Goal: Transaction & Acquisition: Purchase product/service

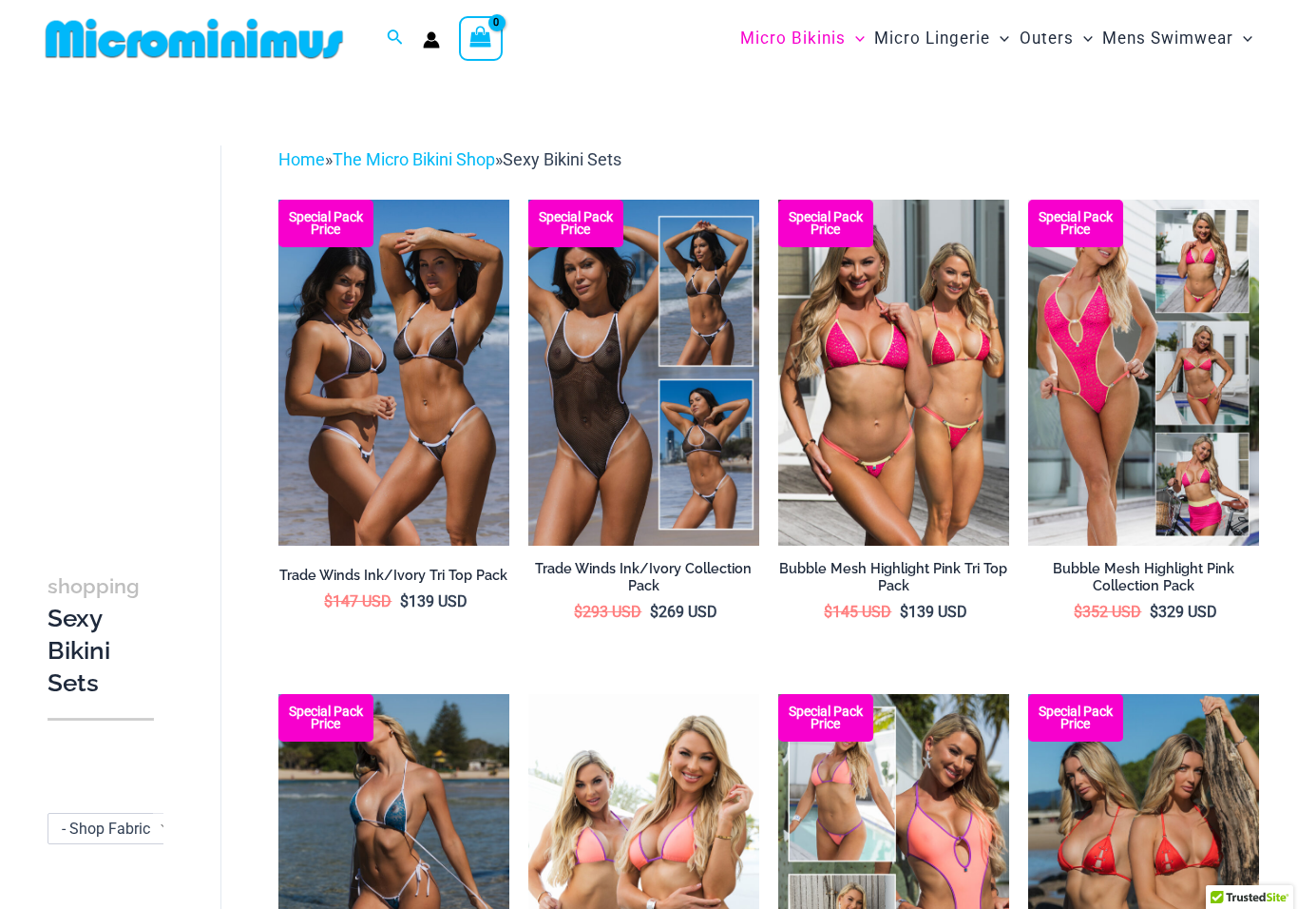
click at [779, 200] on img at bounding box center [779, 200] width 0 height 0
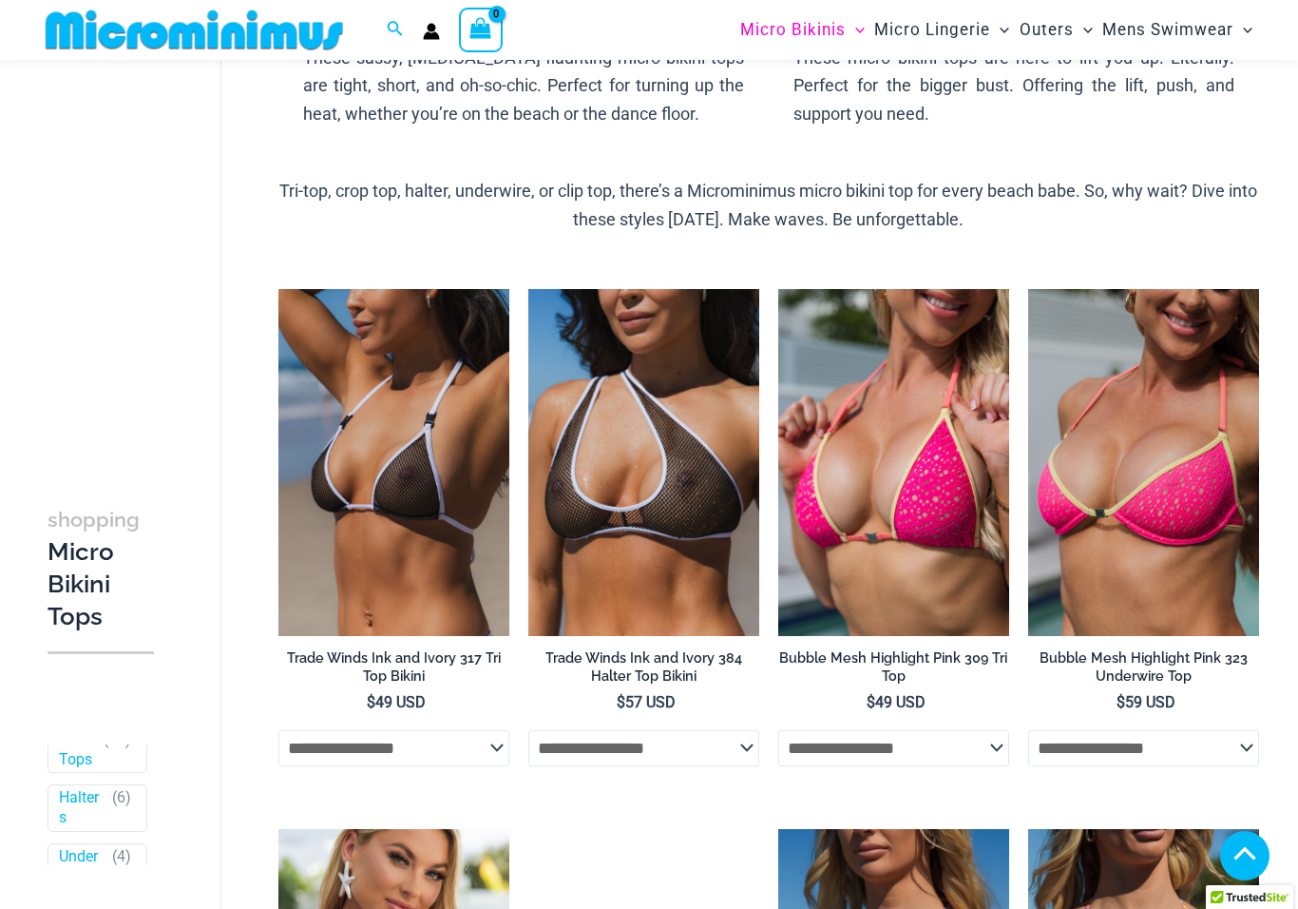
scroll to position [21, 0]
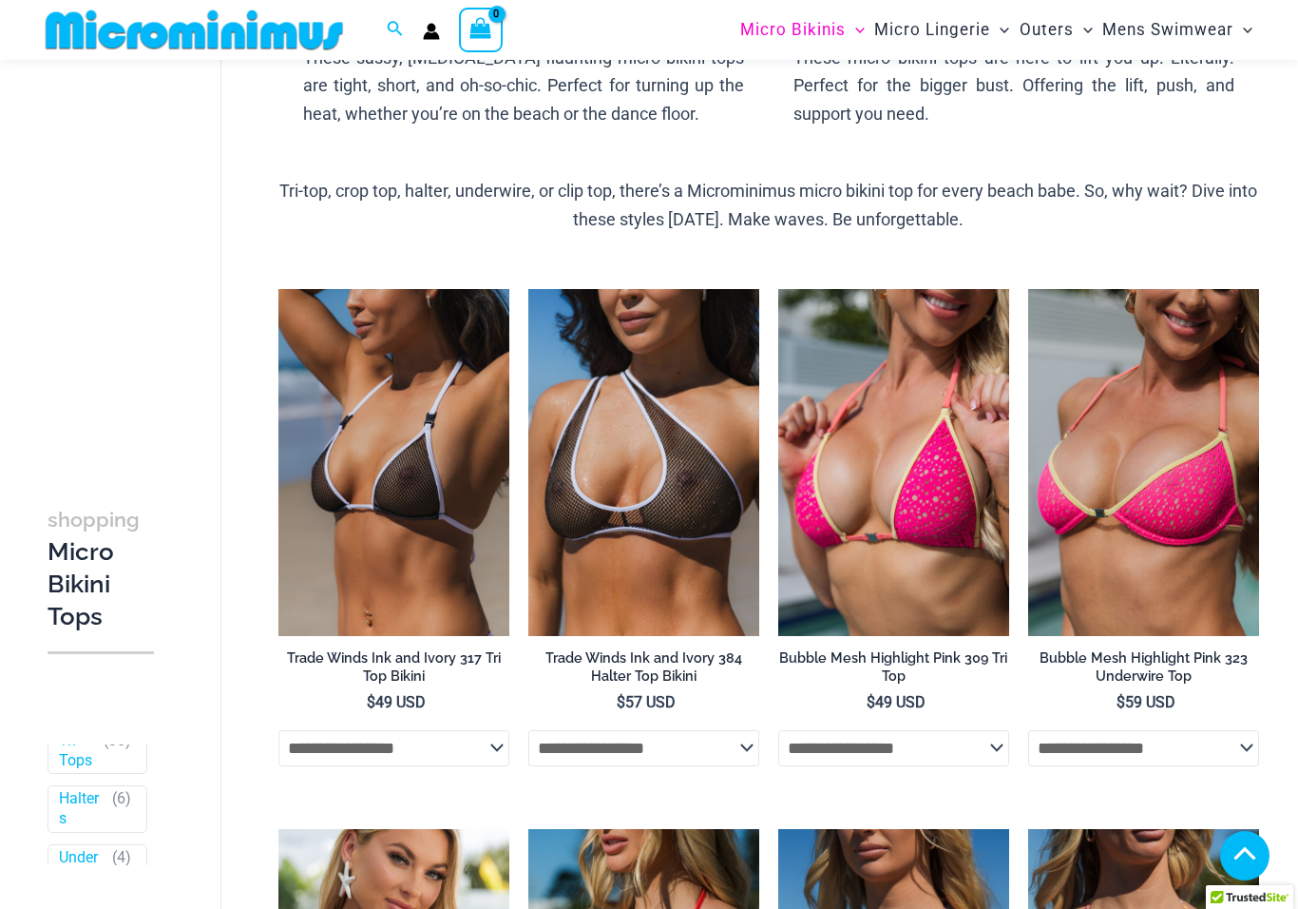
click at [779, 289] on img at bounding box center [779, 289] width 0 height 0
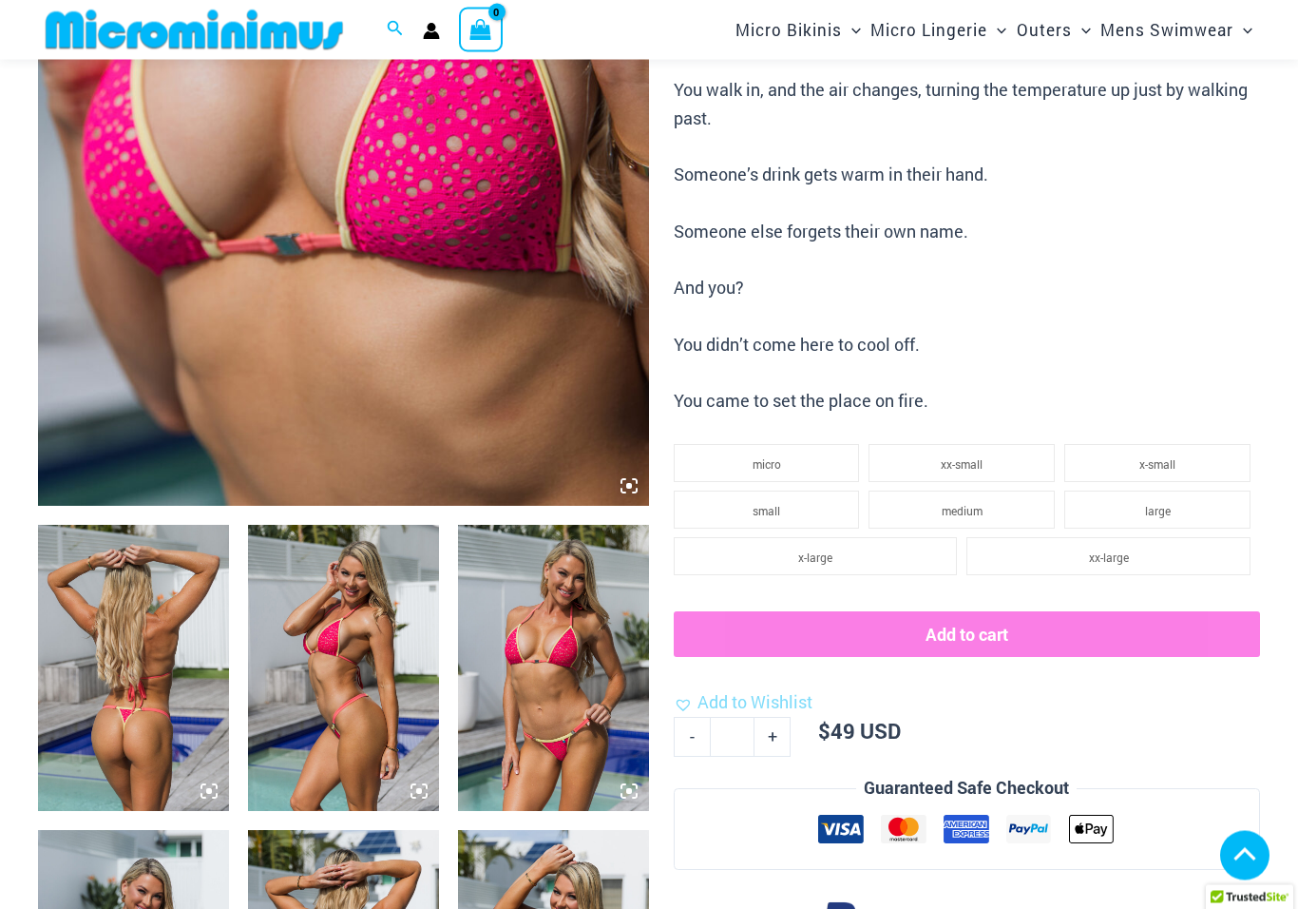
scroll to position [583, 0]
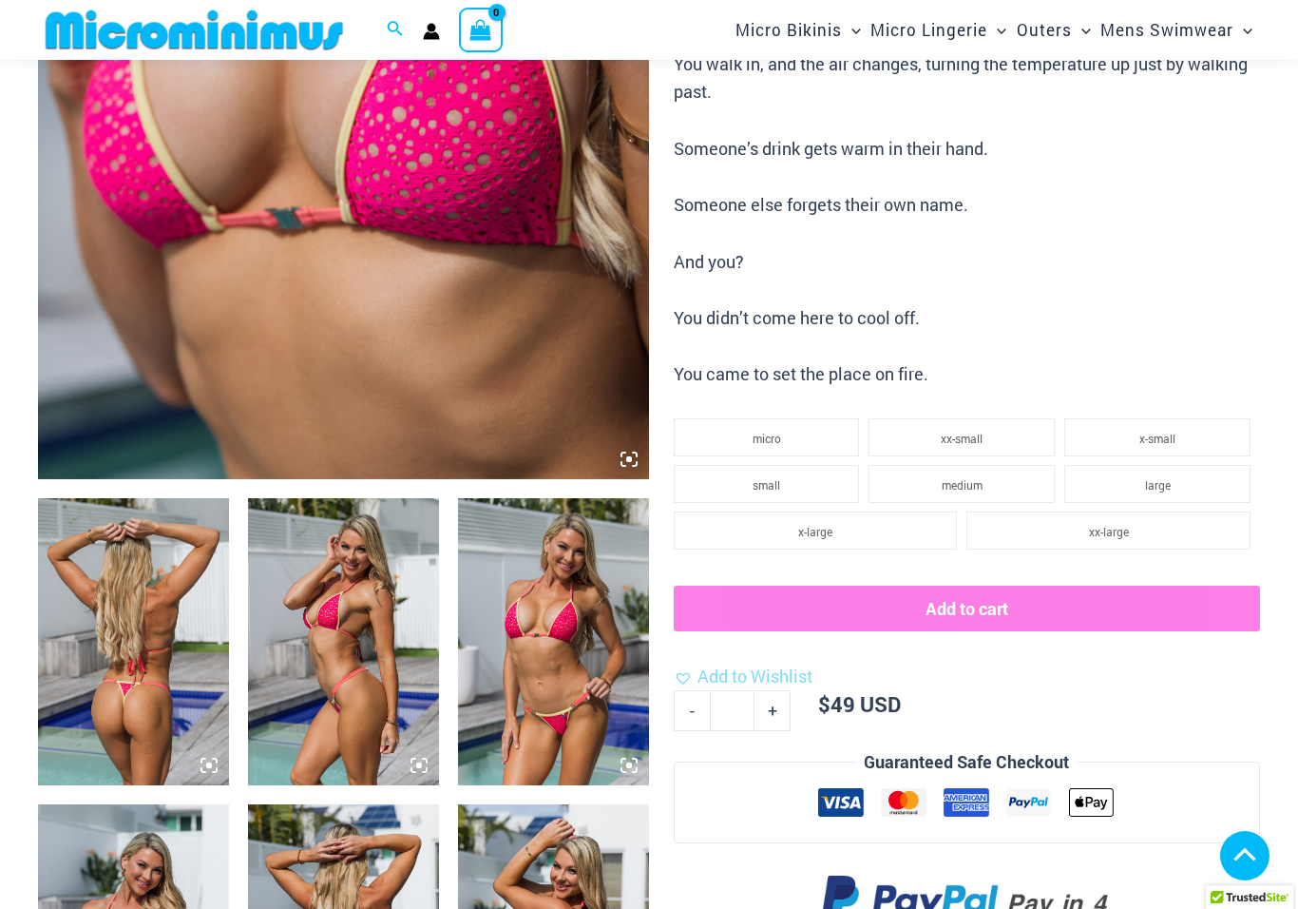
click at [854, 530] on li "x-large" at bounding box center [816, 530] width 284 height 38
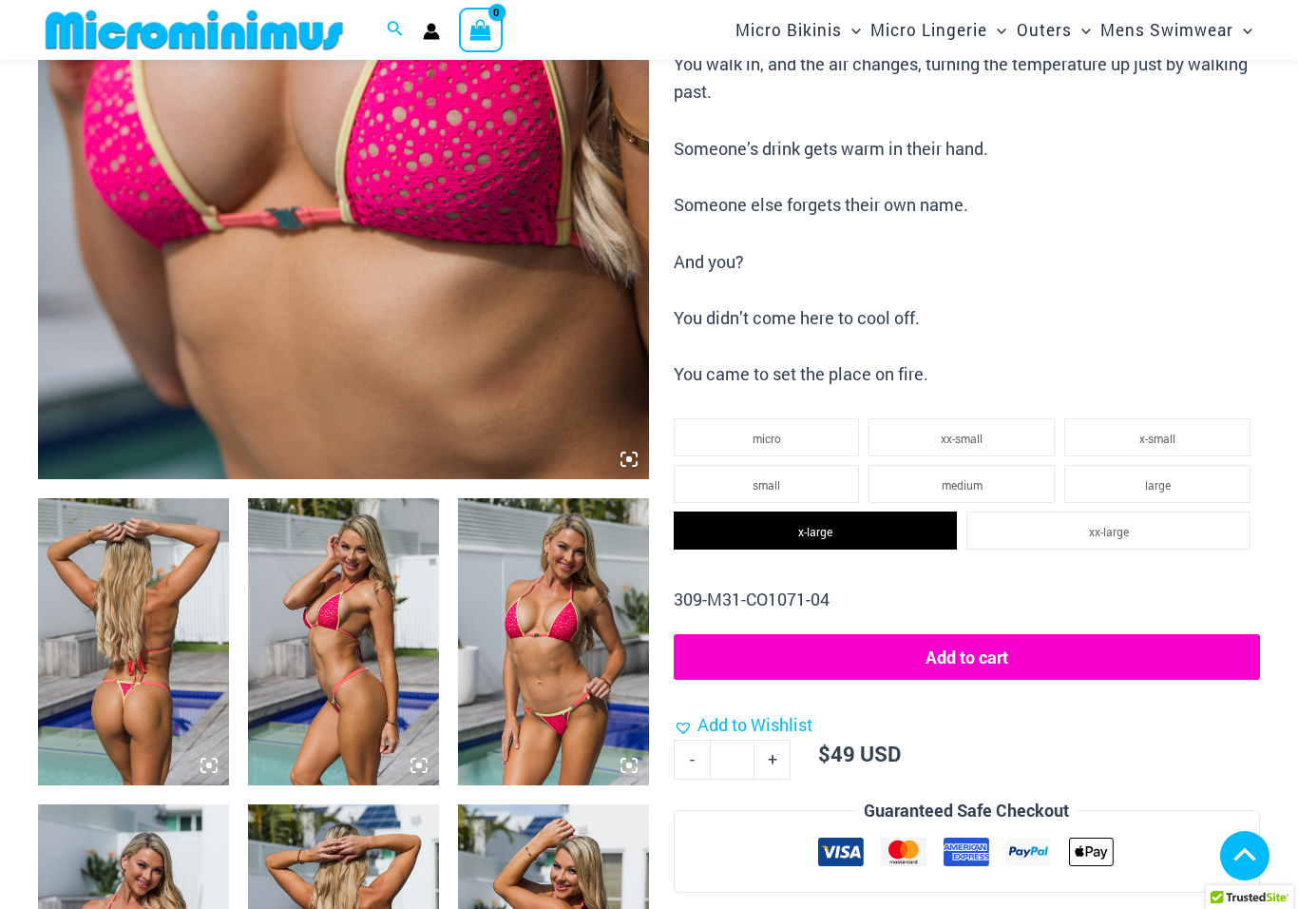
click at [1002, 645] on button "Add to cart" at bounding box center [967, 657] width 586 height 46
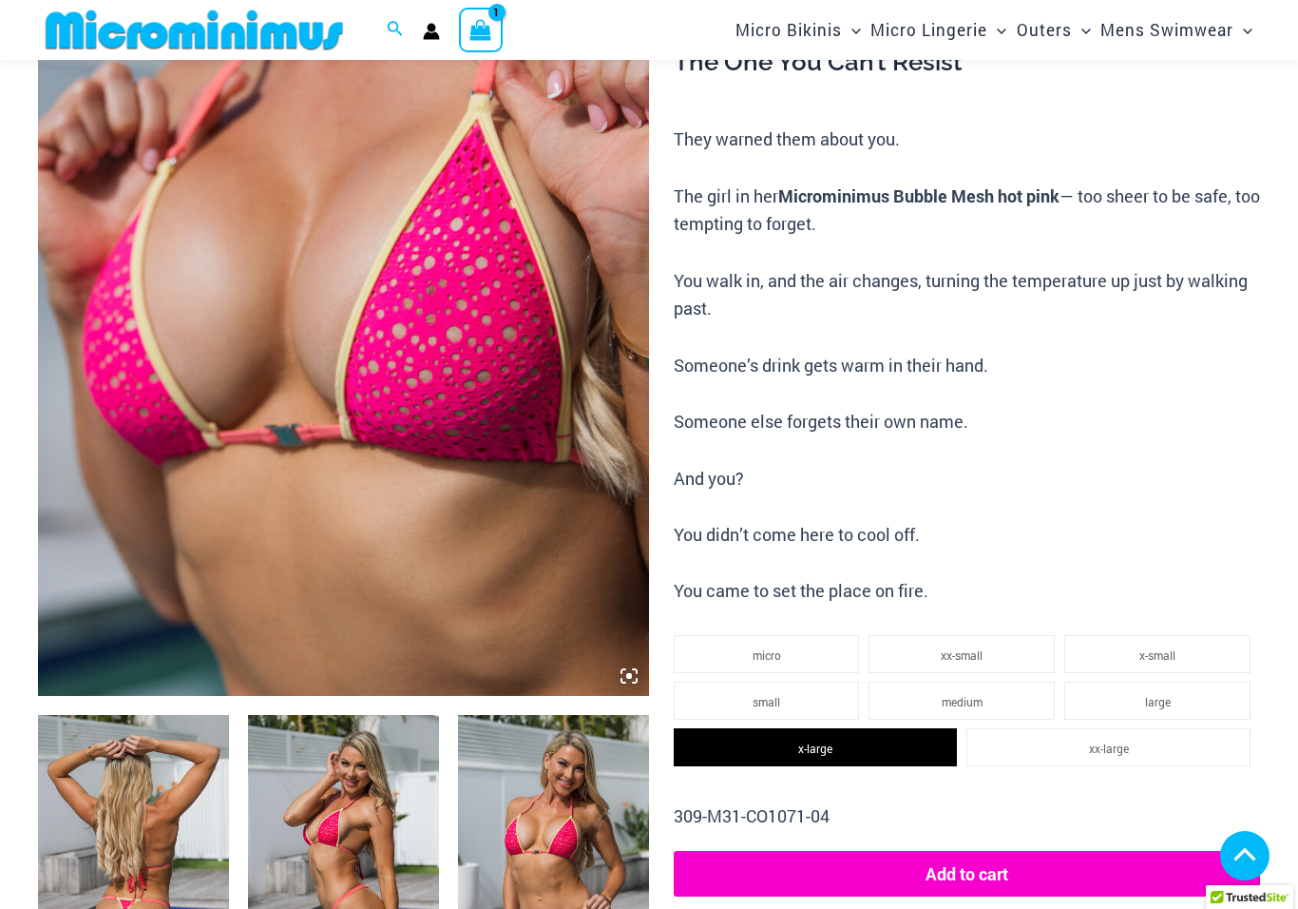
scroll to position [0, 0]
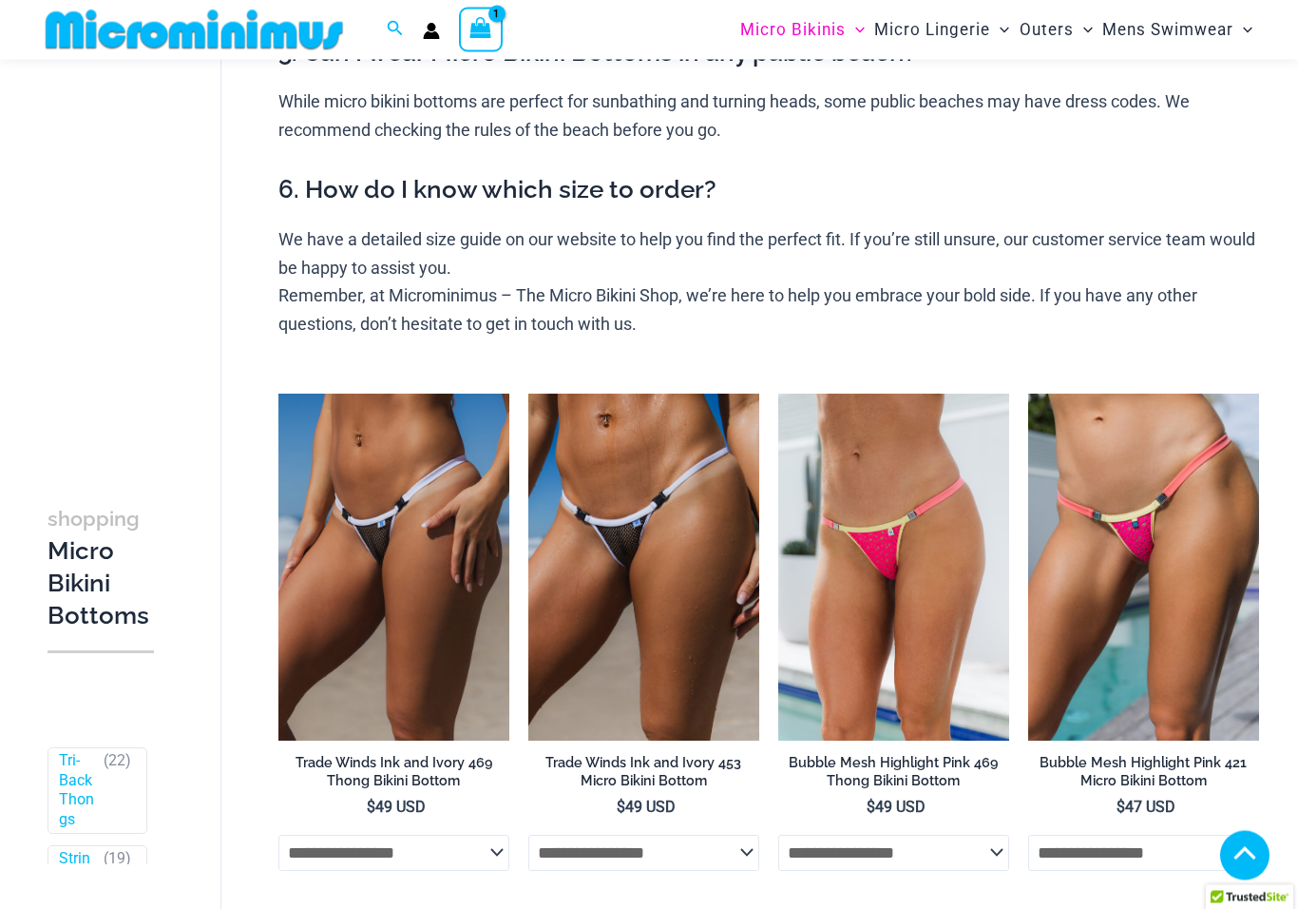
scroll to position [670, 0]
click at [1029, 394] on img at bounding box center [1029, 394] width 0 height 0
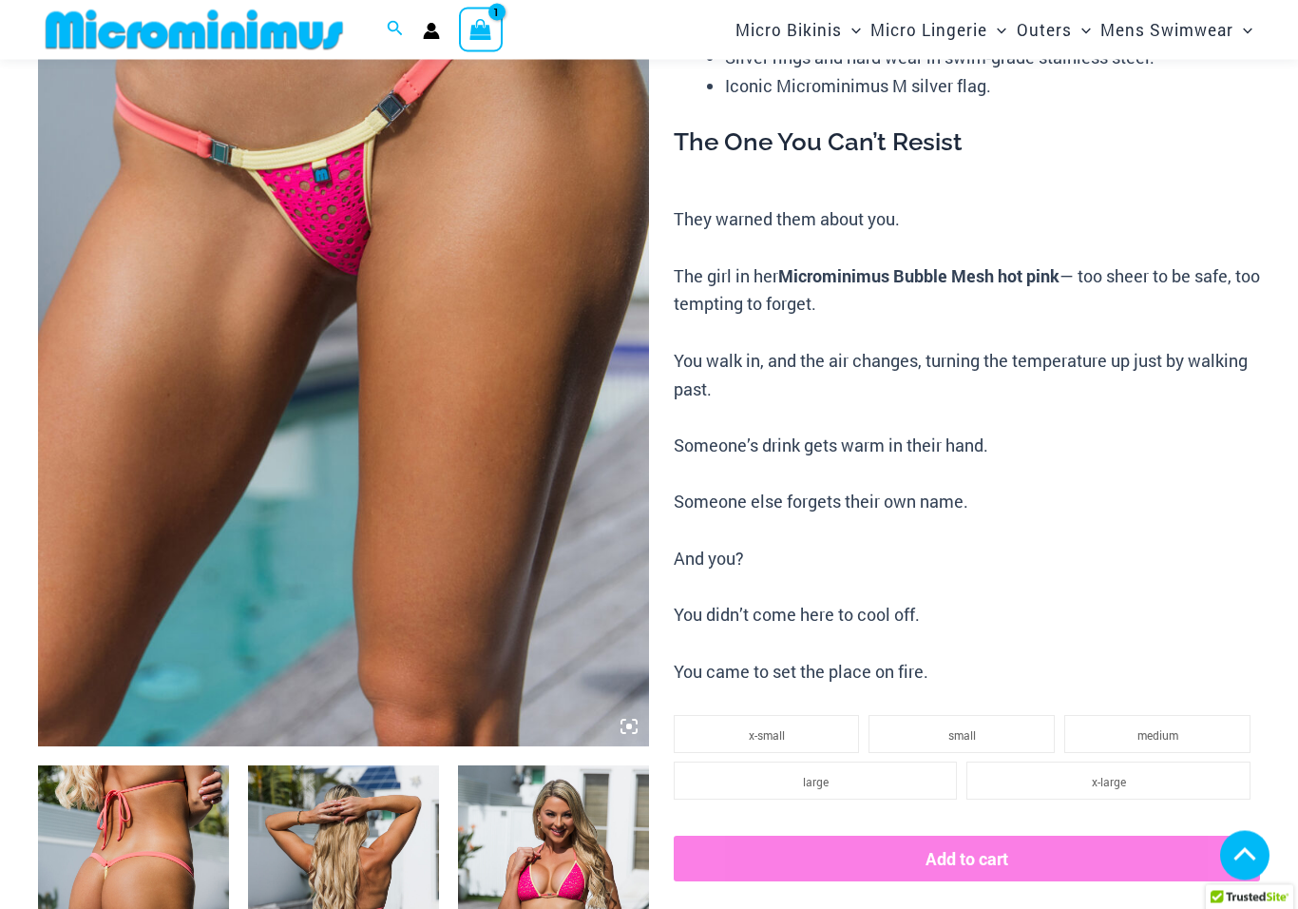
scroll to position [315, 0]
click at [833, 762] on li "large" at bounding box center [816, 781] width 284 height 38
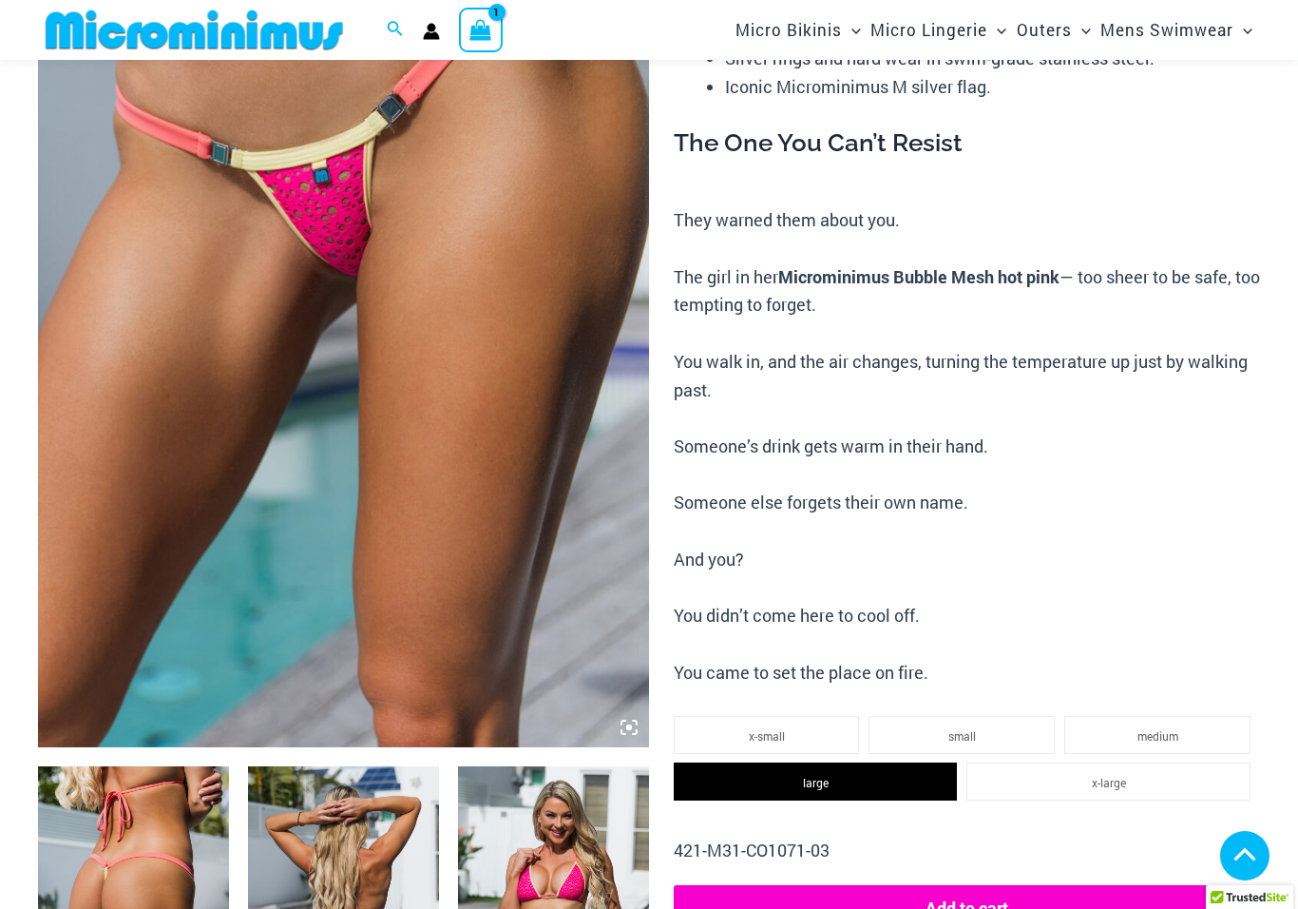
click at [1064, 885] on button "Add to cart" at bounding box center [967, 908] width 586 height 46
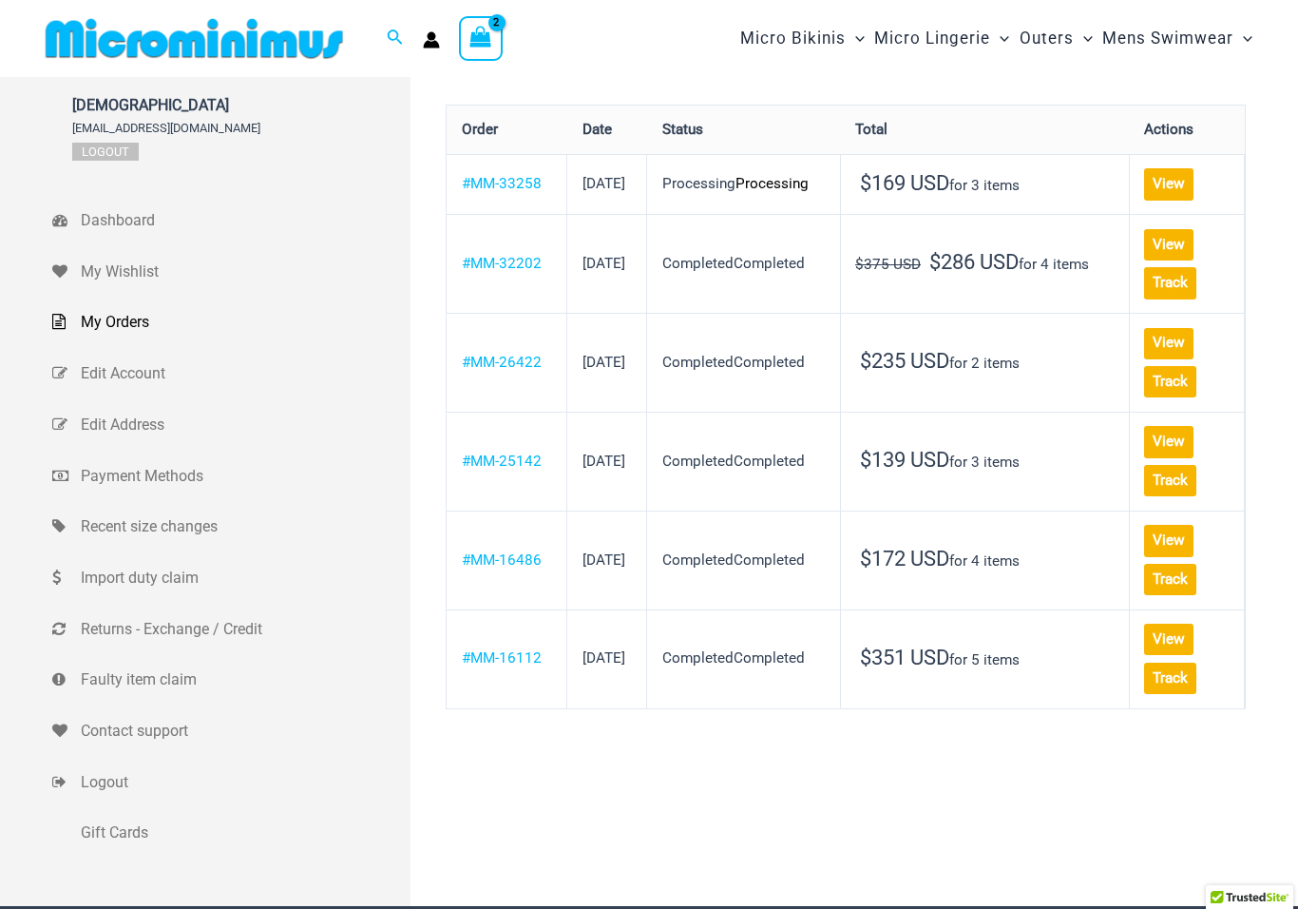
click at [1144, 359] on link "View" at bounding box center [1168, 343] width 49 height 31
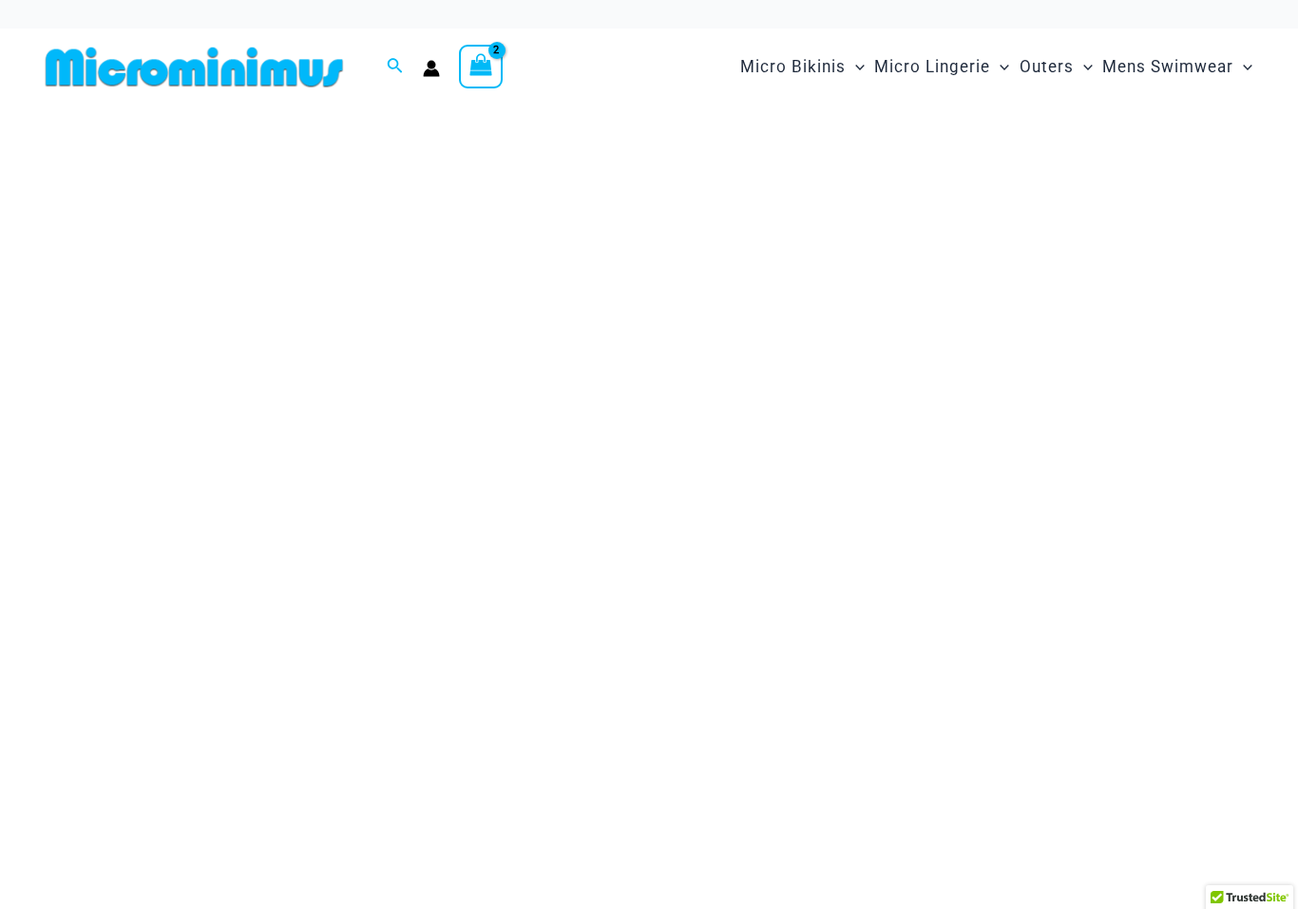
scroll to position [24, 0]
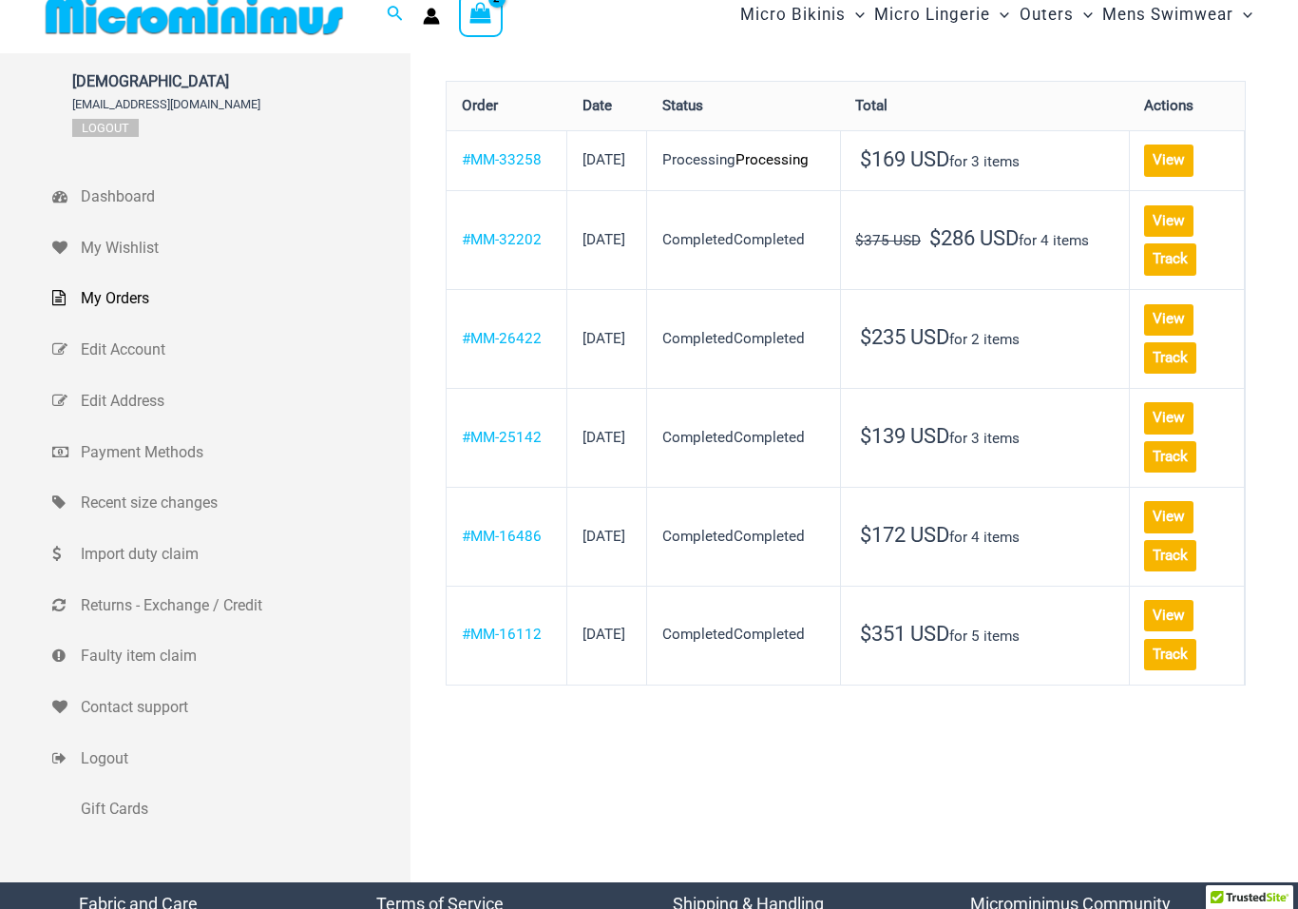
click at [1165, 631] on link "View" at bounding box center [1168, 615] width 49 height 31
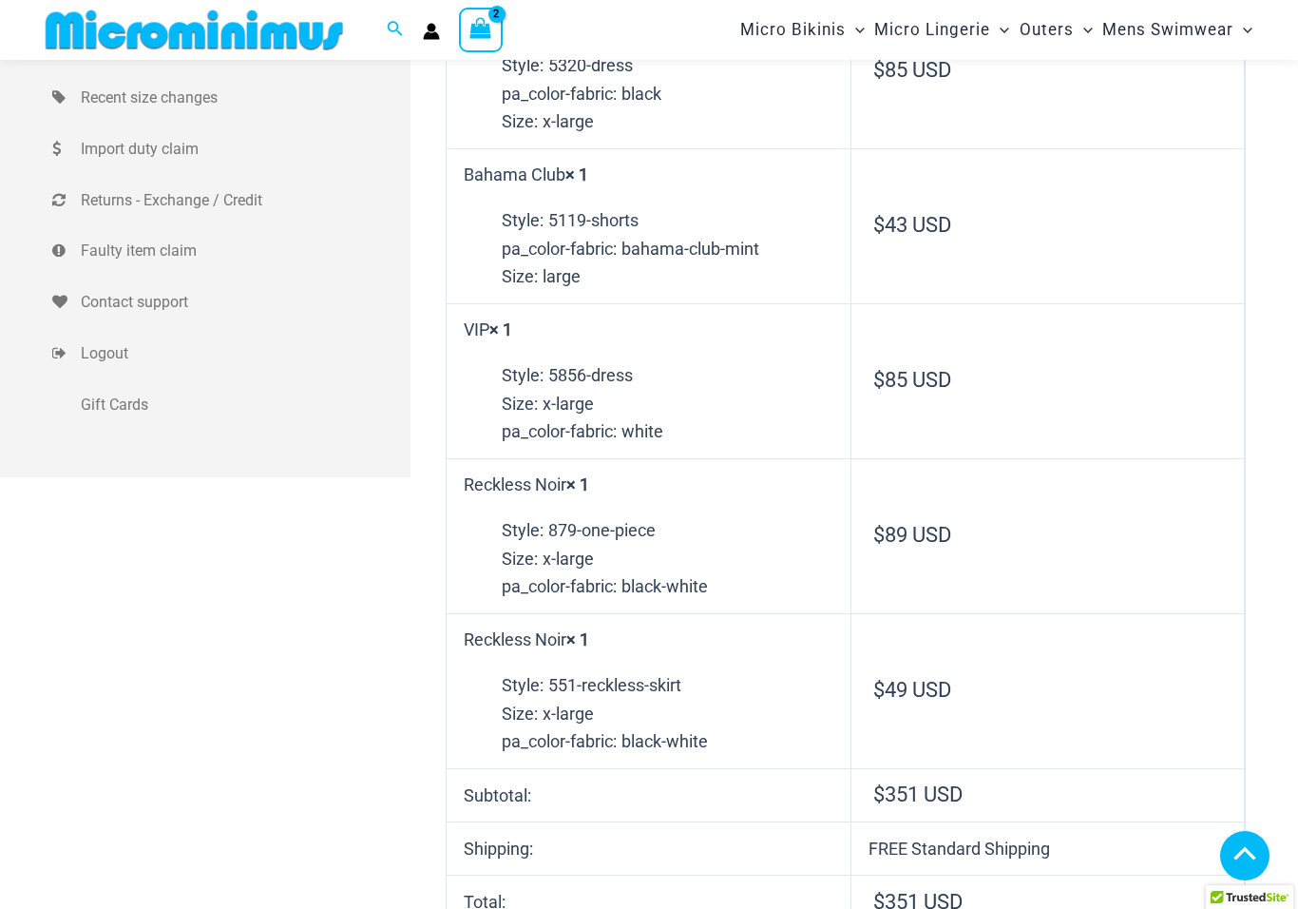
scroll to position [417, 0]
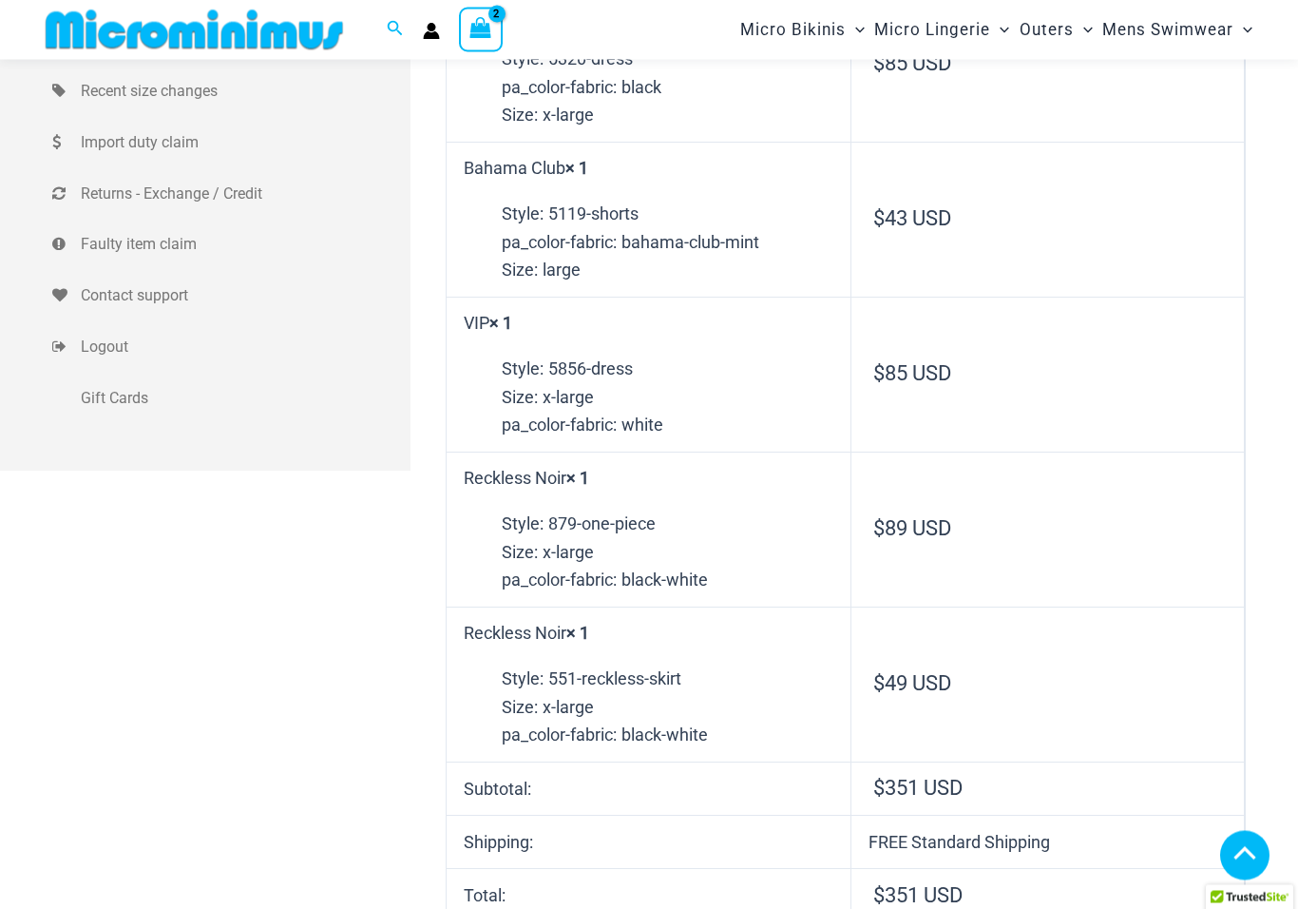
click at [556, 474] on td "Reckless Noir × 1 Style: 879-one-piece Size: x-large pa_color-fabric: black-whi…" at bounding box center [649, 529] width 404 height 155
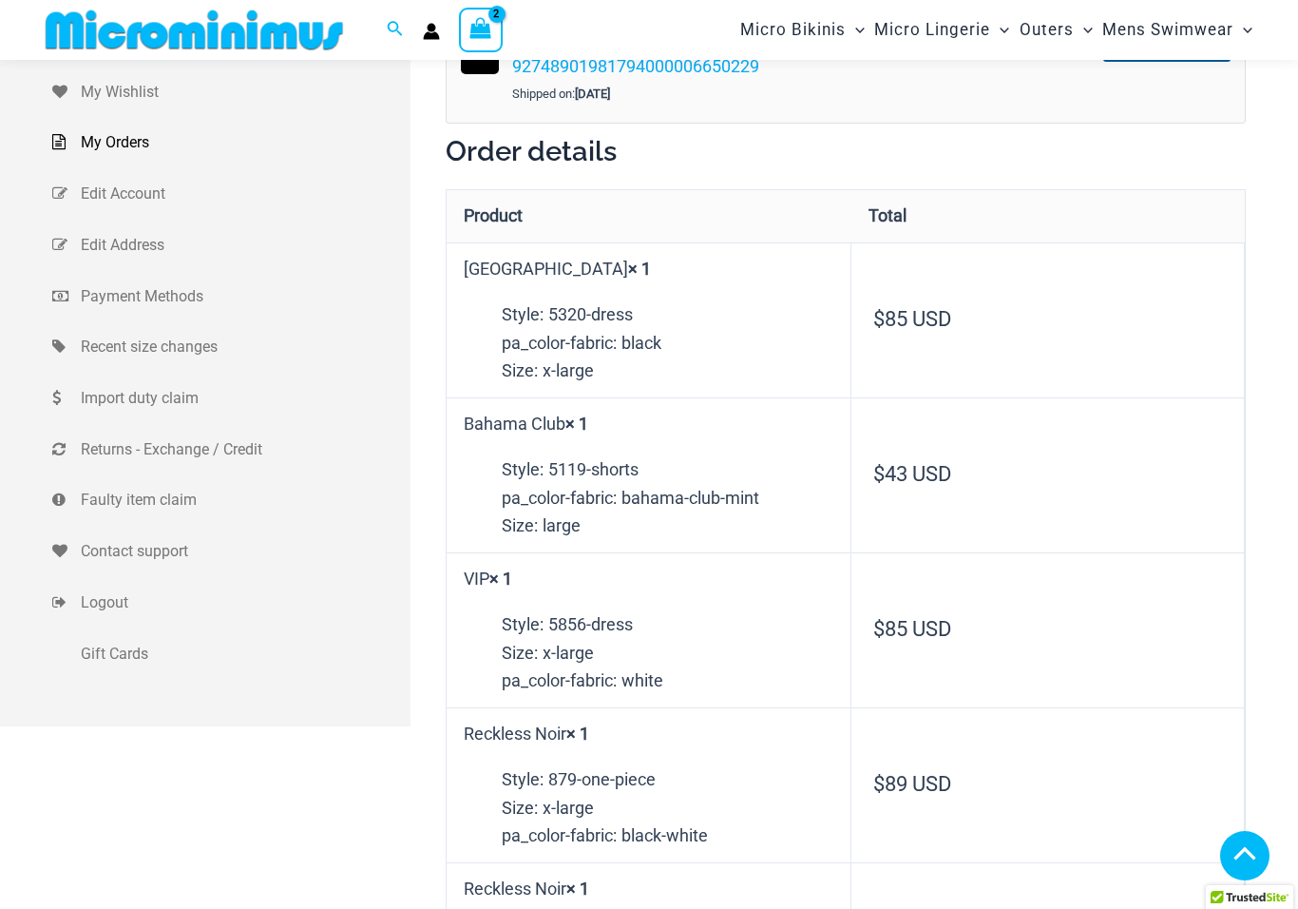
scroll to position [0, 0]
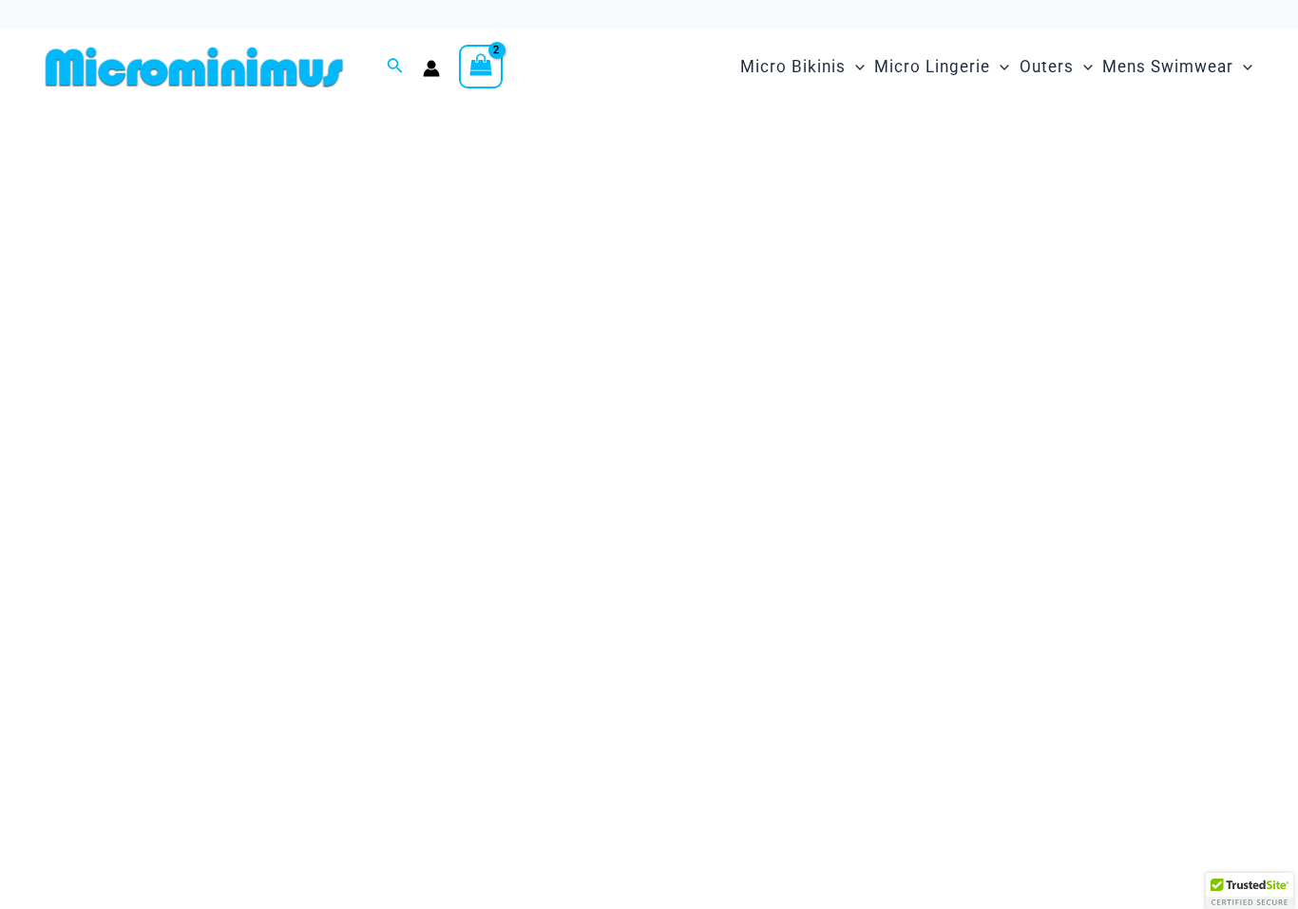
scroll to position [24, 0]
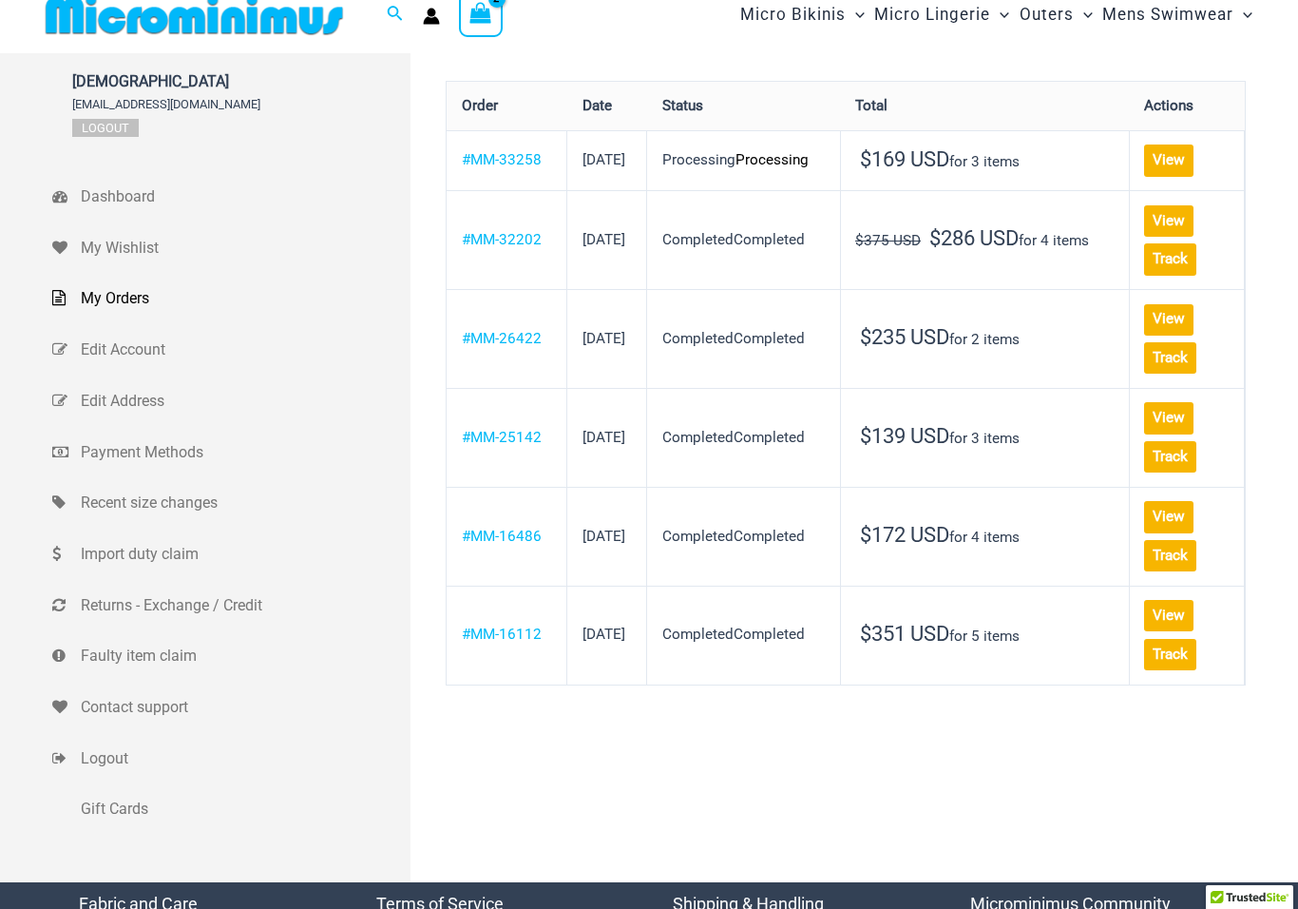
click at [1158, 532] on link "View" at bounding box center [1168, 516] width 49 height 31
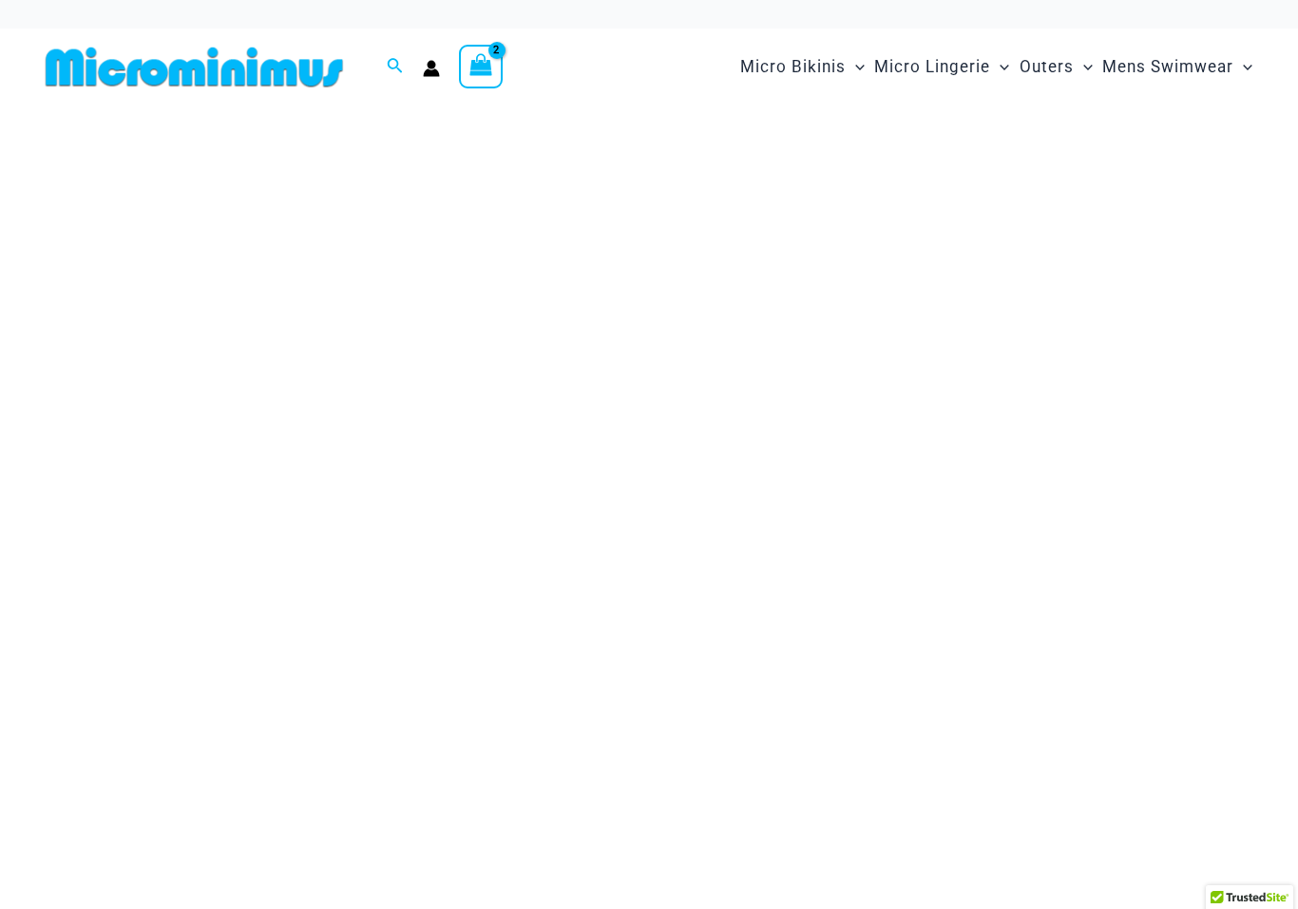
scroll to position [24, 0]
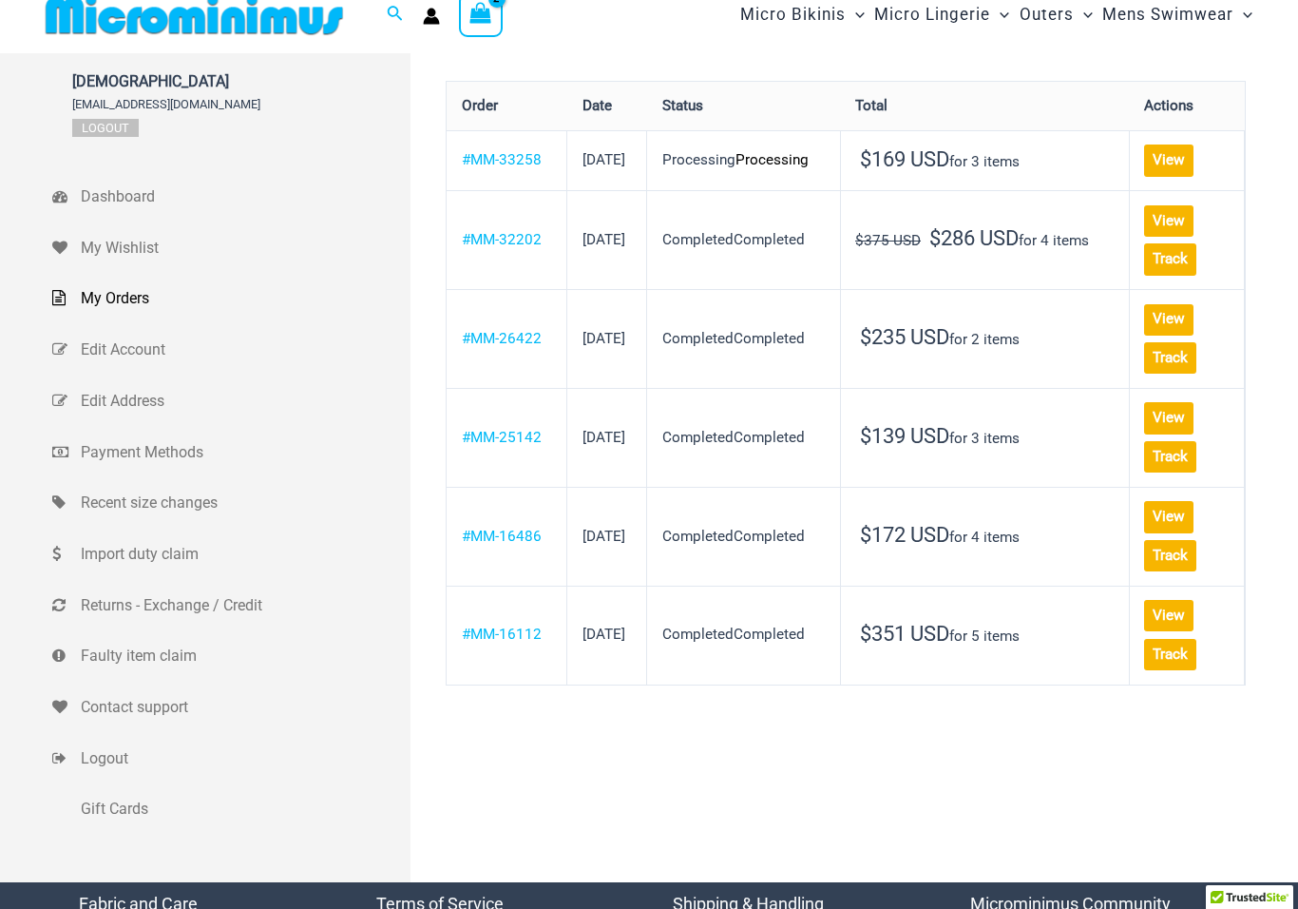
click at [1164, 433] on link "View" at bounding box center [1168, 417] width 49 height 31
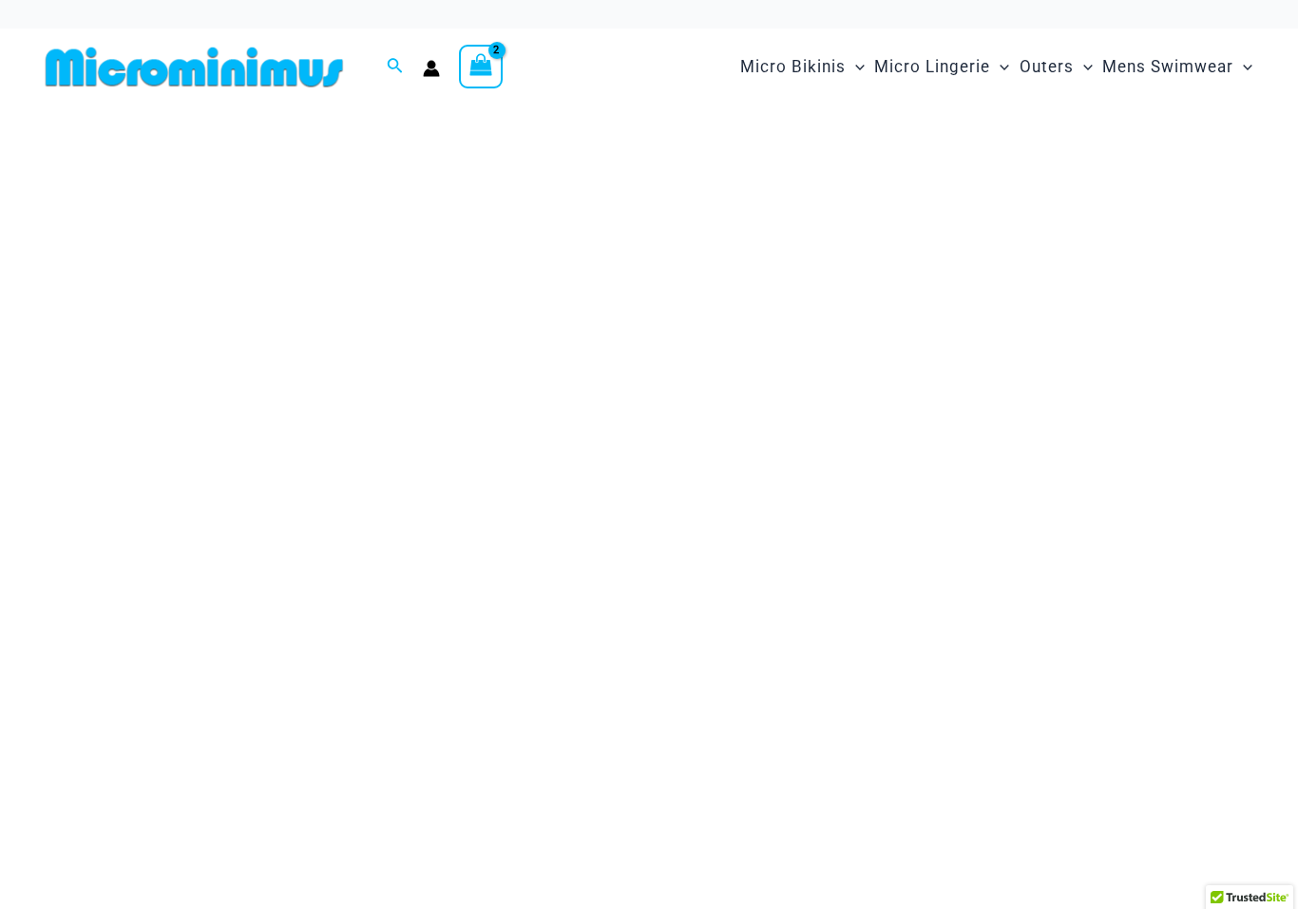
scroll to position [24, 0]
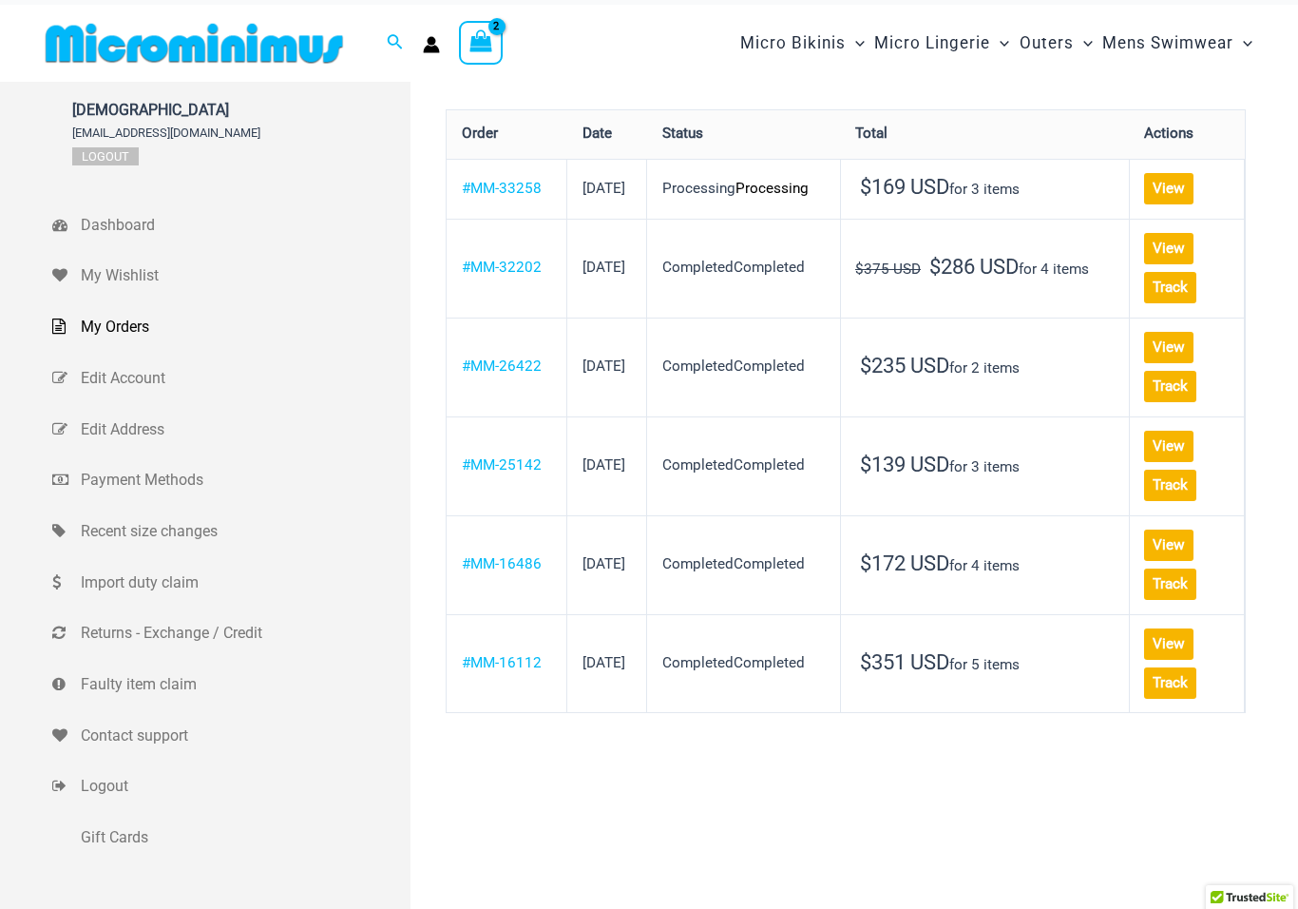
click at [489, 38] on icon "View Shopping Cart, 2 items" at bounding box center [482, 41] width 22 height 22
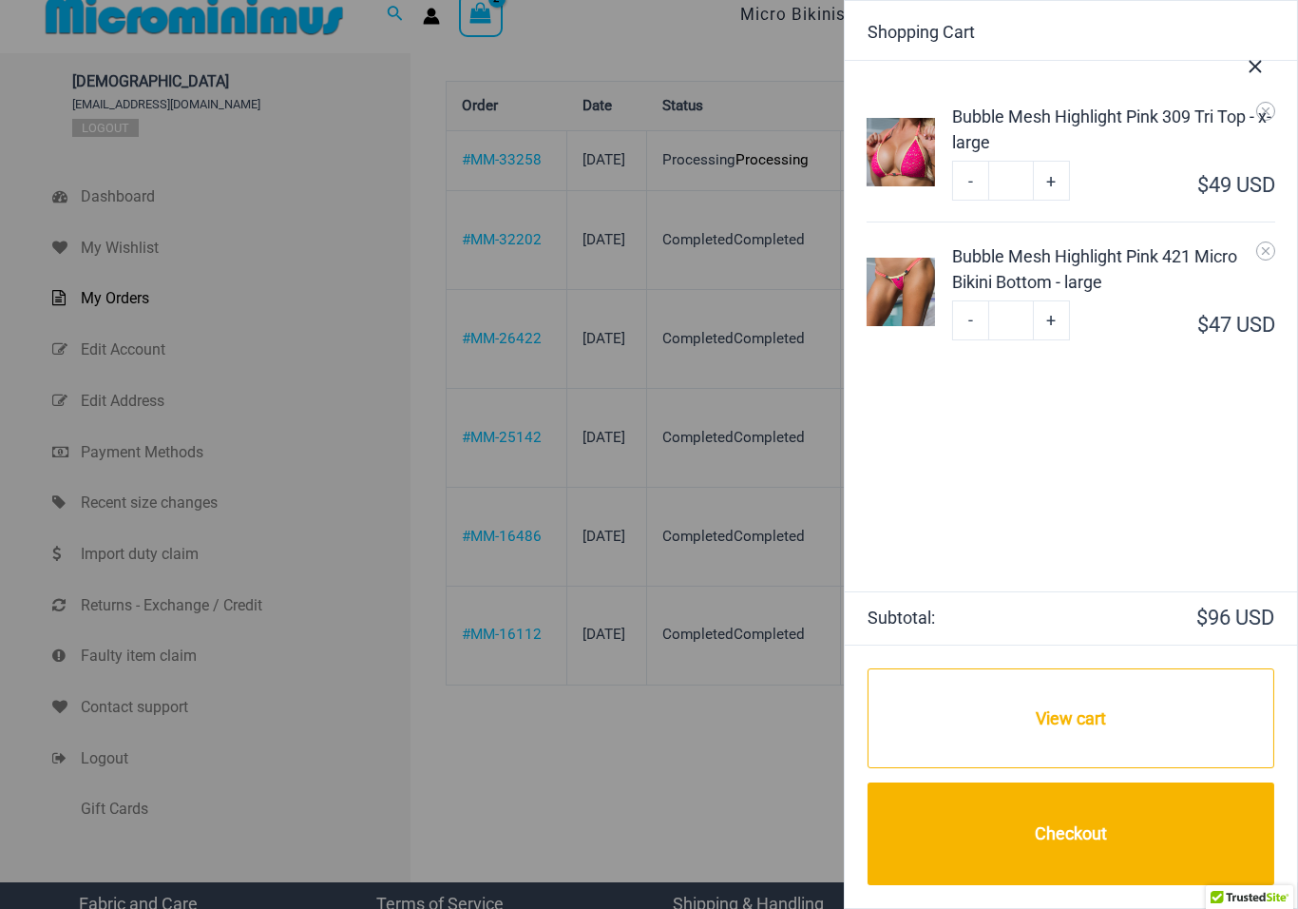
click at [1126, 115] on div "Bubble Mesh Highlight Pink 309 Tri Top - x-large" at bounding box center [1113, 129] width 322 height 51
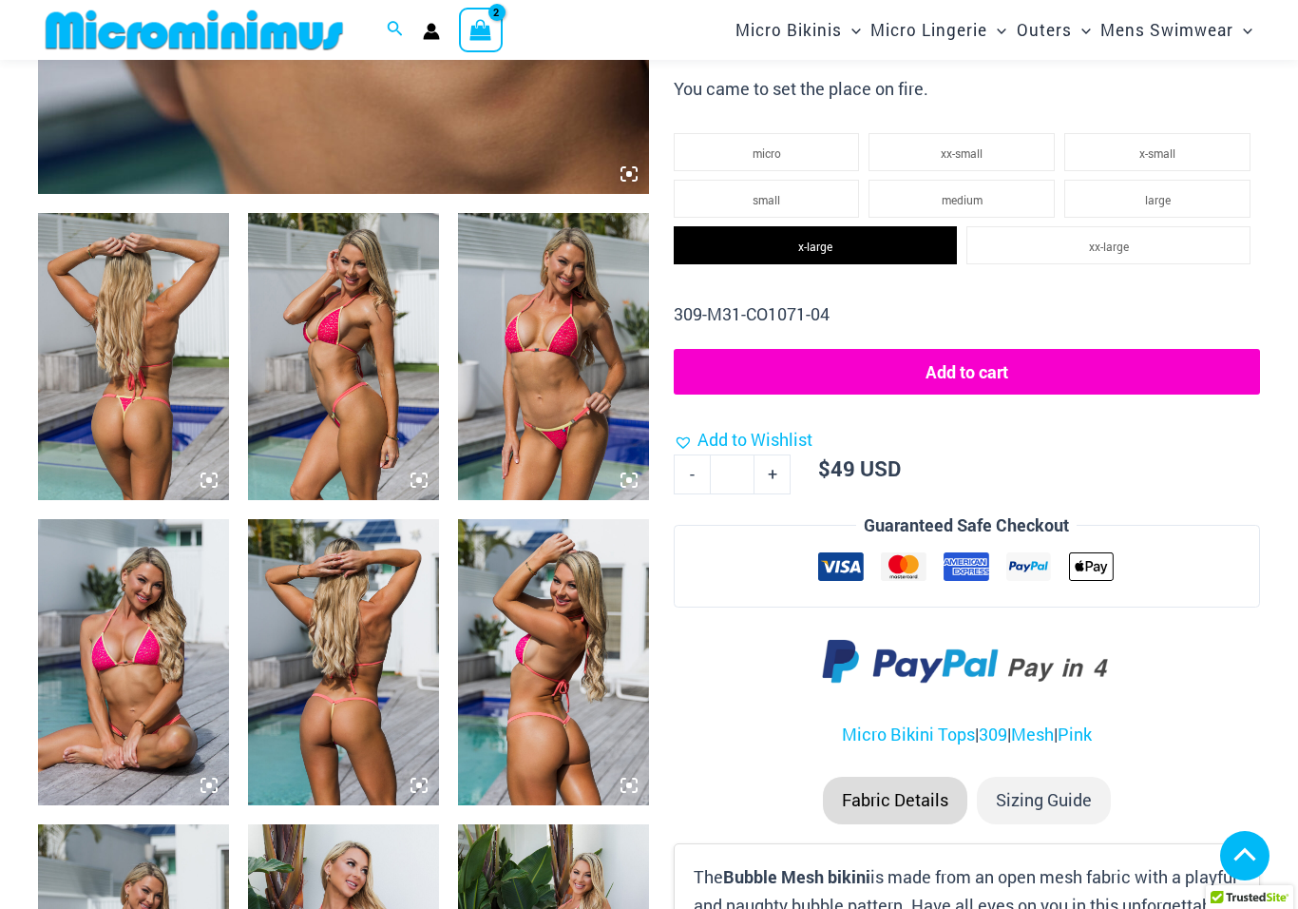
scroll to position [867, 0]
click at [1113, 240] on span "xx-large" at bounding box center [1109, 247] width 40 height 15
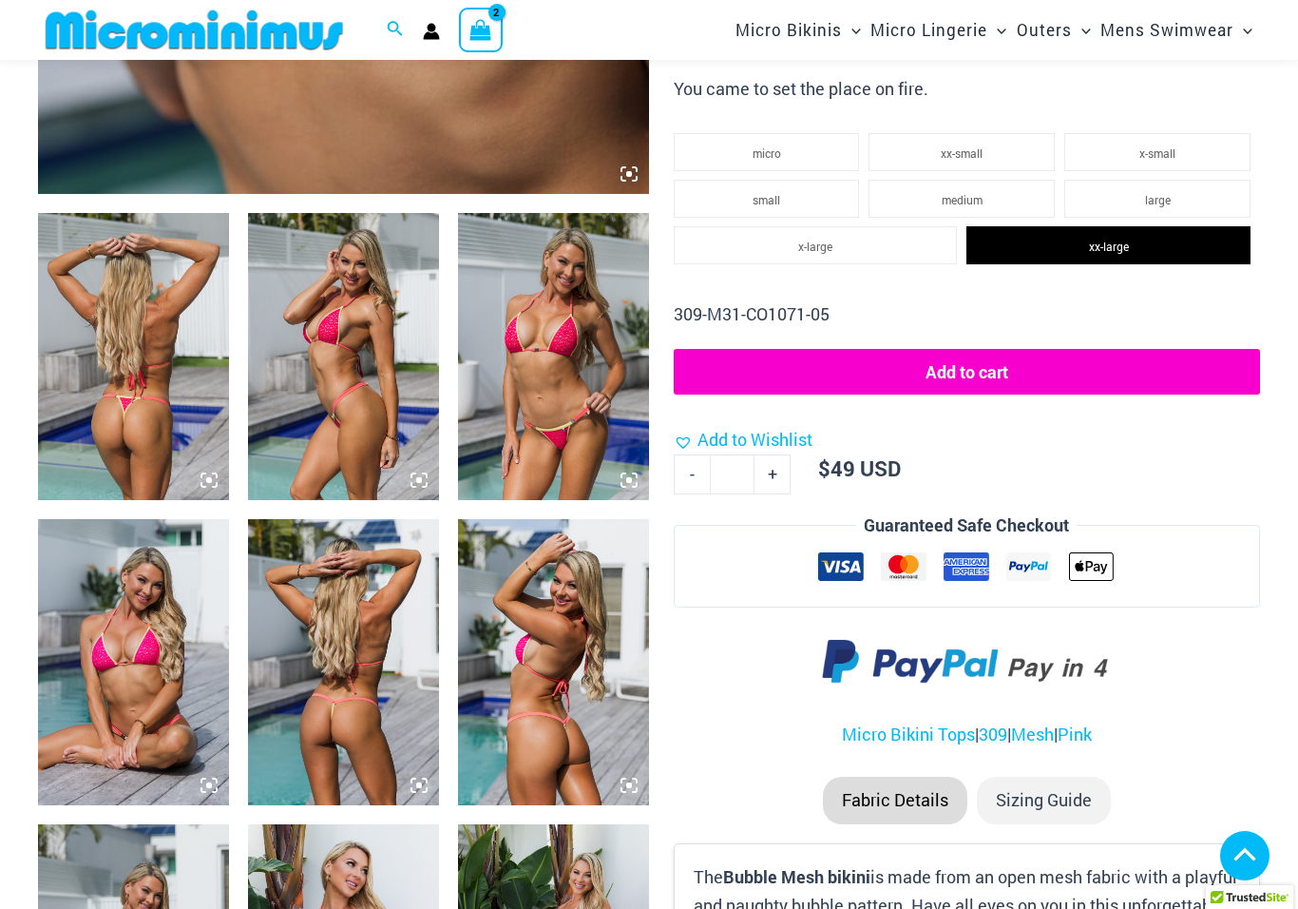
click at [1049, 360] on button "Add to cart" at bounding box center [967, 372] width 586 height 46
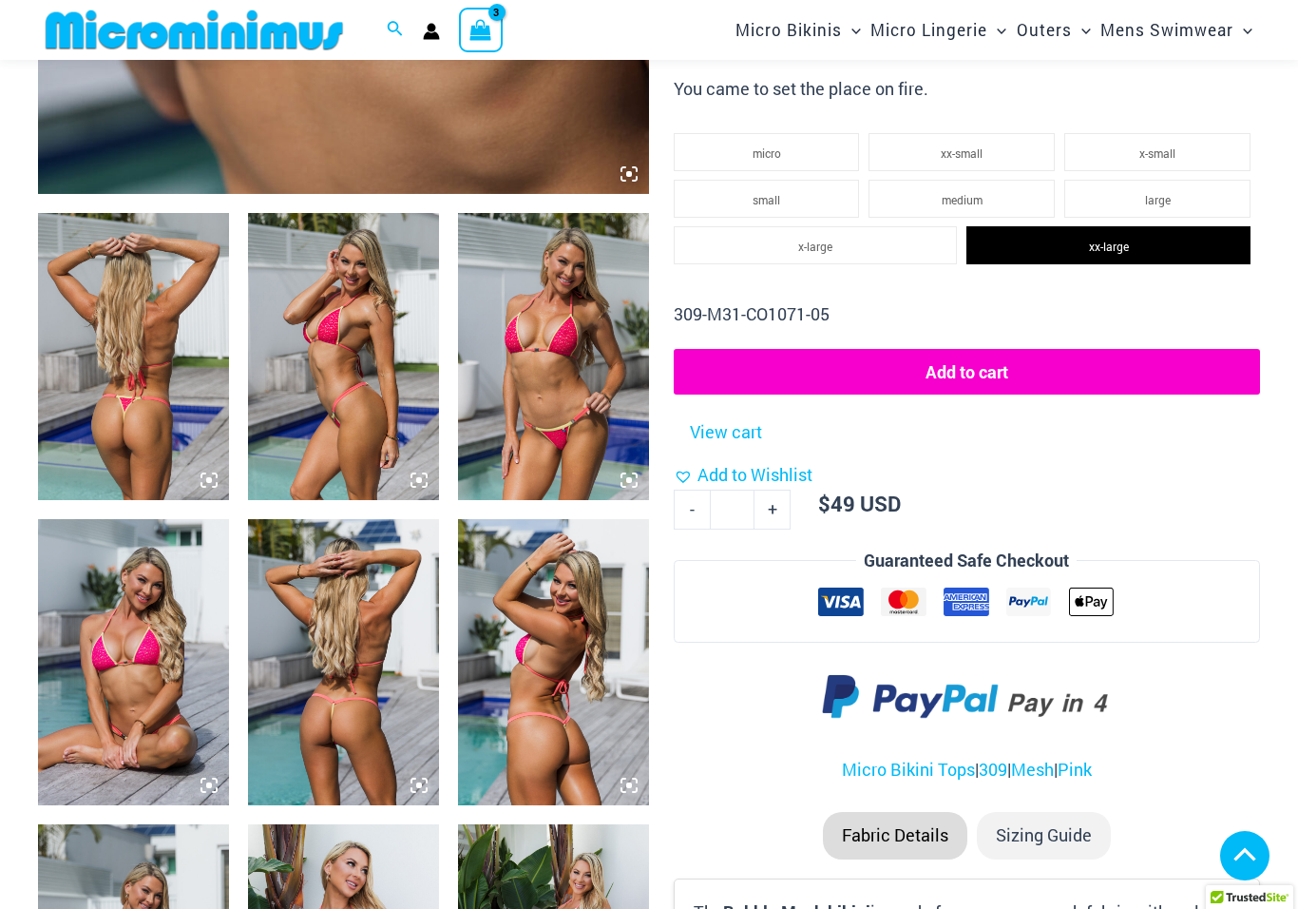
click at [490, 39] on icon "View Shopping Cart, 3 items" at bounding box center [482, 30] width 22 height 22
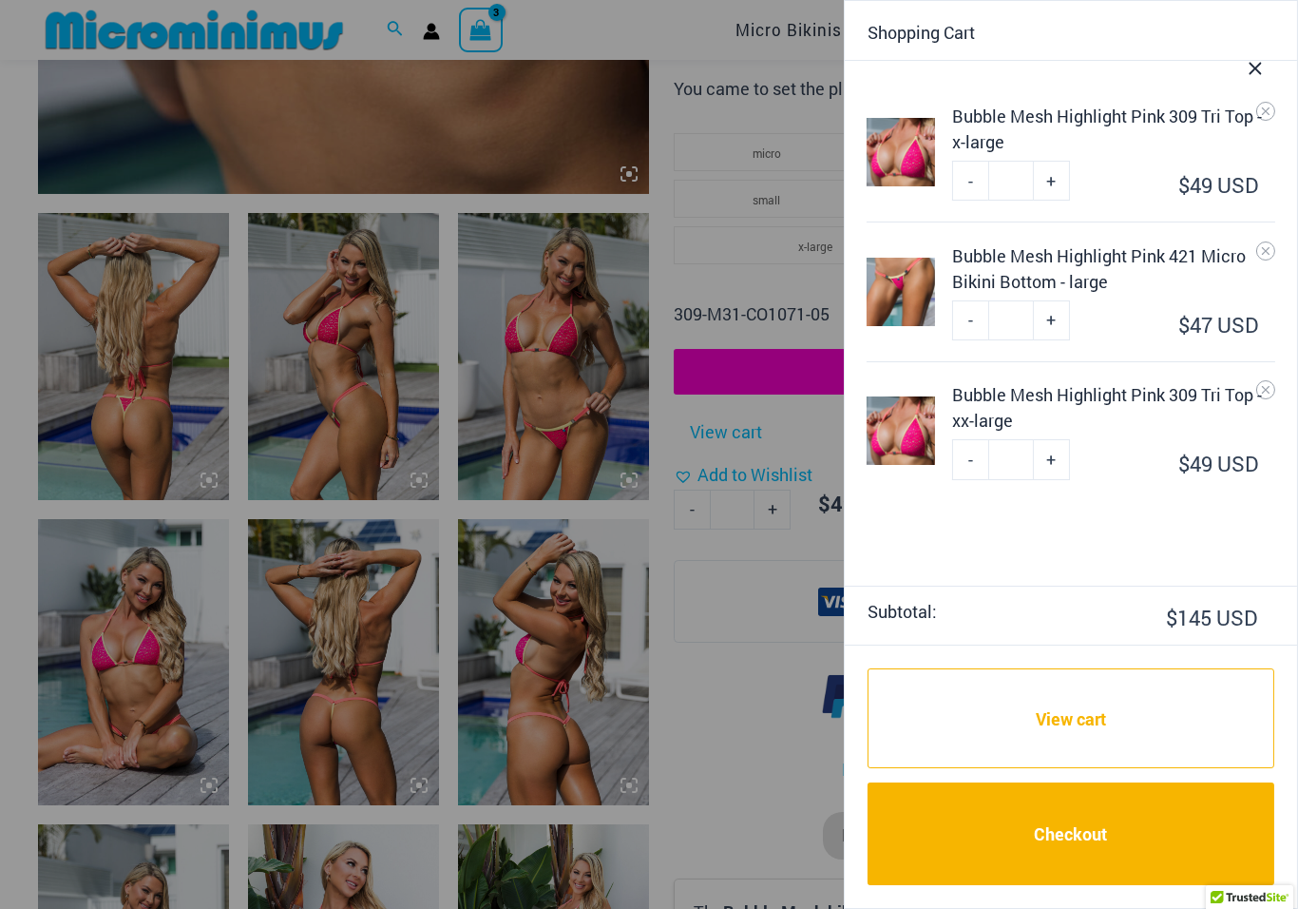
click at [966, 183] on link "-" at bounding box center [970, 181] width 36 height 40
type input "*"
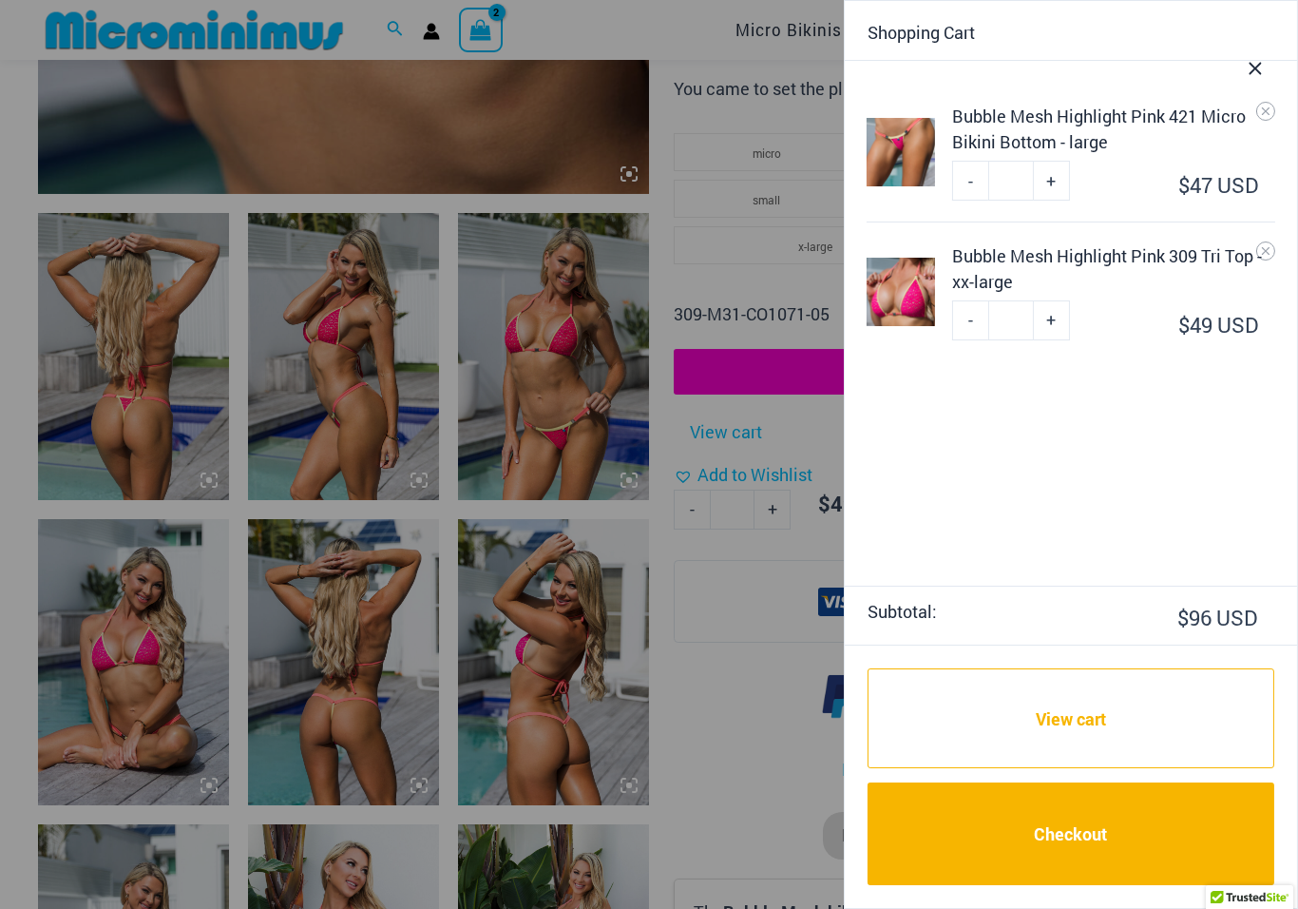
click at [1143, 745] on link "View cart" at bounding box center [1071, 718] width 407 height 101
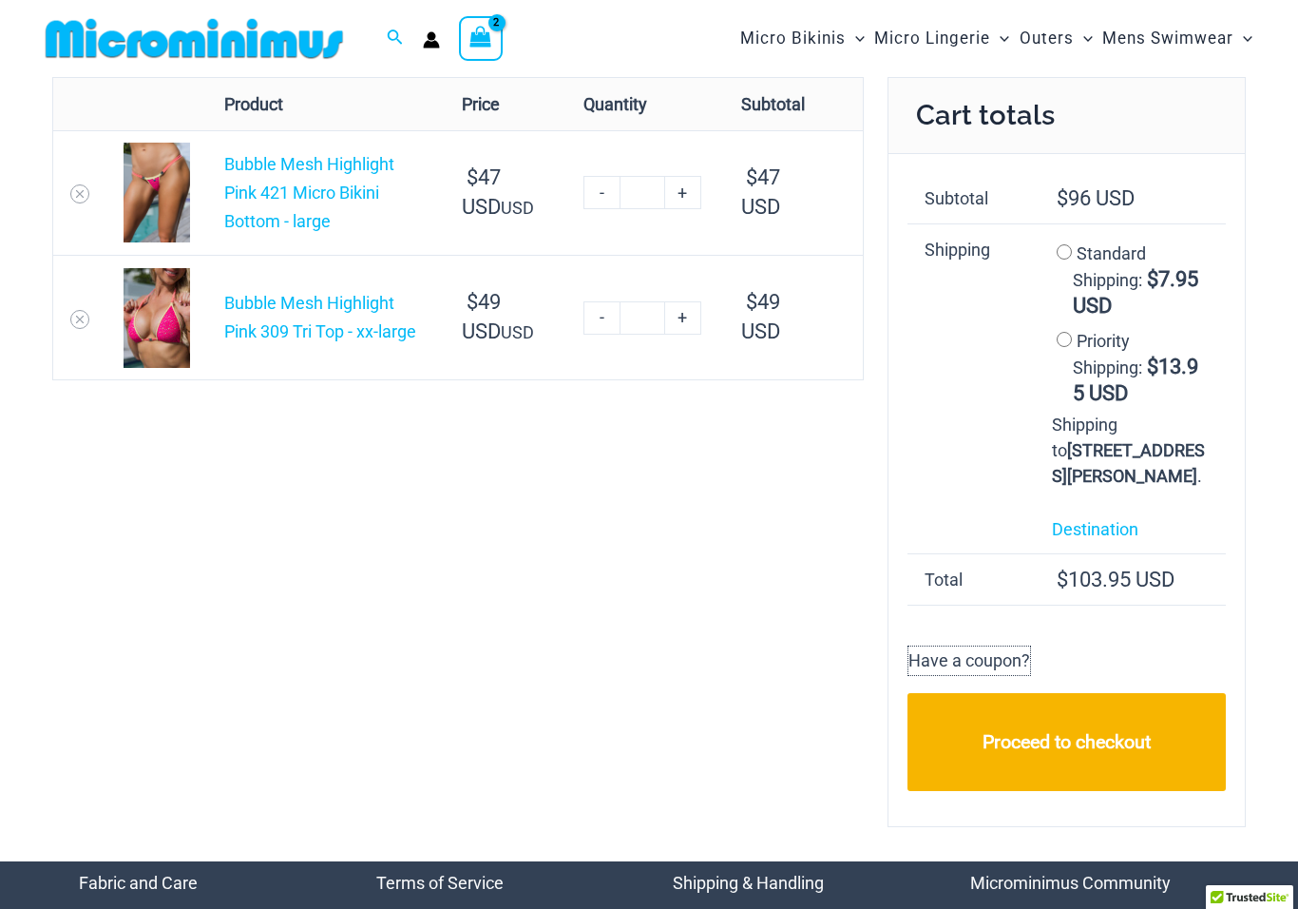
click at [1009, 676] on p "Have a coupon?" at bounding box center [970, 660] width 124 height 30
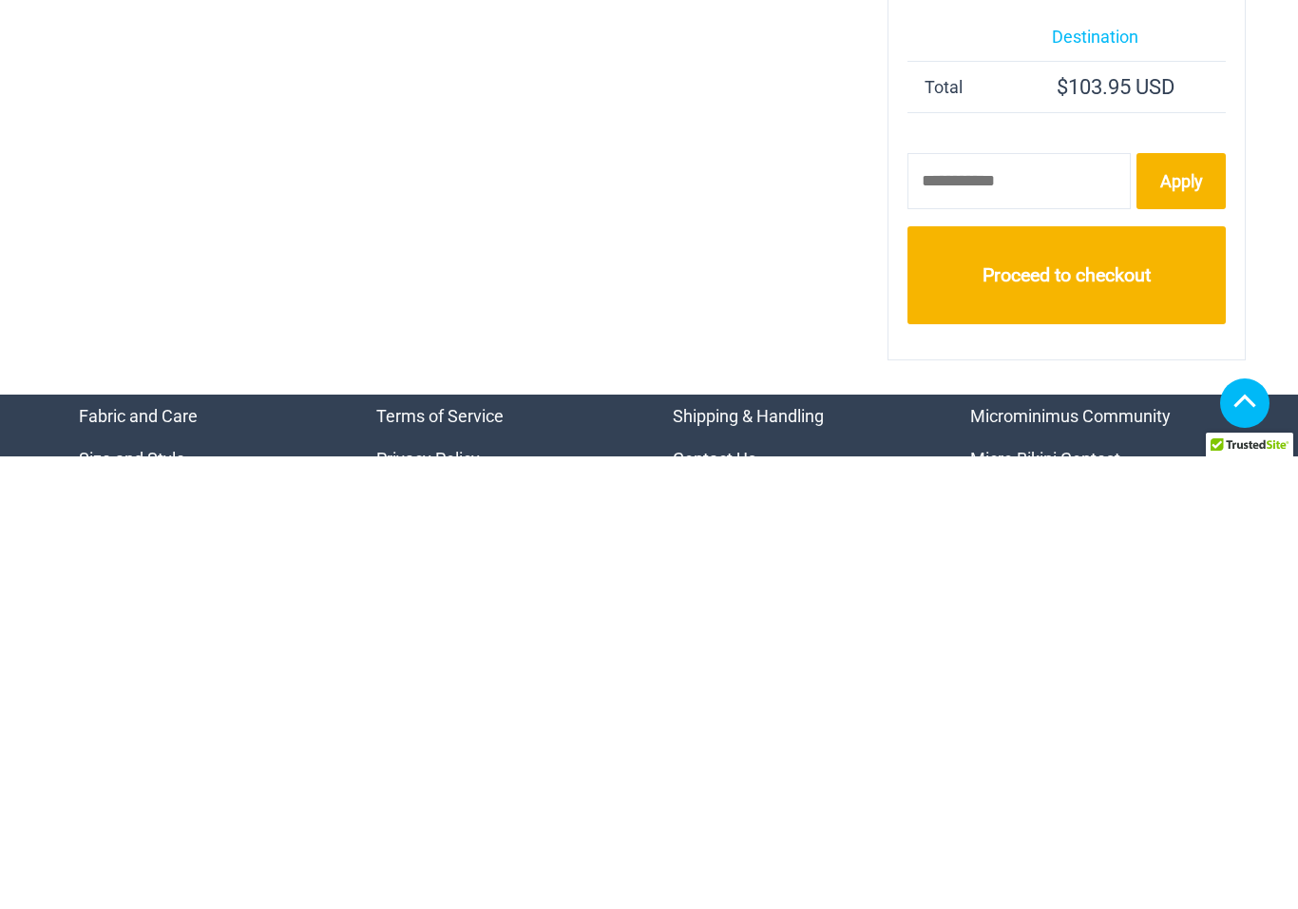
scroll to position [399, 0]
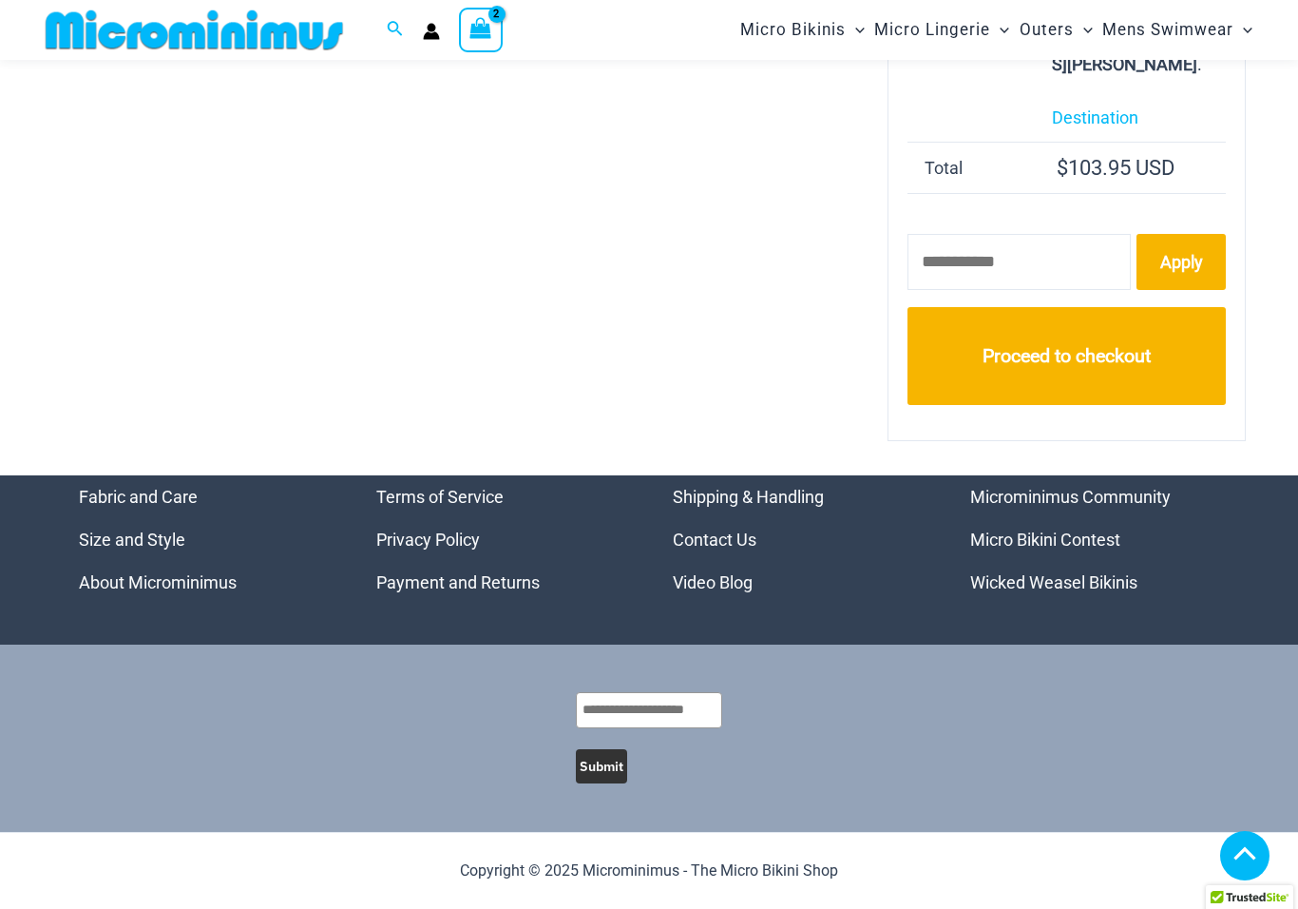
click at [727, 339] on div "Remove item Thumbnail image Product Price Quantity Subtotal Bubble Mesh Highlig…" at bounding box center [649, 70] width 1194 height 810
click at [1100, 388] on link "Proceed to checkout" at bounding box center [1067, 356] width 318 height 98
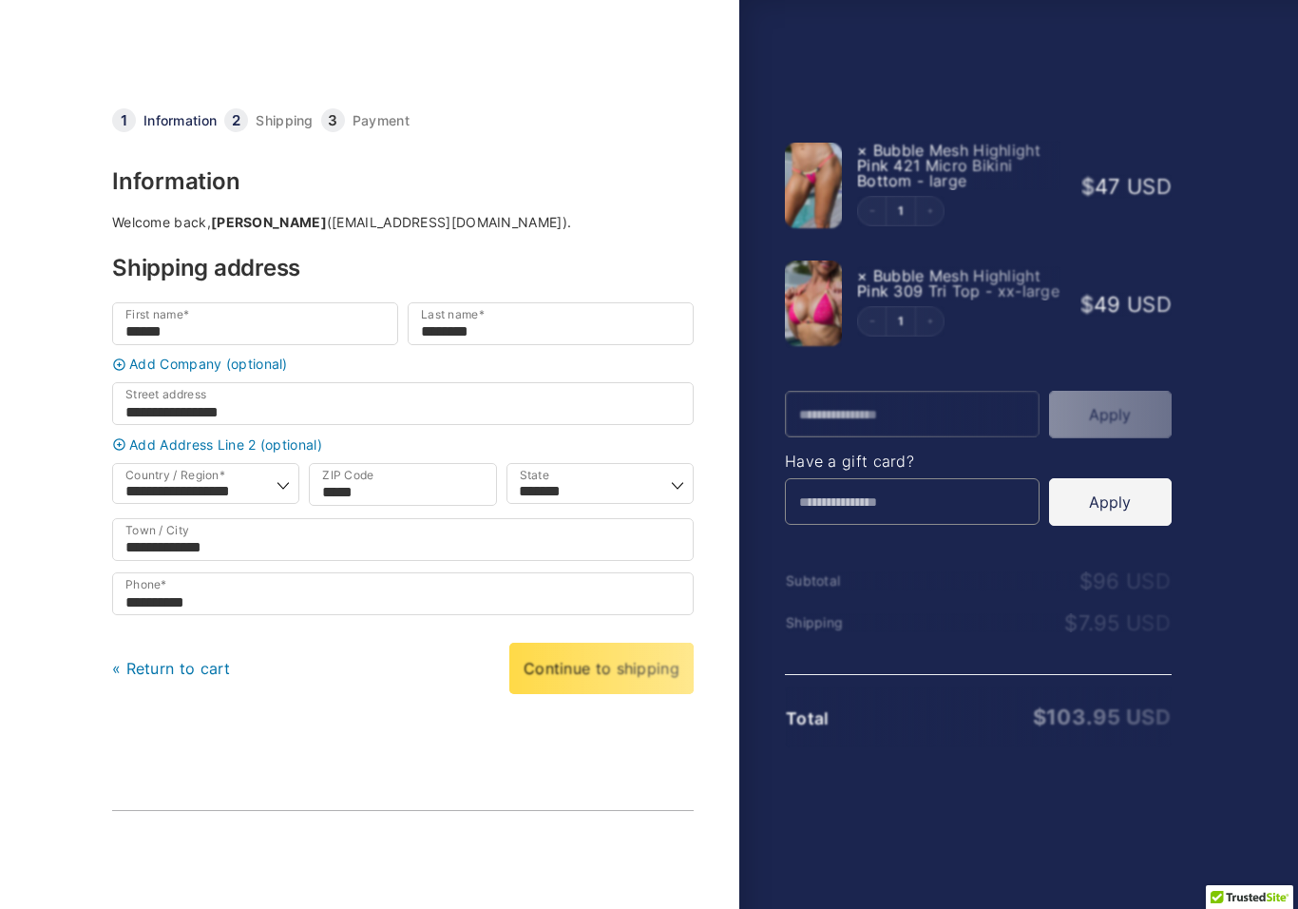
select select "**"
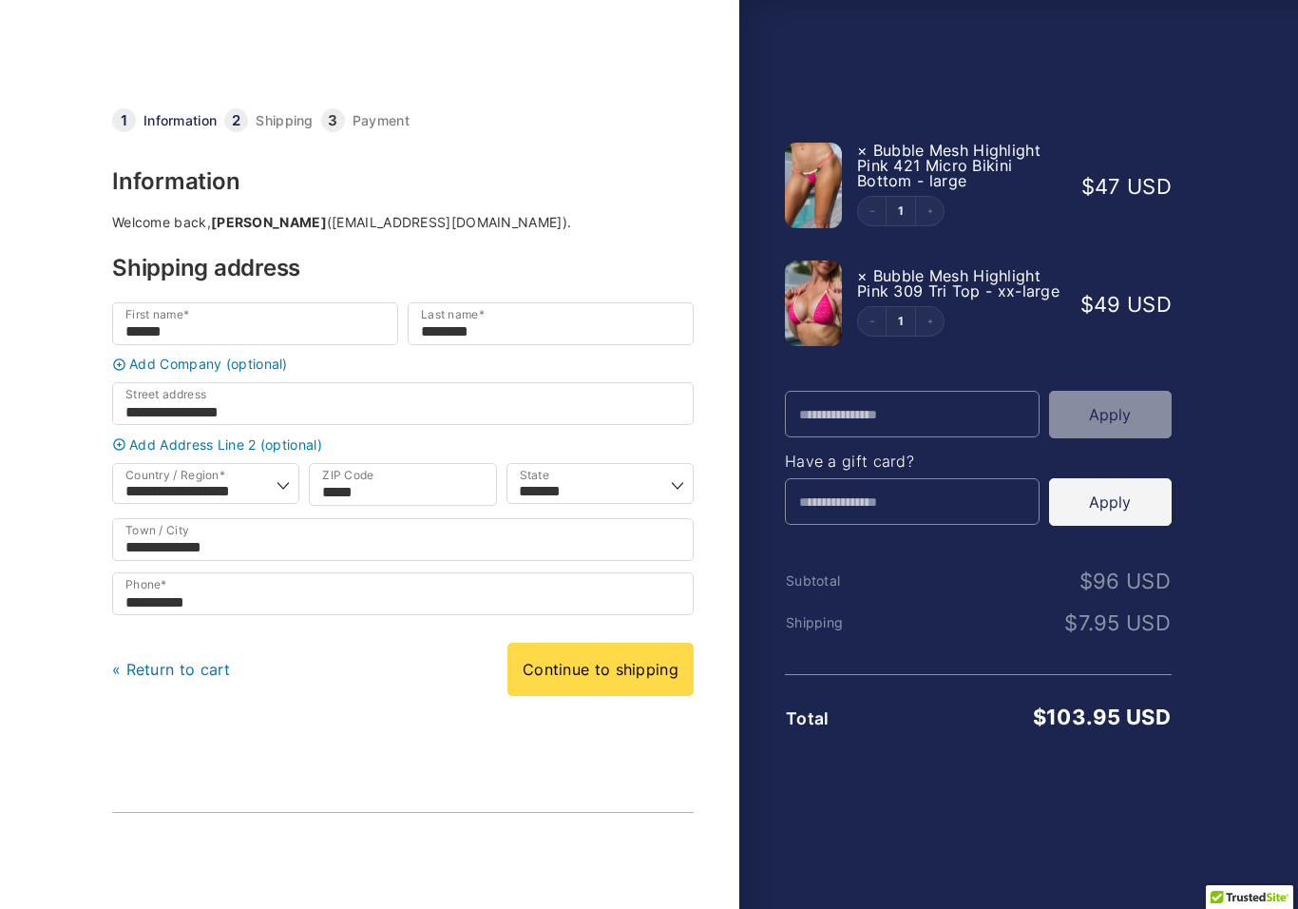
click at [146, 679] on link "« Return to cart" at bounding box center [171, 669] width 119 height 19
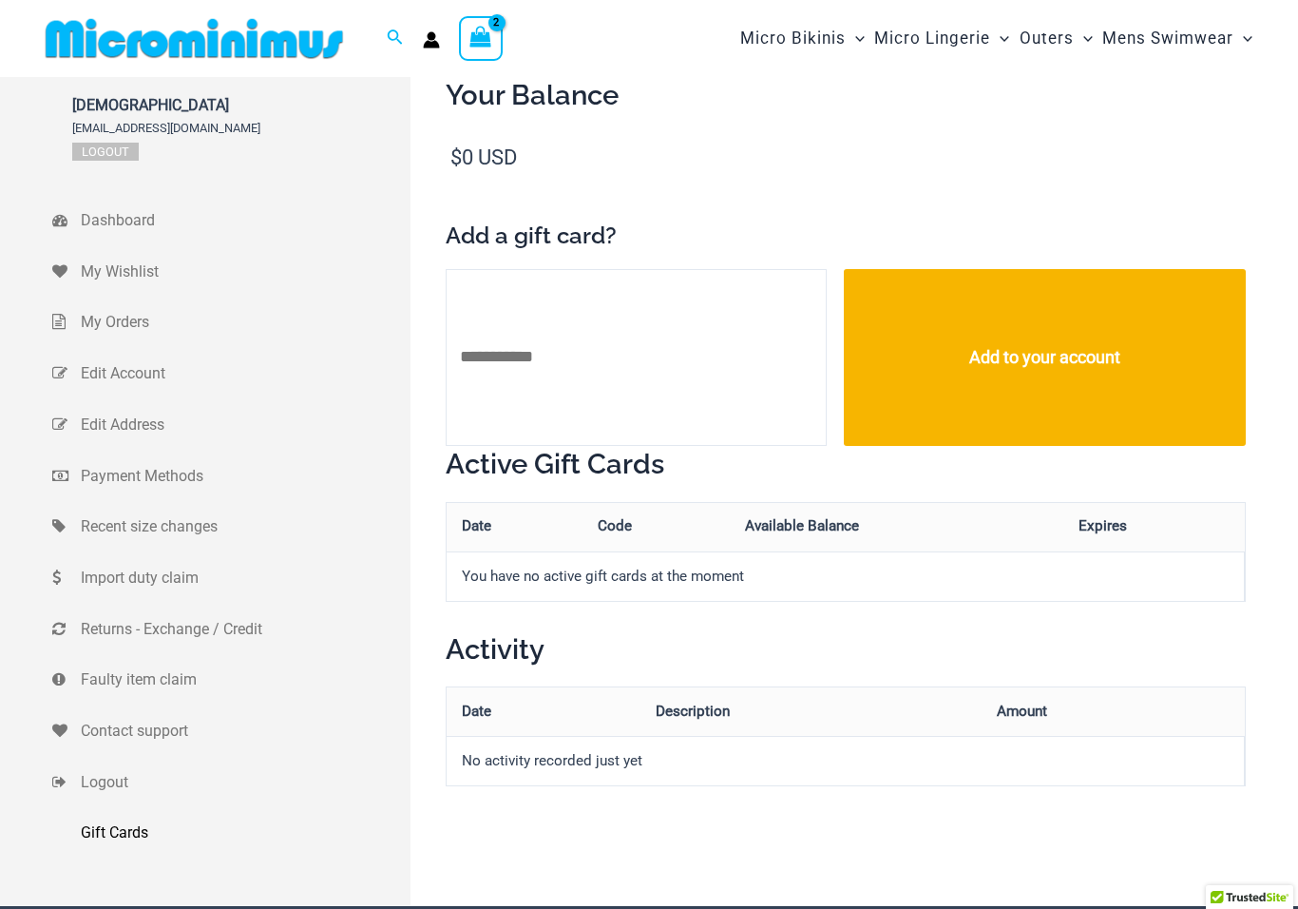
click at [173, 535] on span "Recent size changes" at bounding box center [243, 526] width 325 height 29
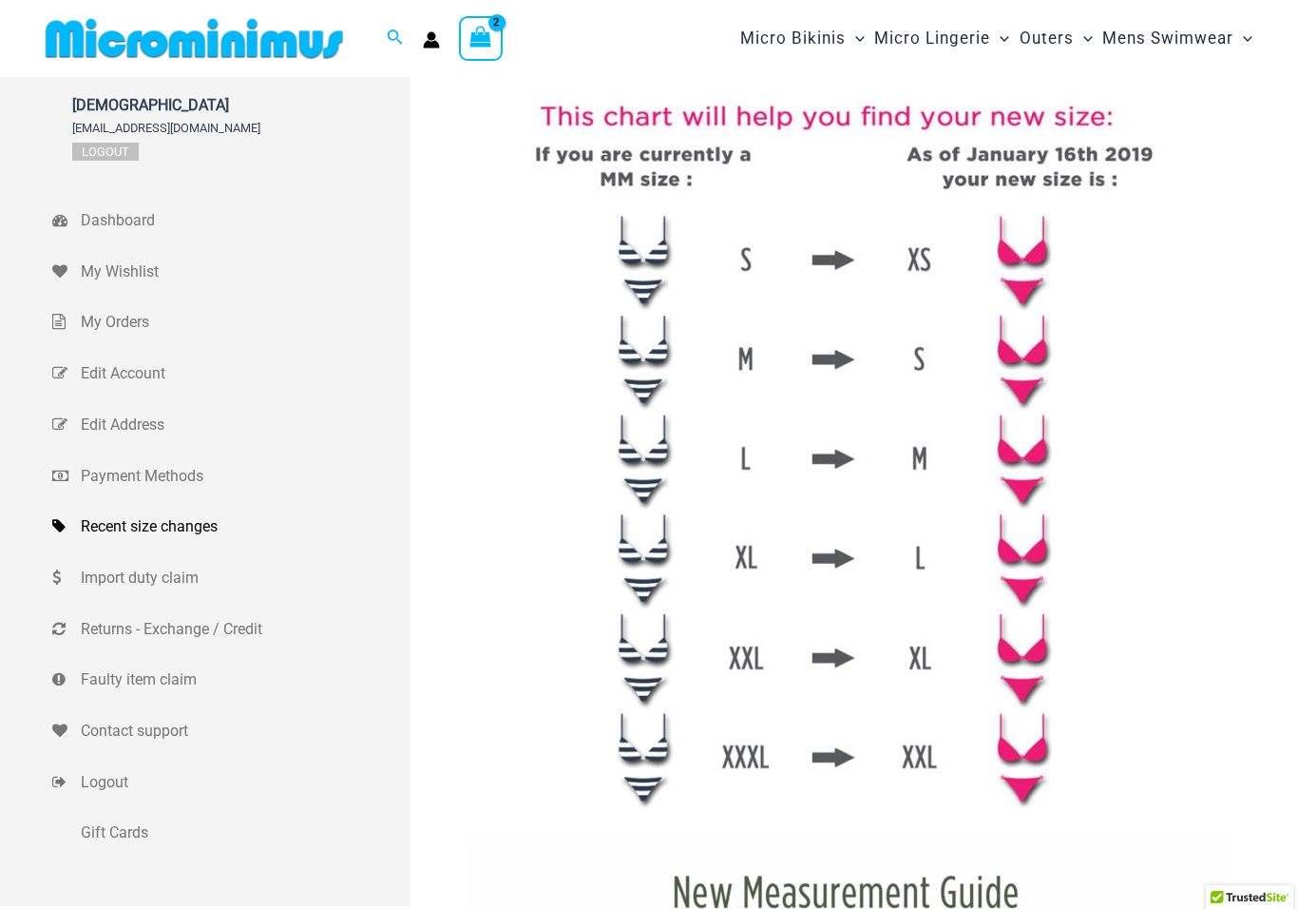
click at [120, 470] on span "Payment Methods" at bounding box center [243, 476] width 325 height 29
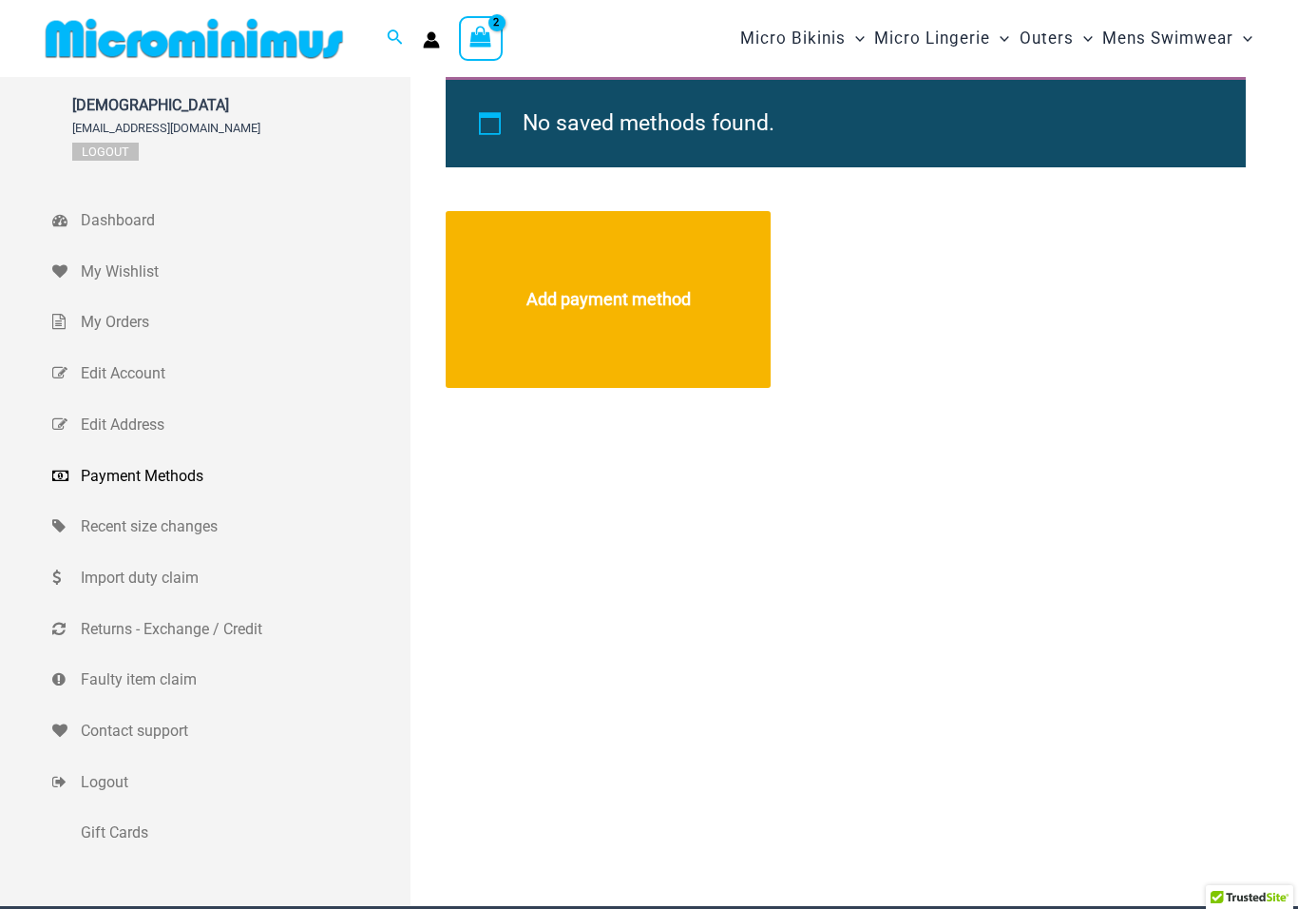
click at [134, 629] on span "Returns - Exchange / Credit" at bounding box center [243, 629] width 325 height 29
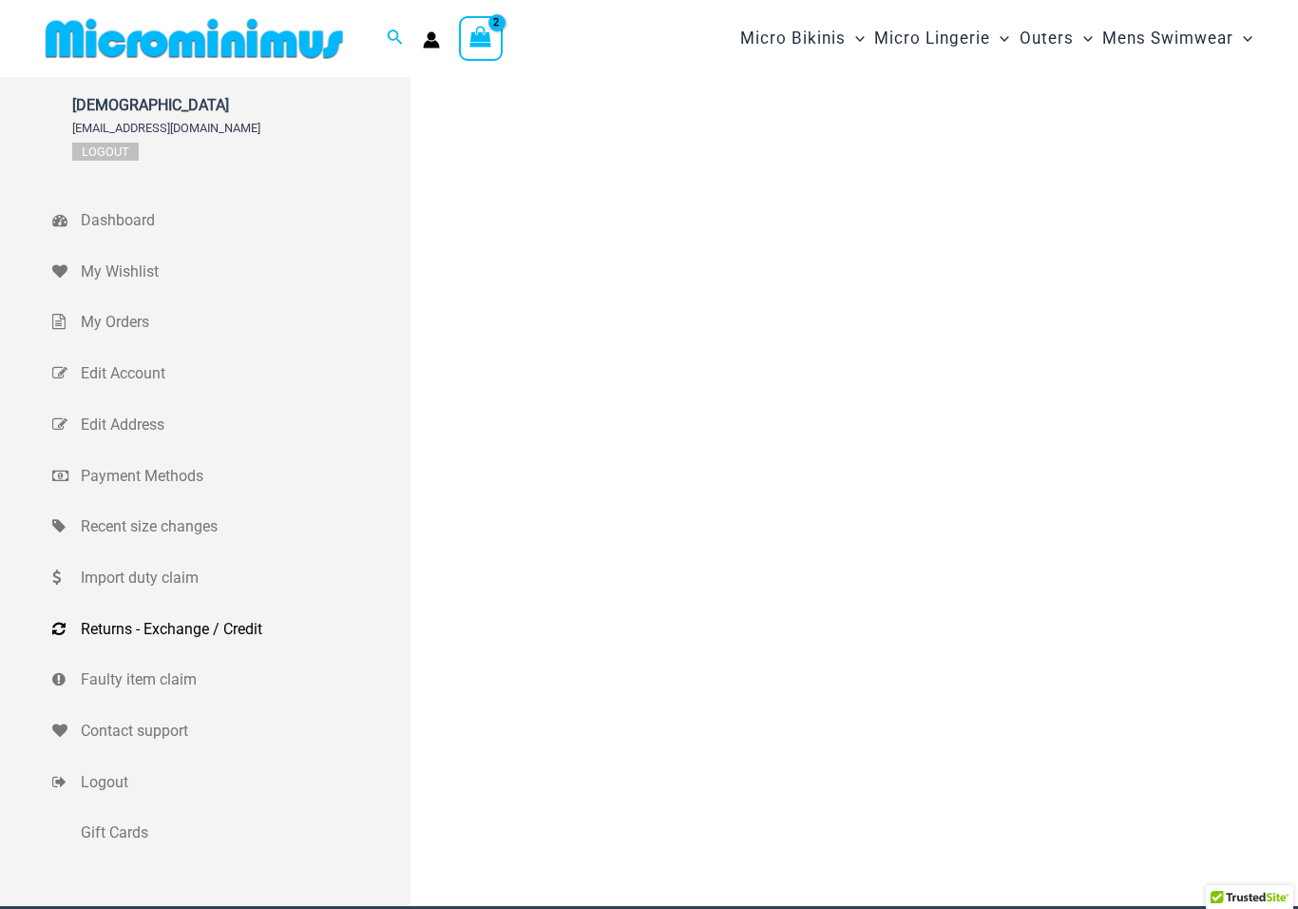
click at [107, 221] on span "Dashboard" at bounding box center [243, 220] width 325 height 29
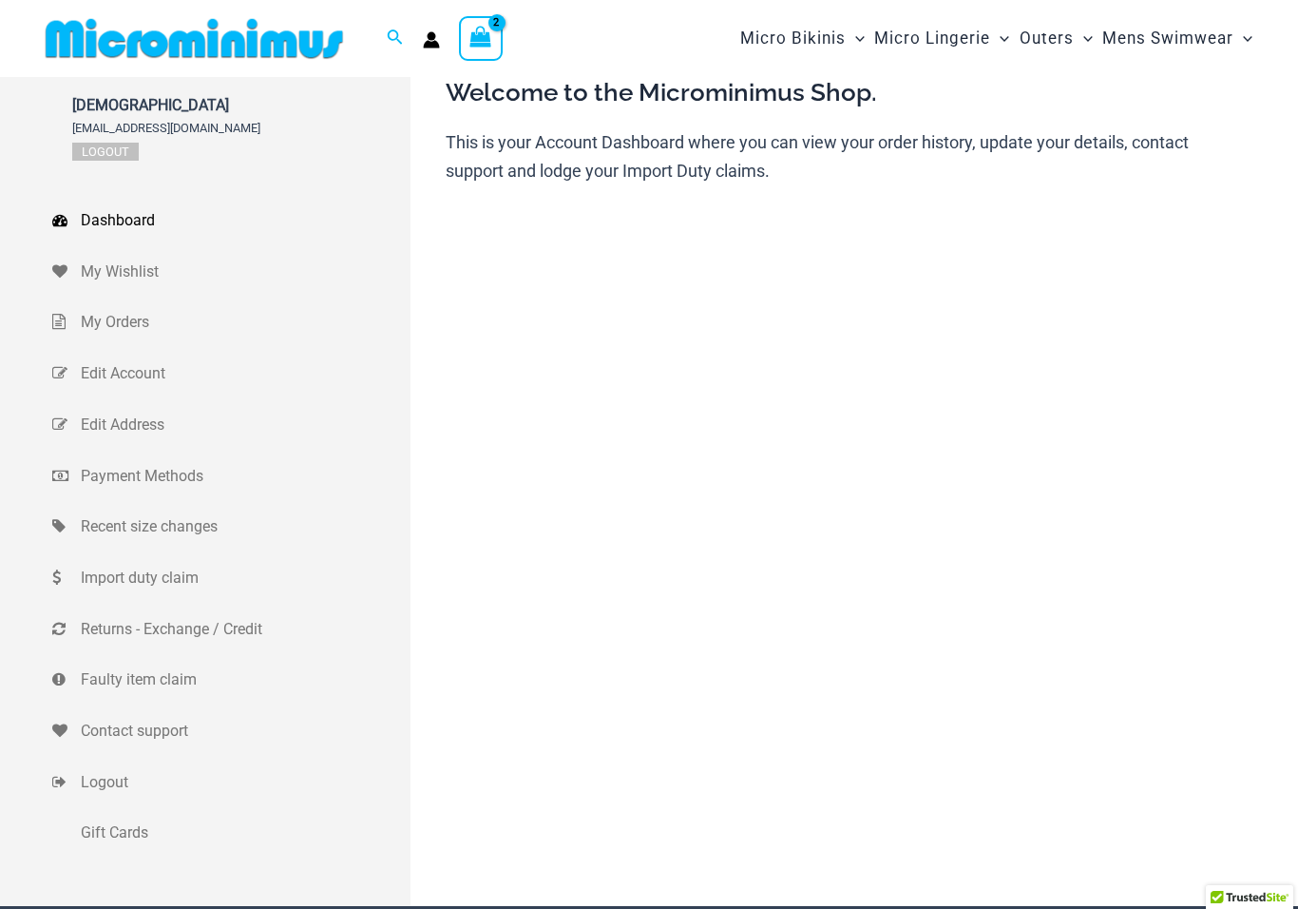
click at [114, 276] on span "My Wishlist" at bounding box center [243, 272] width 325 height 29
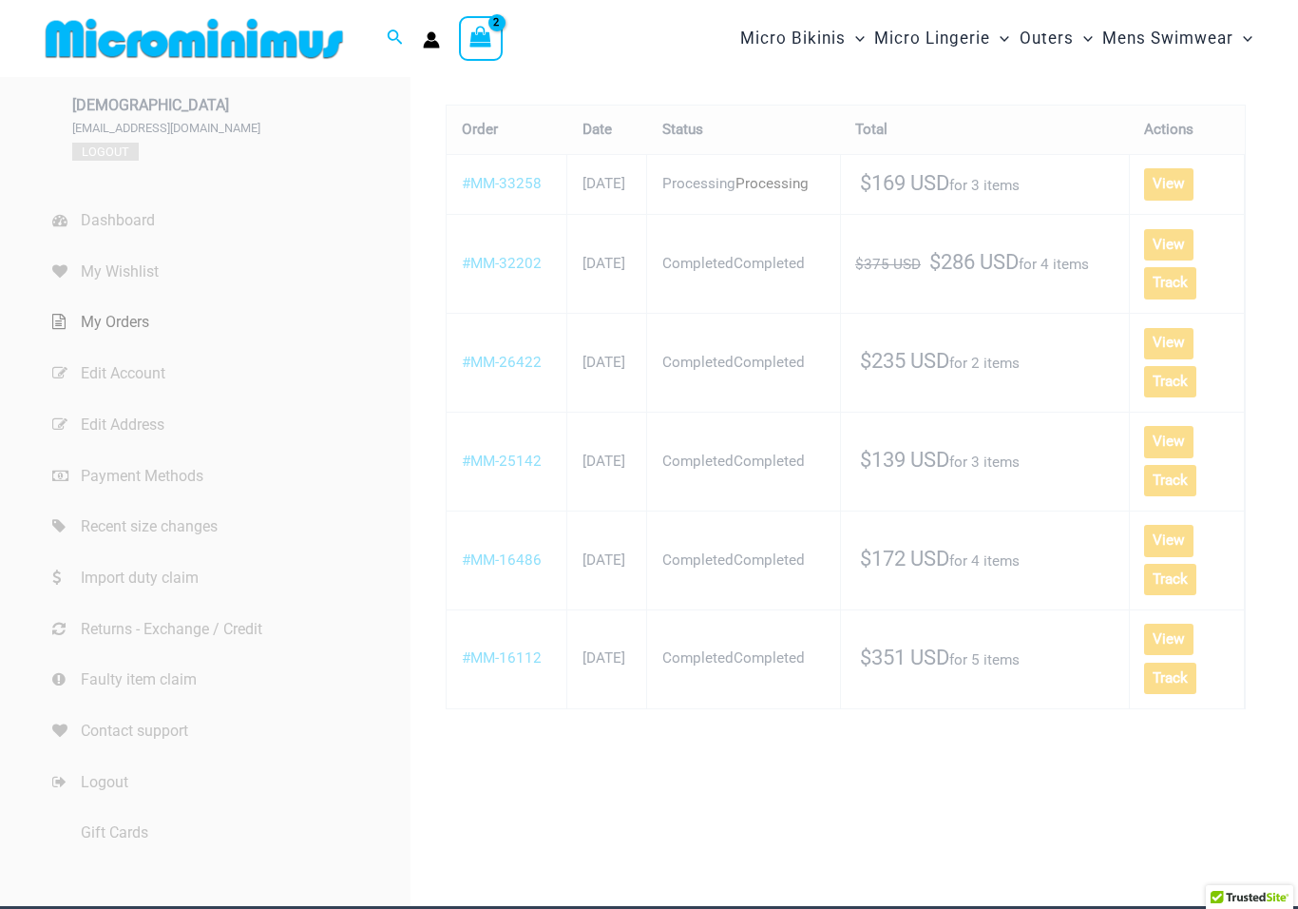
click at [113, 373] on span "Edit Account" at bounding box center [243, 373] width 325 height 29
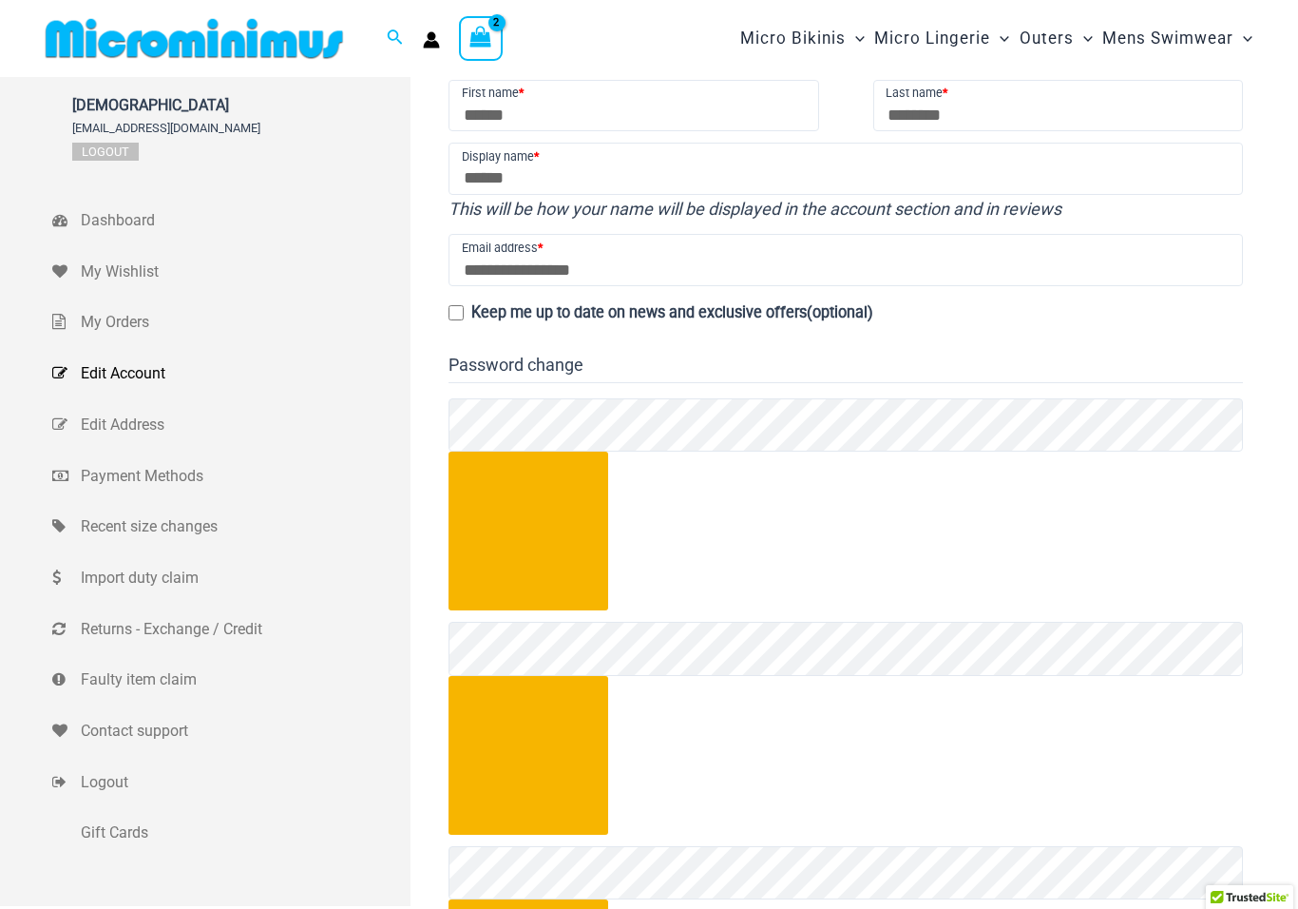
click at [123, 427] on span "Edit Address" at bounding box center [243, 425] width 325 height 29
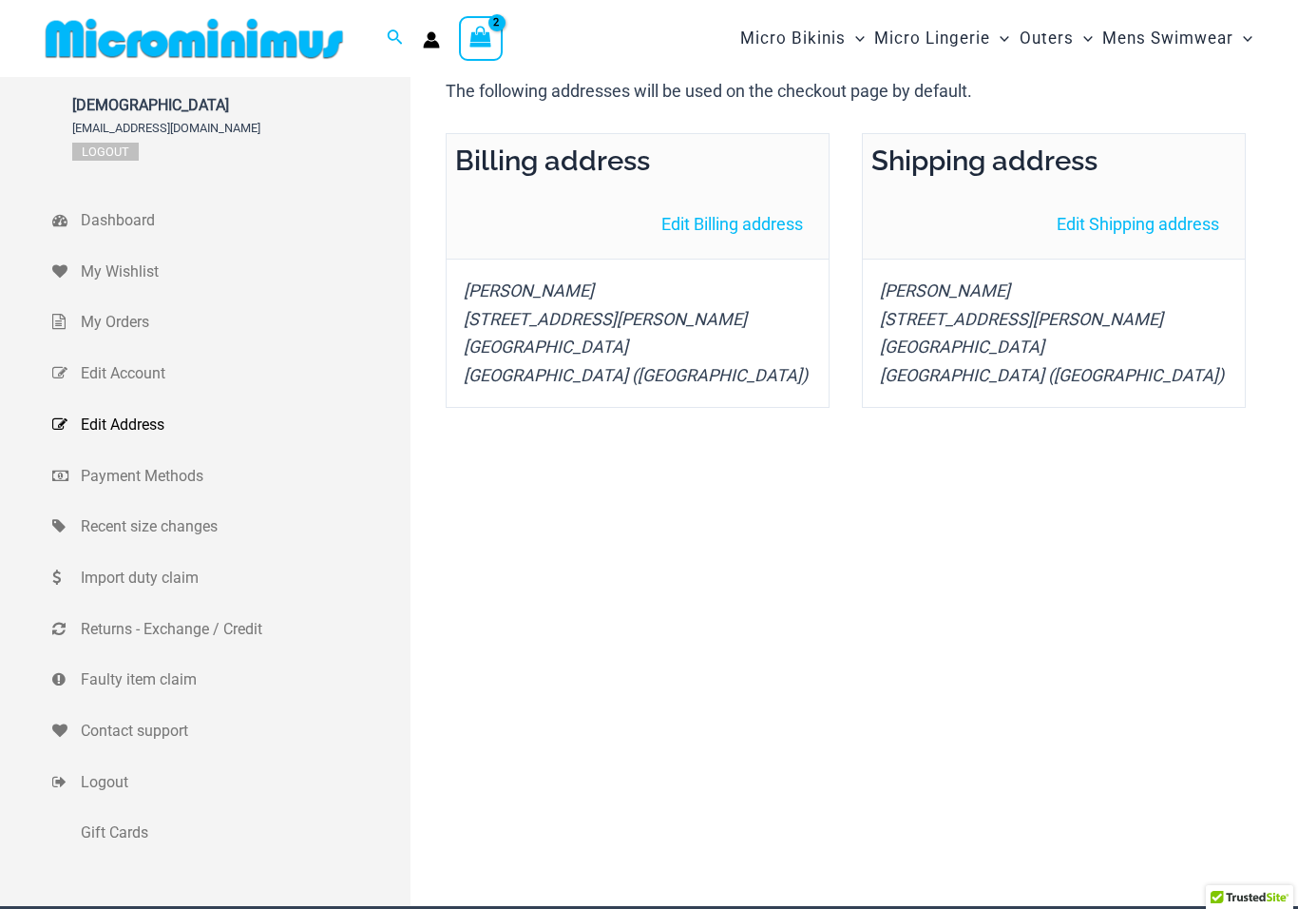
click at [121, 479] on span "Payment Methods" at bounding box center [243, 476] width 325 height 29
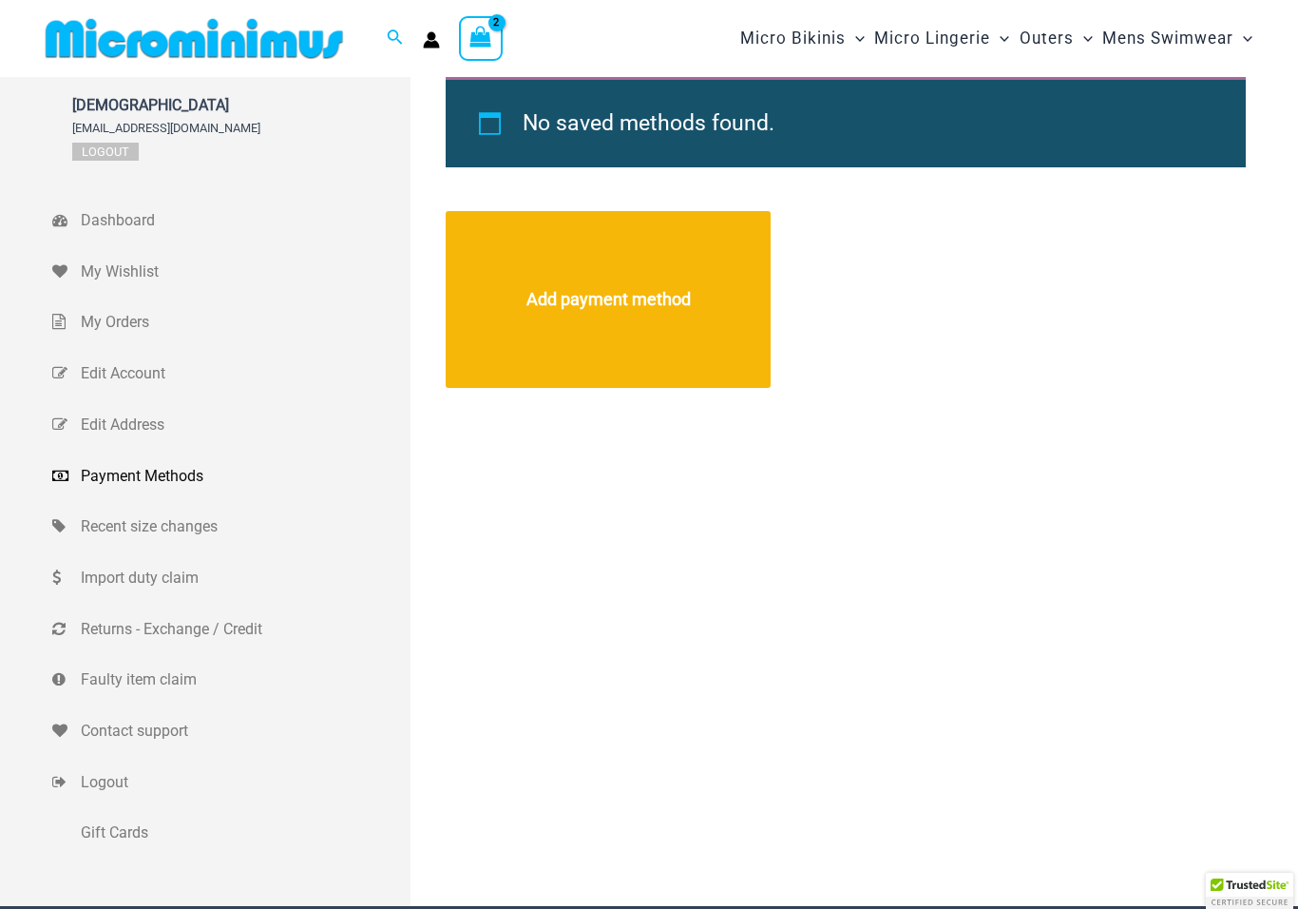
click at [132, 568] on span "Import duty claim" at bounding box center [243, 578] width 325 height 29
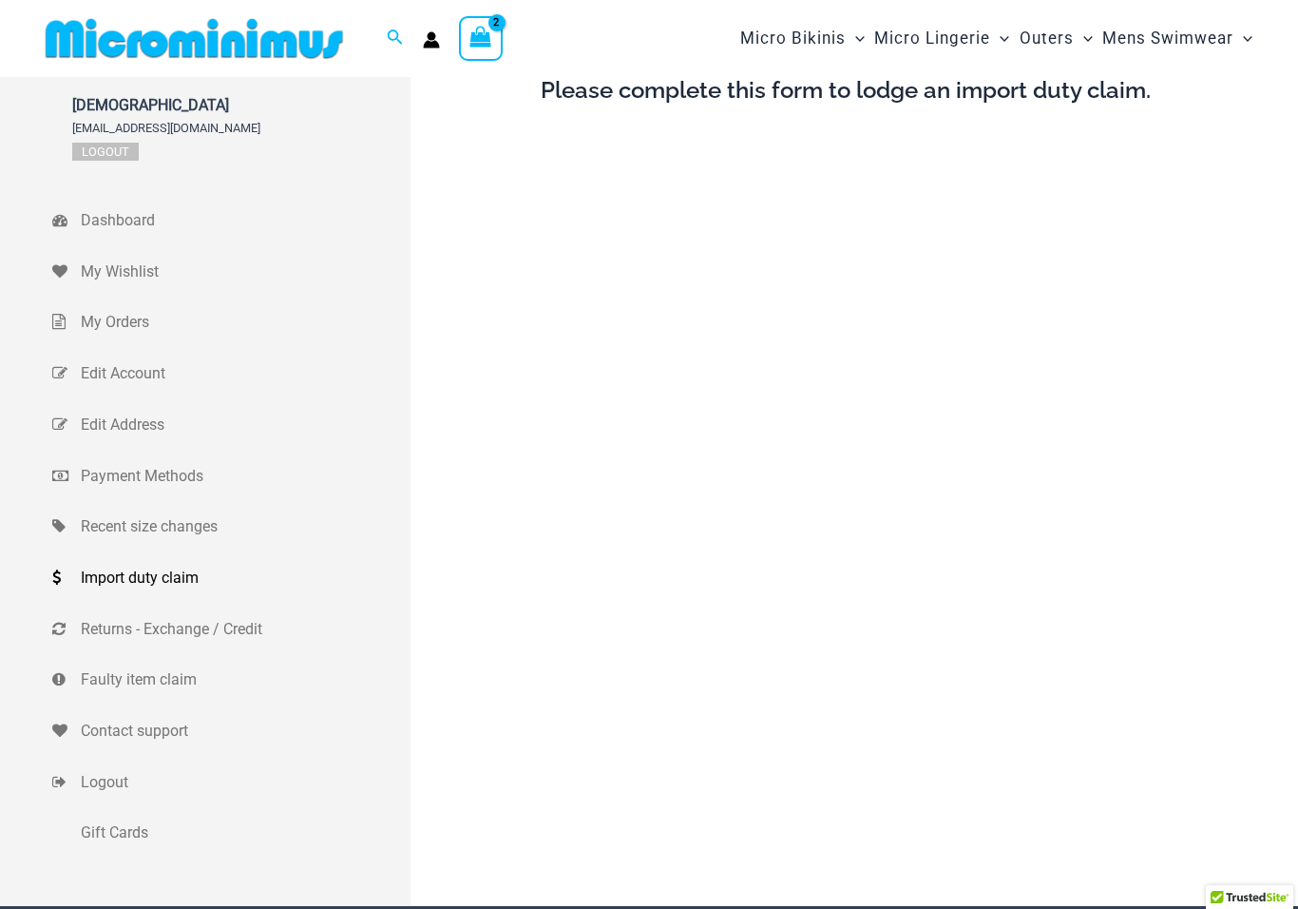
click at [108, 832] on span "Gift Cards" at bounding box center [243, 832] width 325 height 29
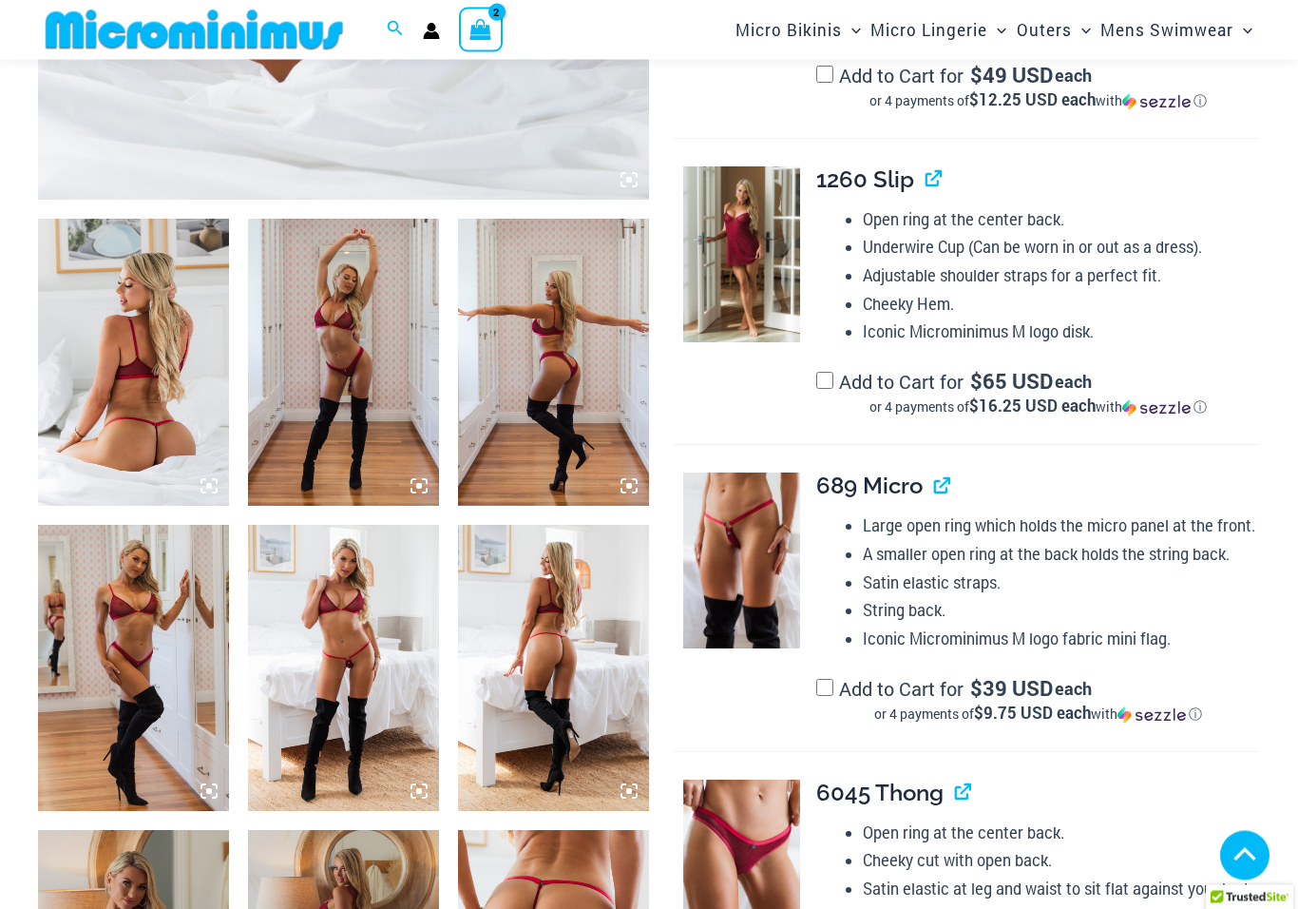
scroll to position [862, 0]
click at [155, 415] on img at bounding box center [133, 362] width 191 height 286
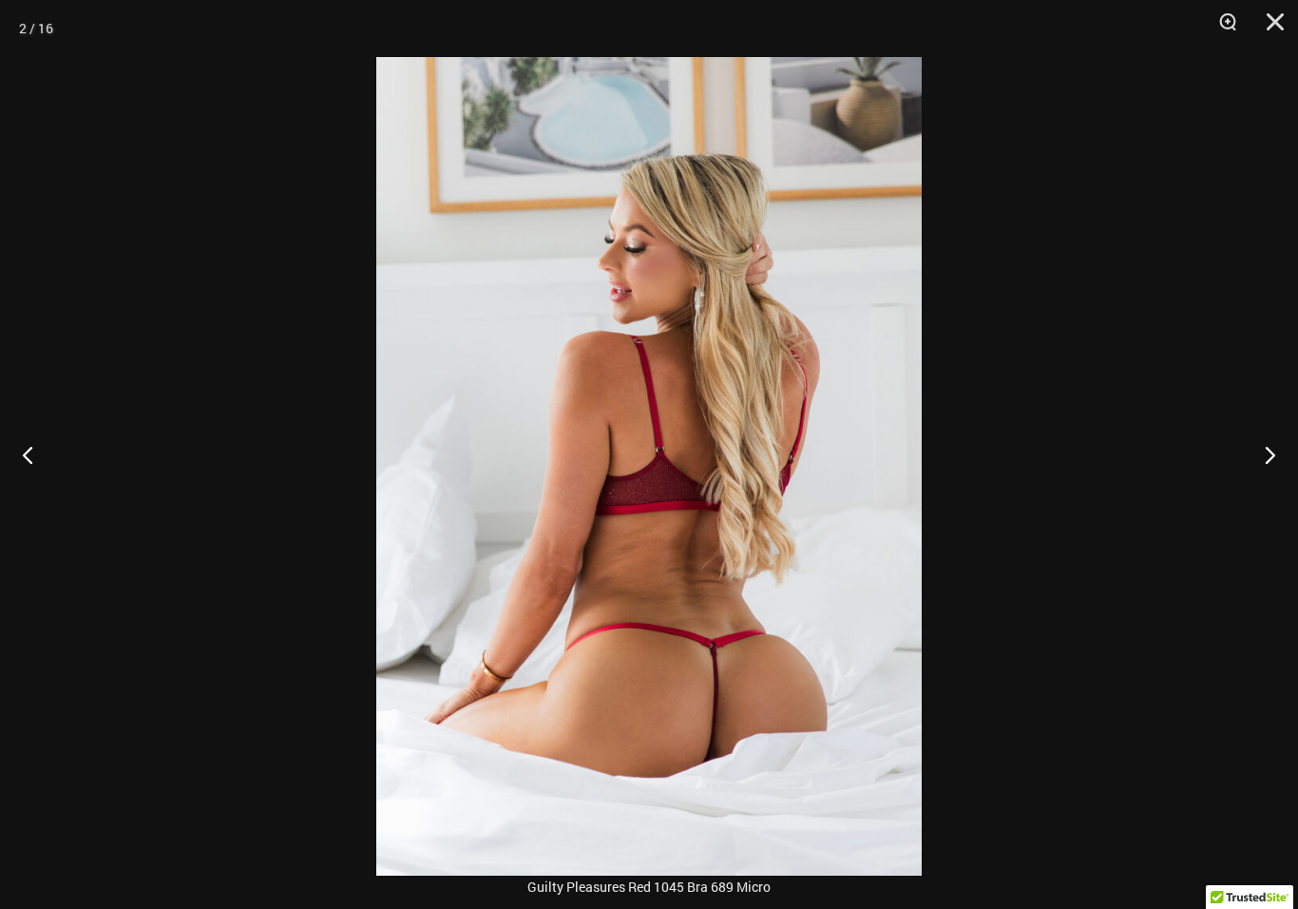
click at [1245, 447] on button "Next" at bounding box center [1262, 454] width 71 height 95
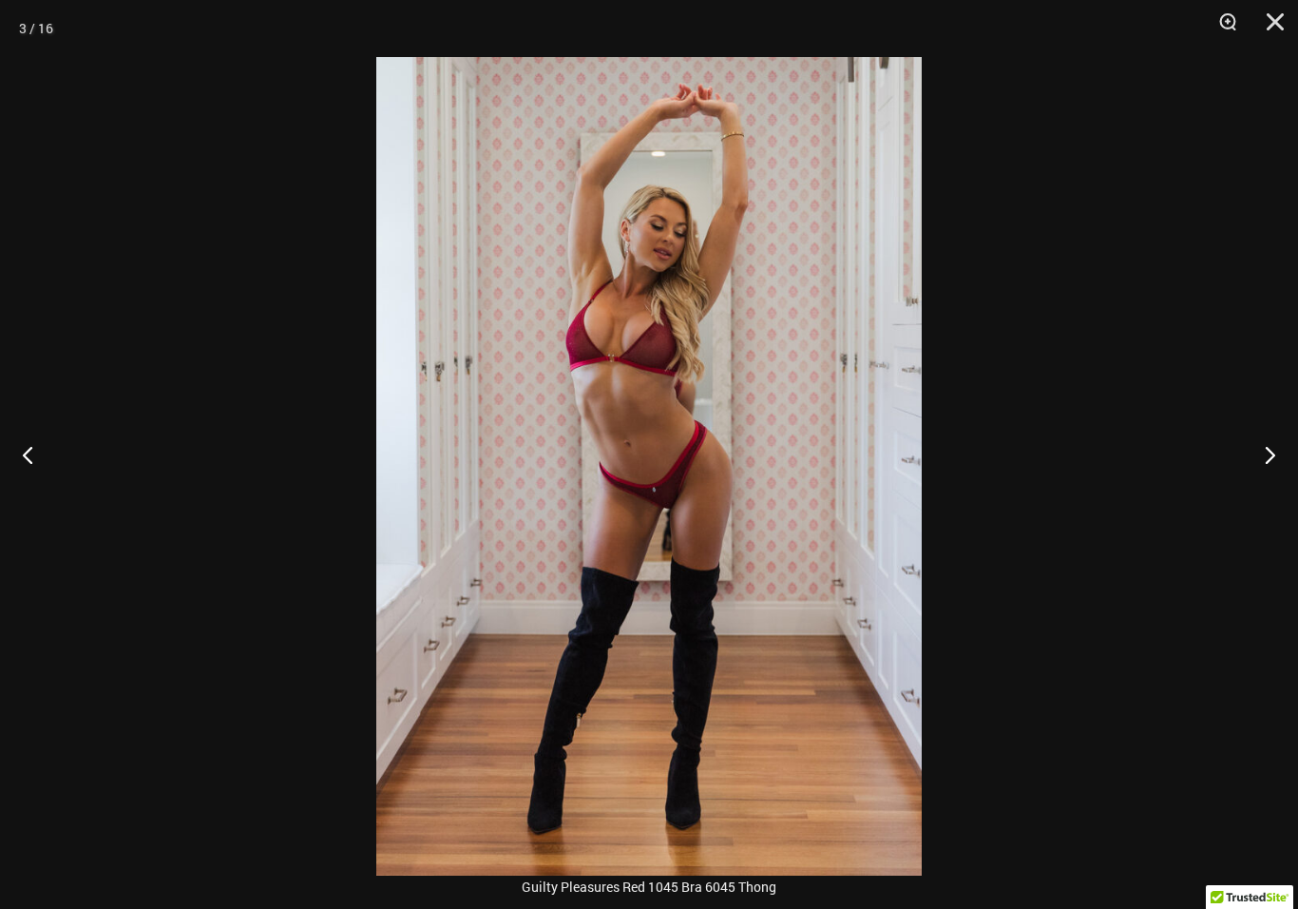
click at [1234, 456] on button "Next" at bounding box center [1262, 454] width 71 height 95
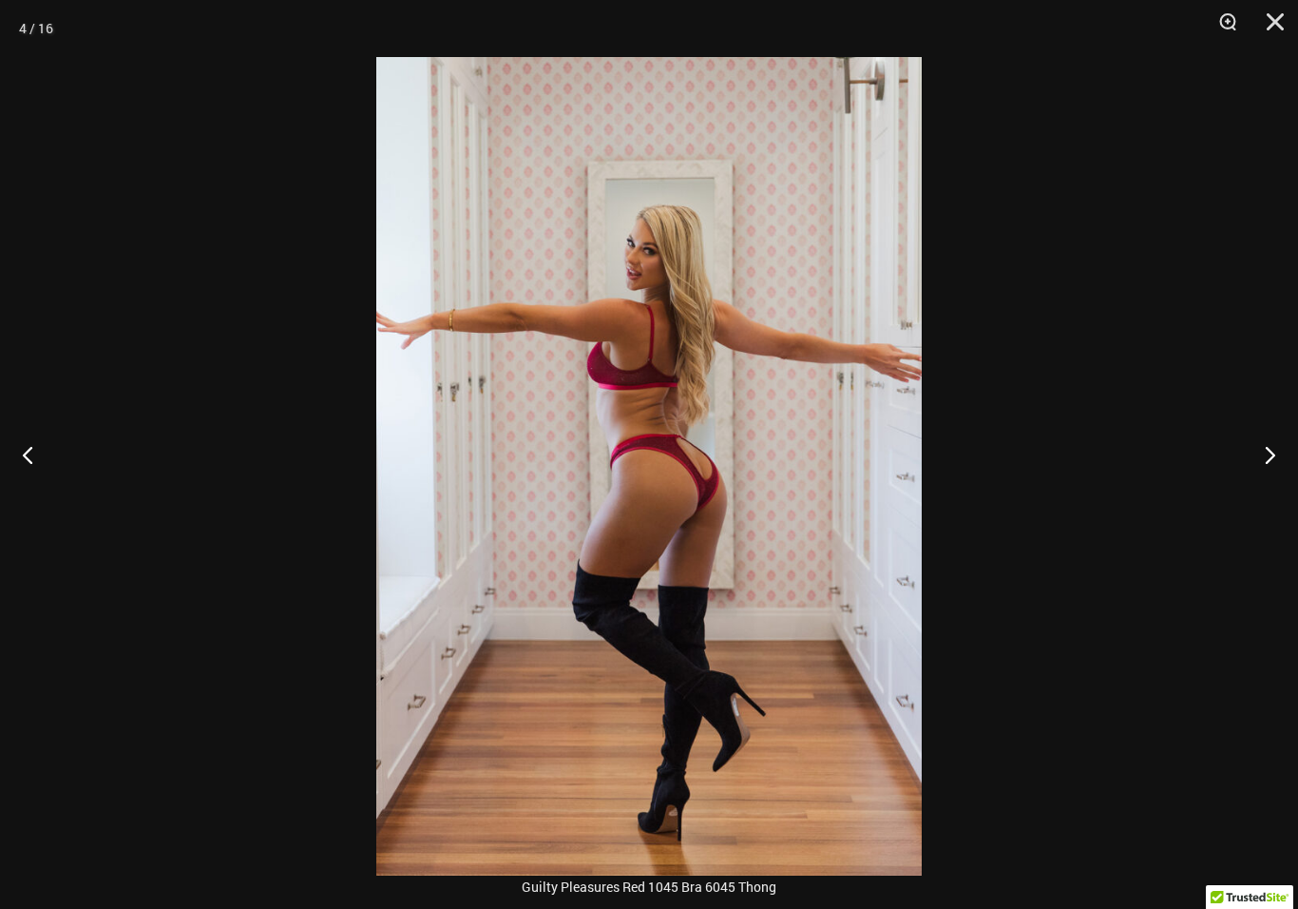
click at [1234, 459] on button "Next" at bounding box center [1262, 454] width 71 height 95
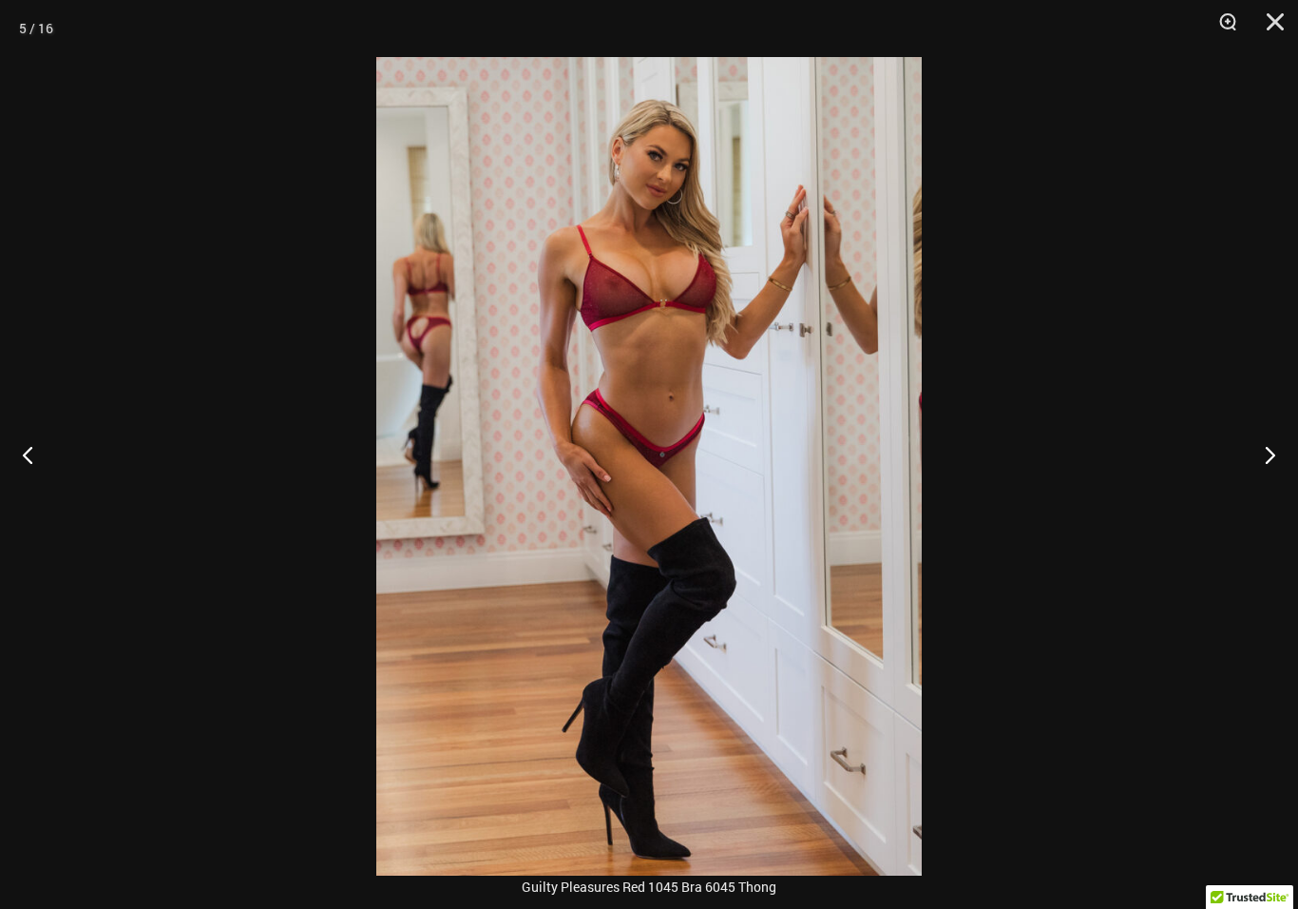
click at [1242, 449] on button "Next" at bounding box center [1262, 454] width 71 height 95
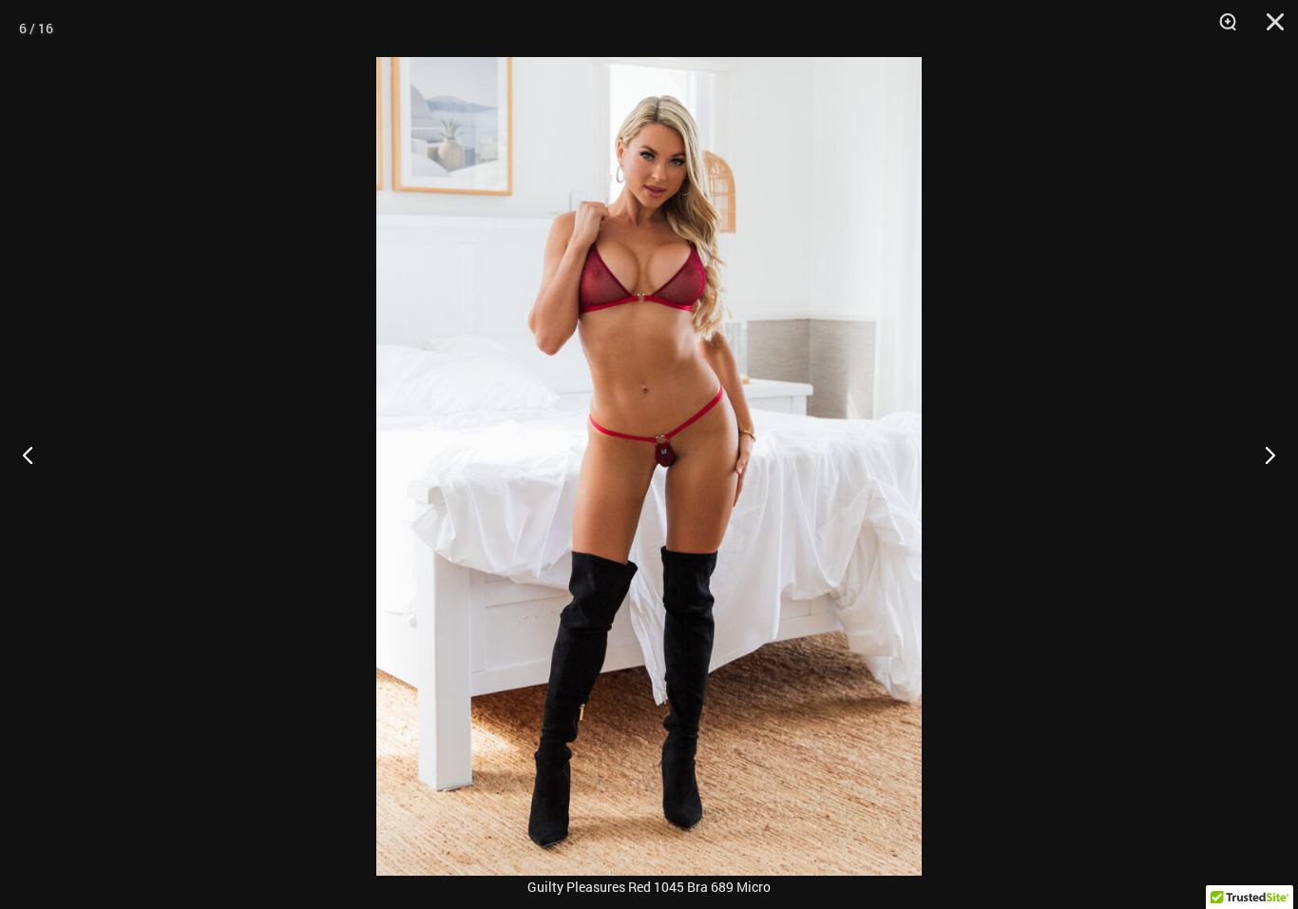
click at [1240, 459] on button "Next" at bounding box center [1262, 454] width 71 height 95
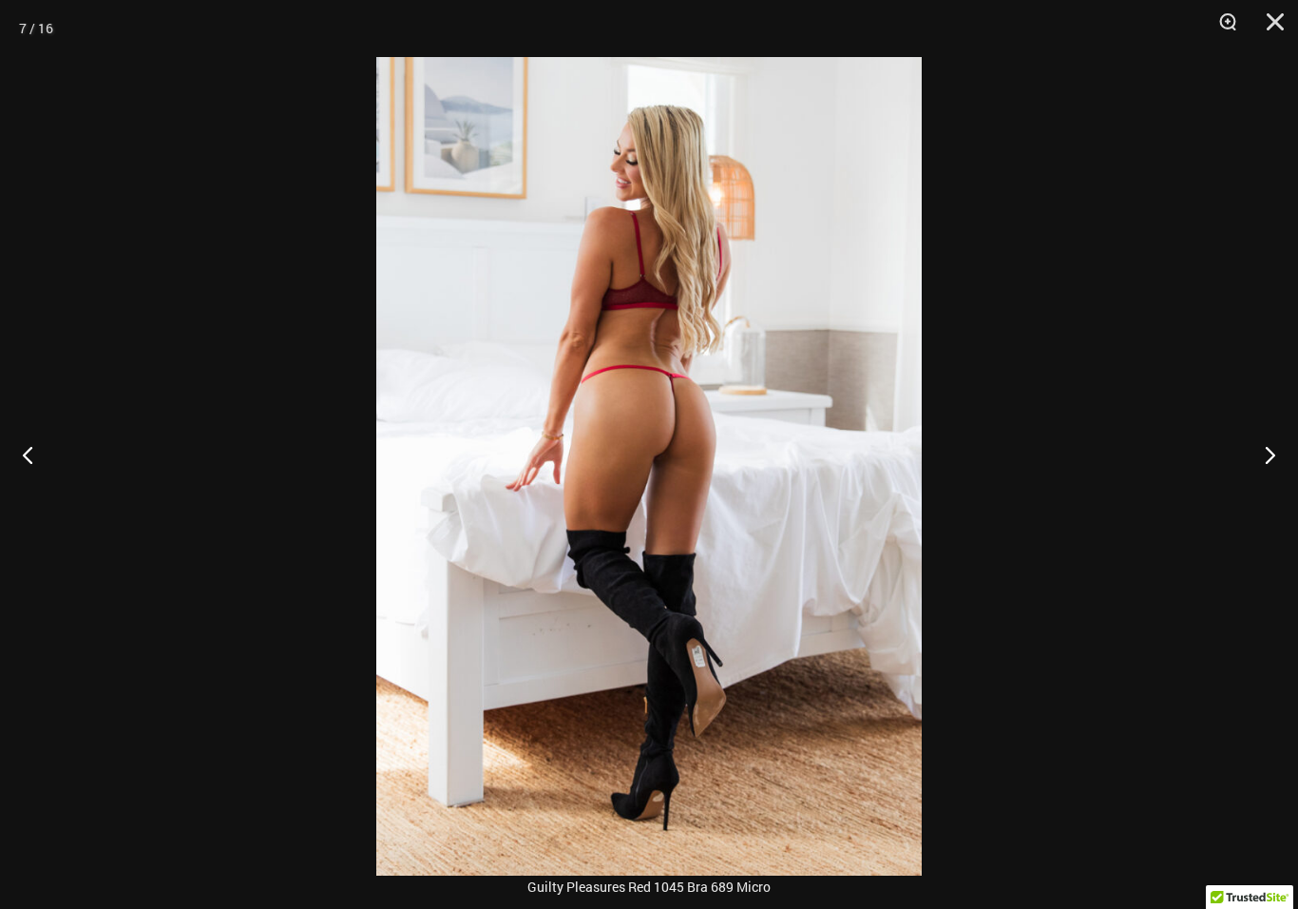
click at [1239, 459] on button "Next" at bounding box center [1262, 454] width 71 height 95
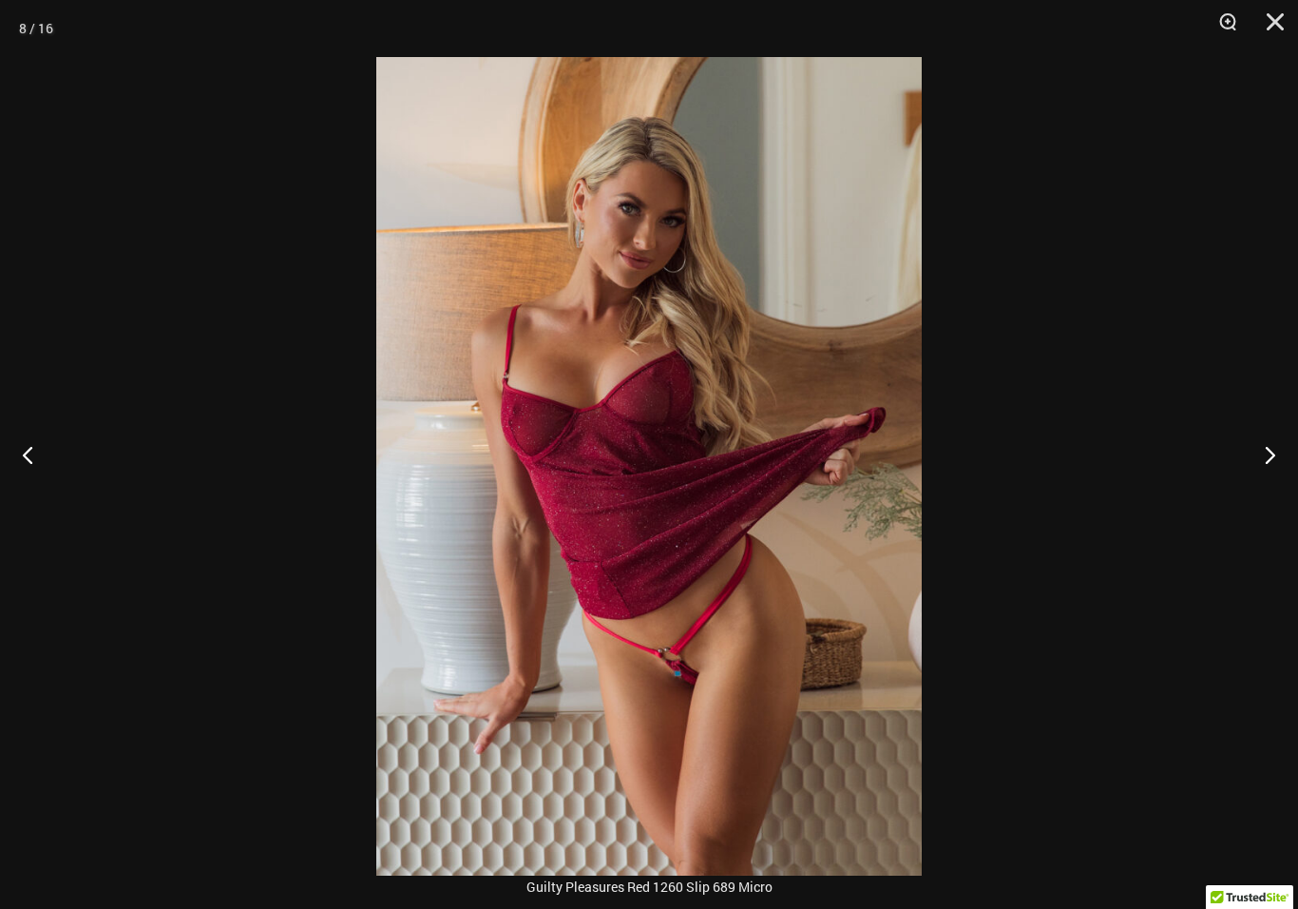
click at [1240, 467] on button "Next" at bounding box center [1262, 454] width 71 height 95
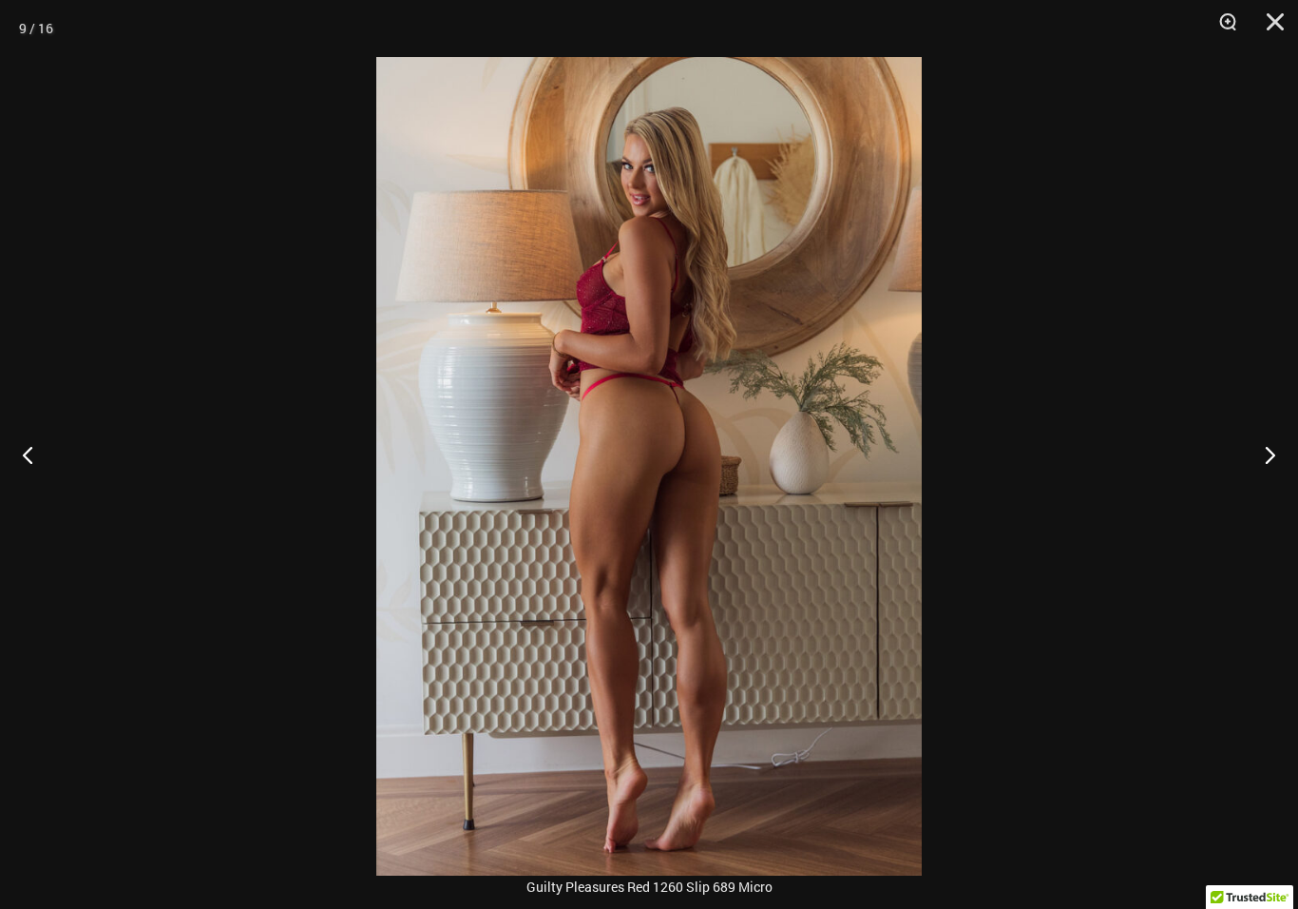
click at [1239, 467] on button "Next" at bounding box center [1262, 454] width 71 height 95
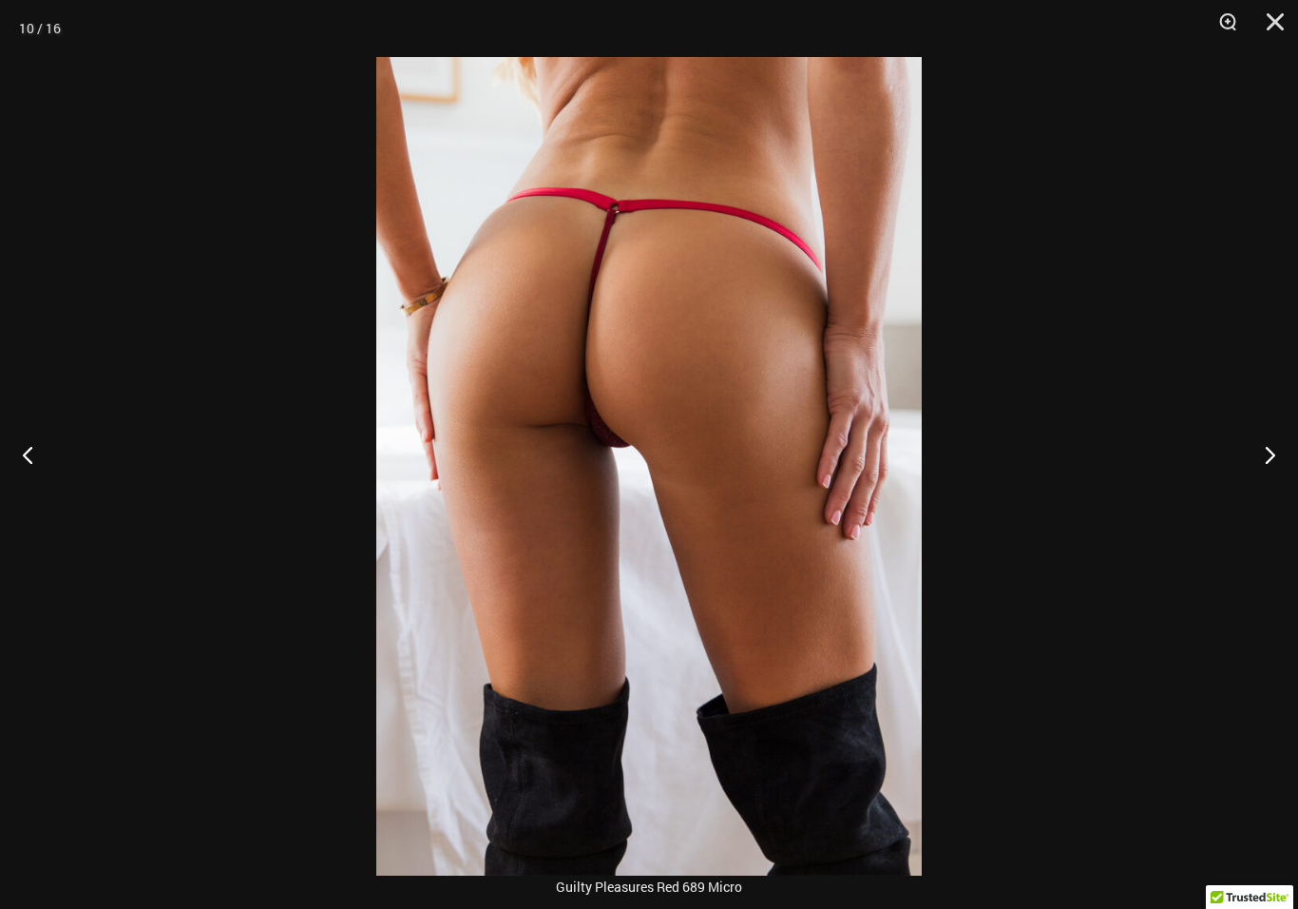
click at [1243, 459] on button "Next" at bounding box center [1262, 454] width 71 height 95
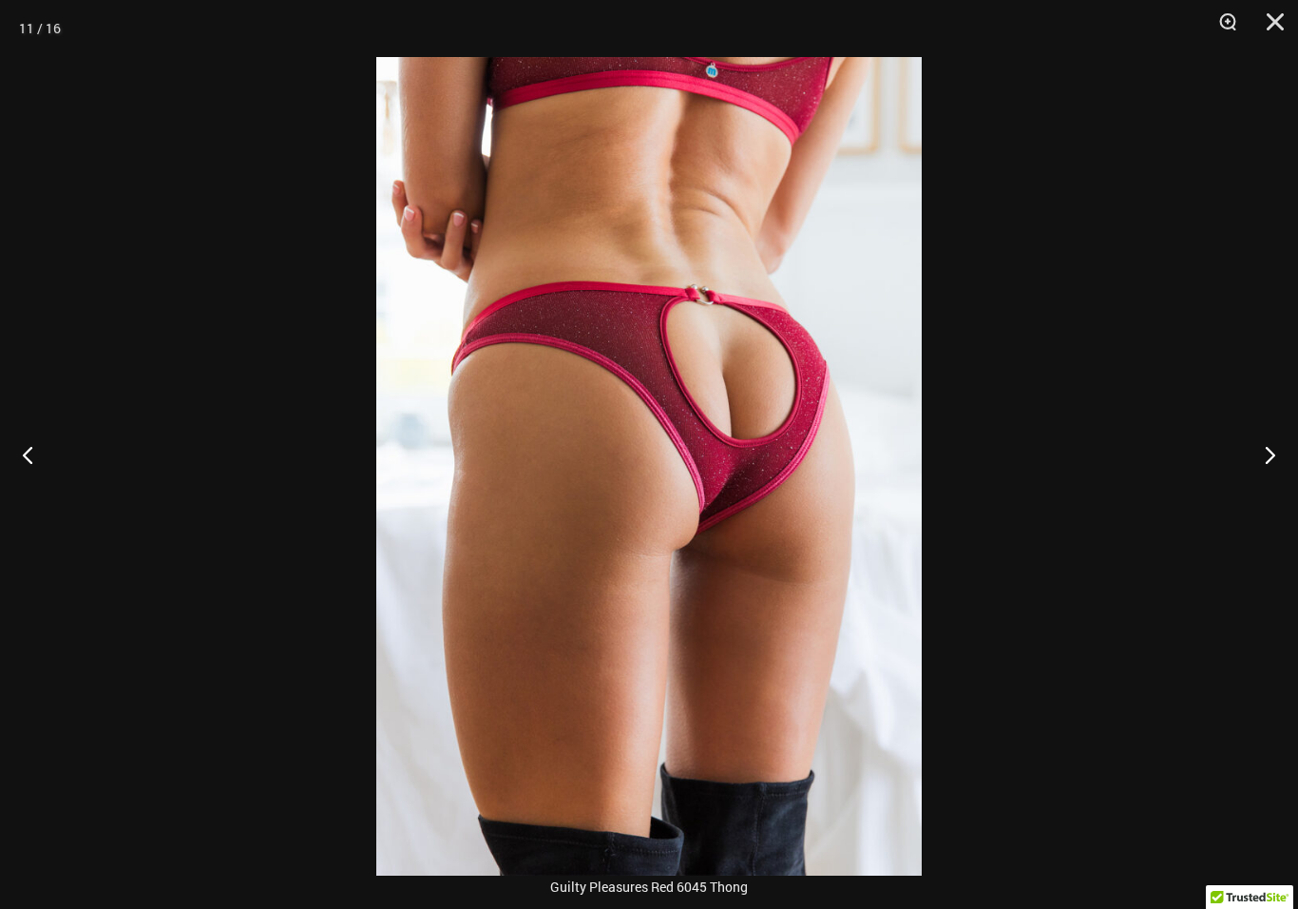
click at [1233, 456] on button "Next" at bounding box center [1262, 454] width 71 height 95
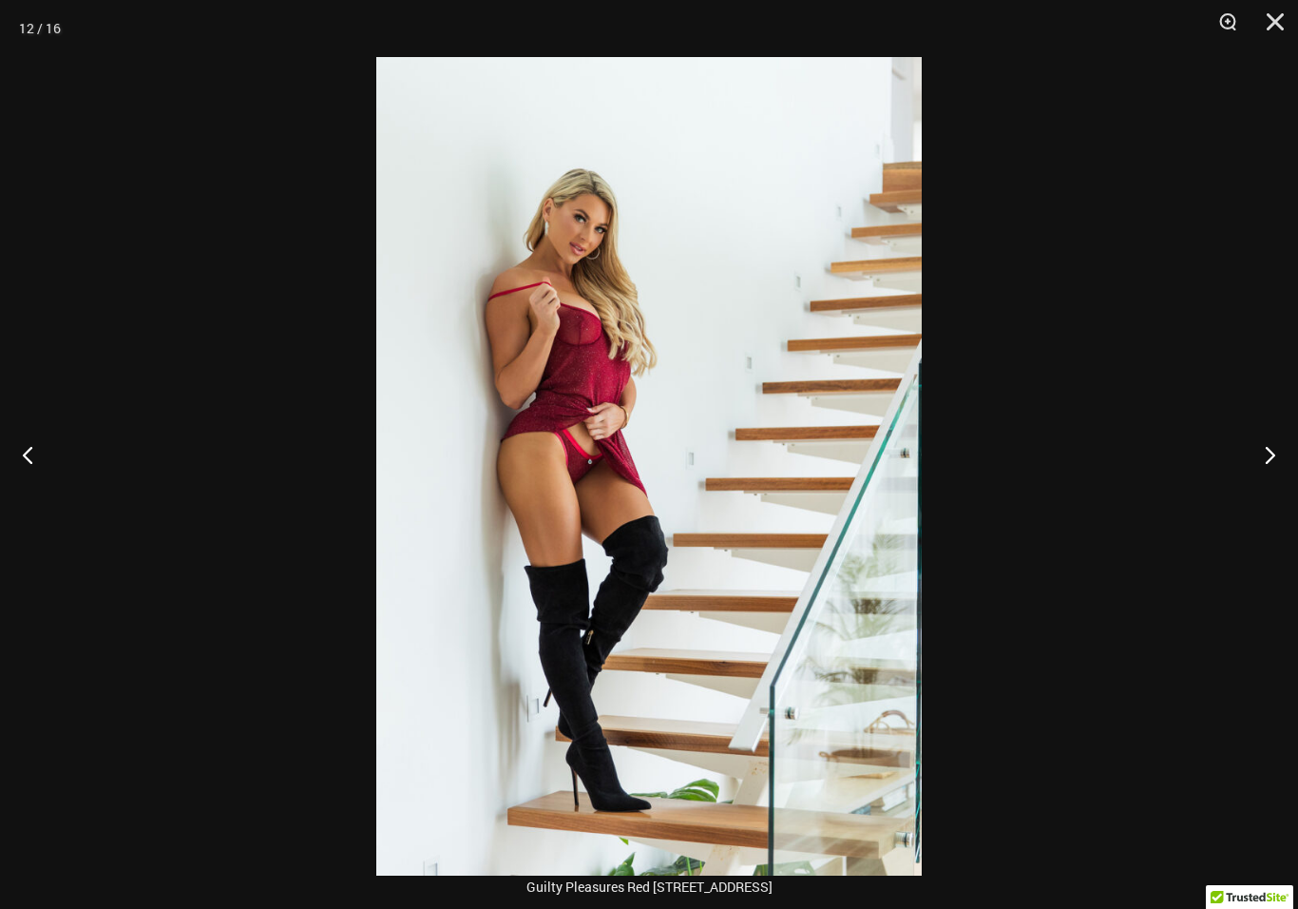
click at [1229, 462] on button "Next" at bounding box center [1262, 454] width 71 height 95
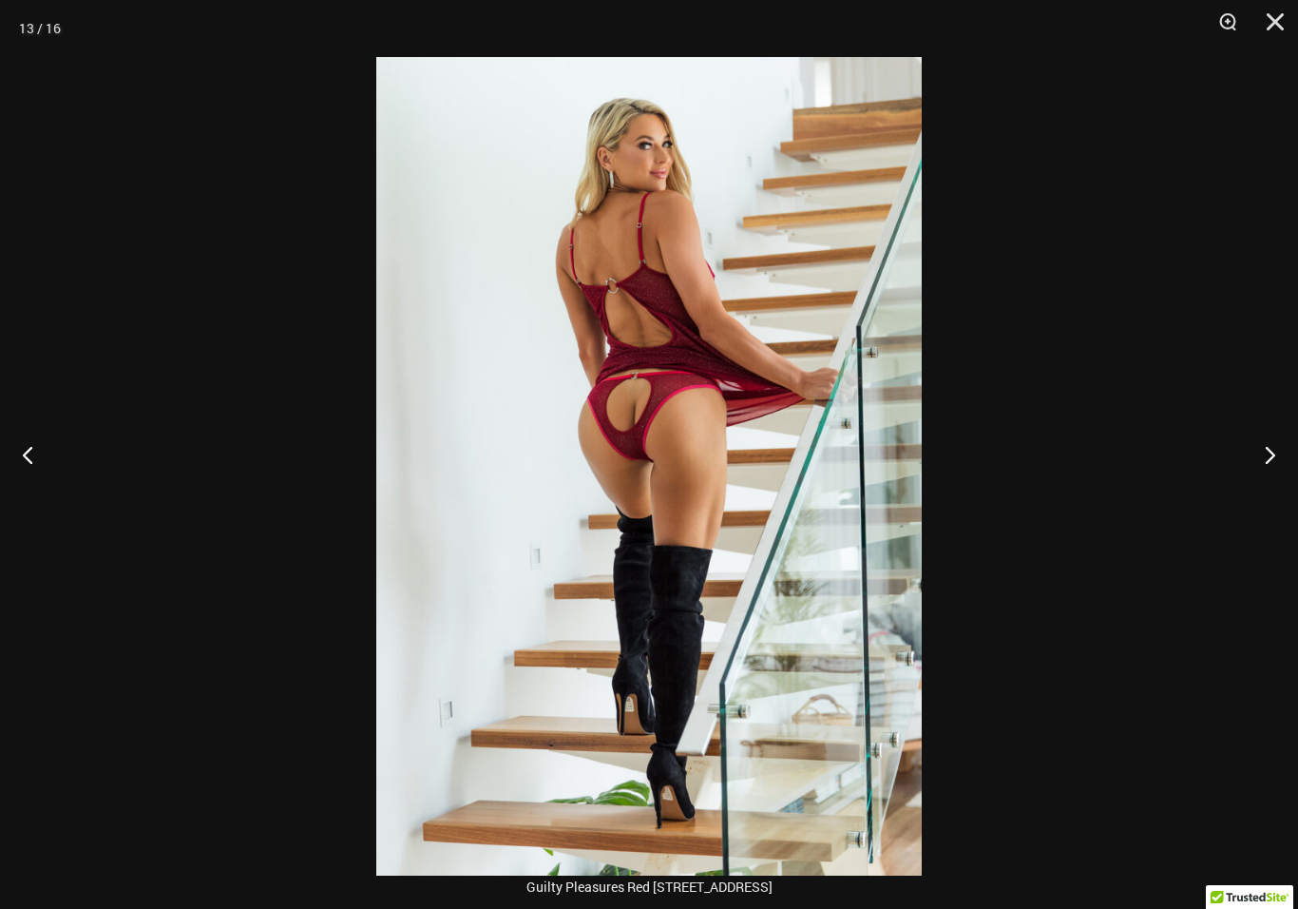
click at [1240, 459] on button "Next" at bounding box center [1262, 454] width 71 height 95
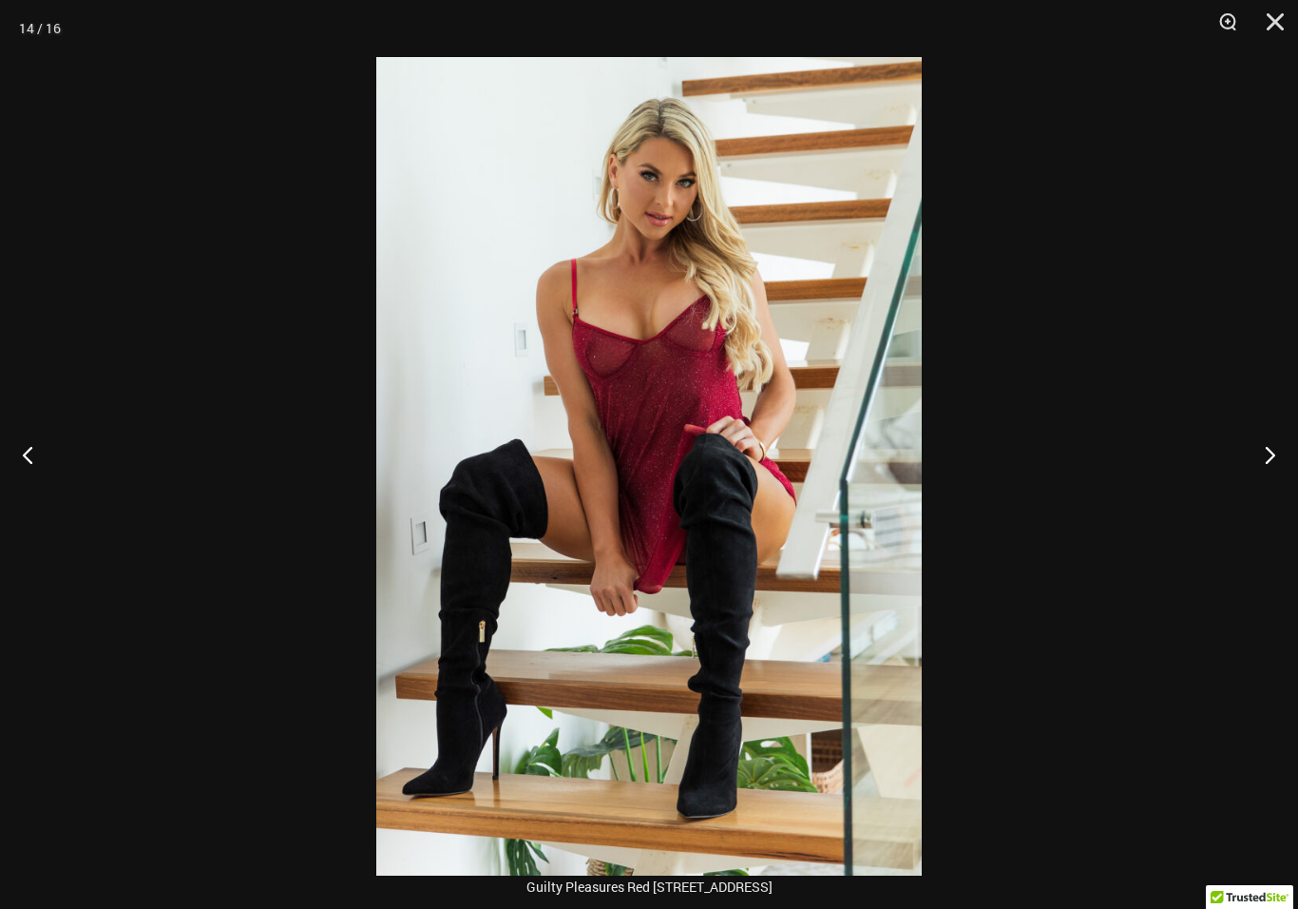
click at [1236, 469] on button "Next" at bounding box center [1262, 454] width 71 height 95
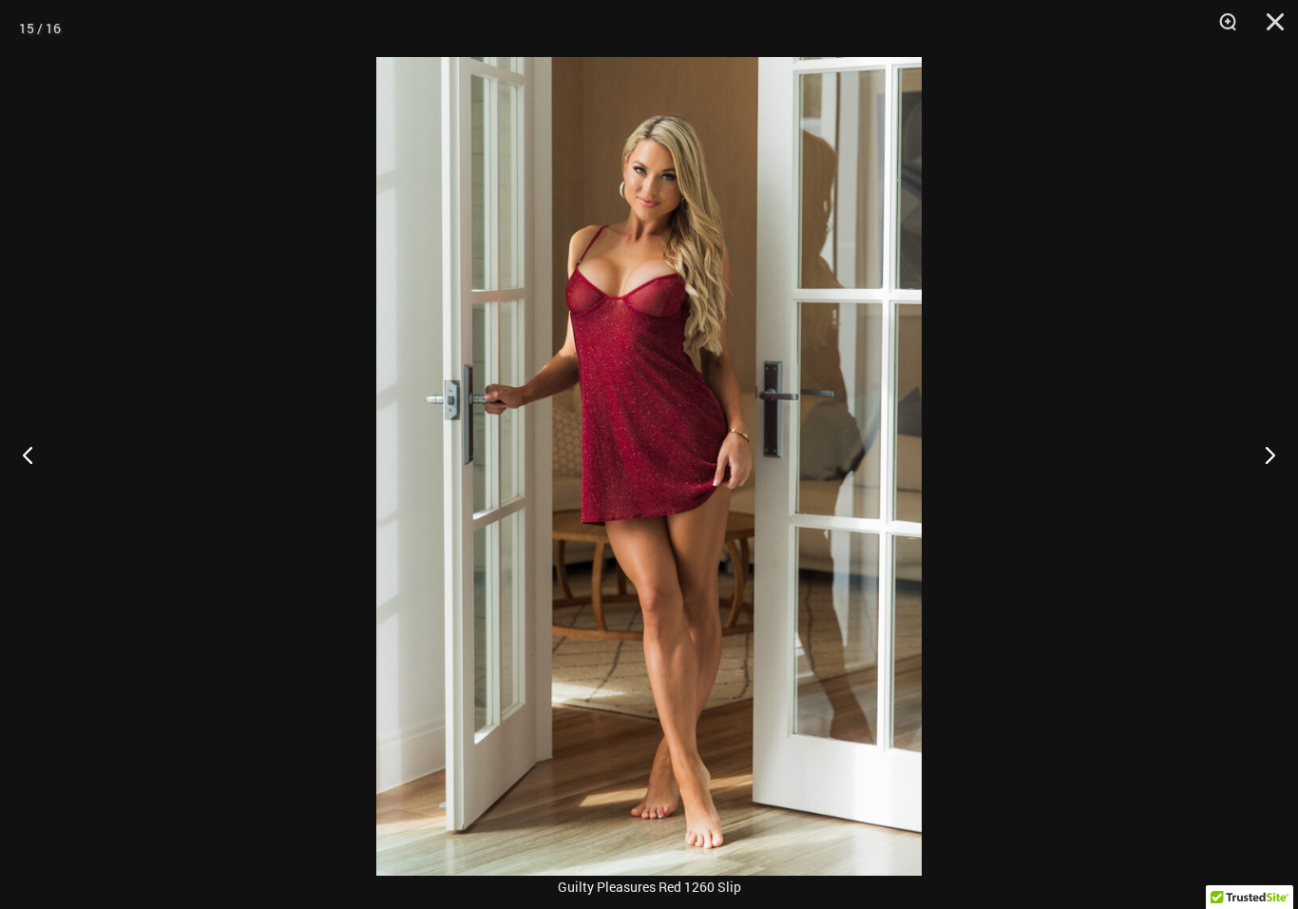
click at [1241, 463] on button "Next" at bounding box center [1262, 454] width 71 height 95
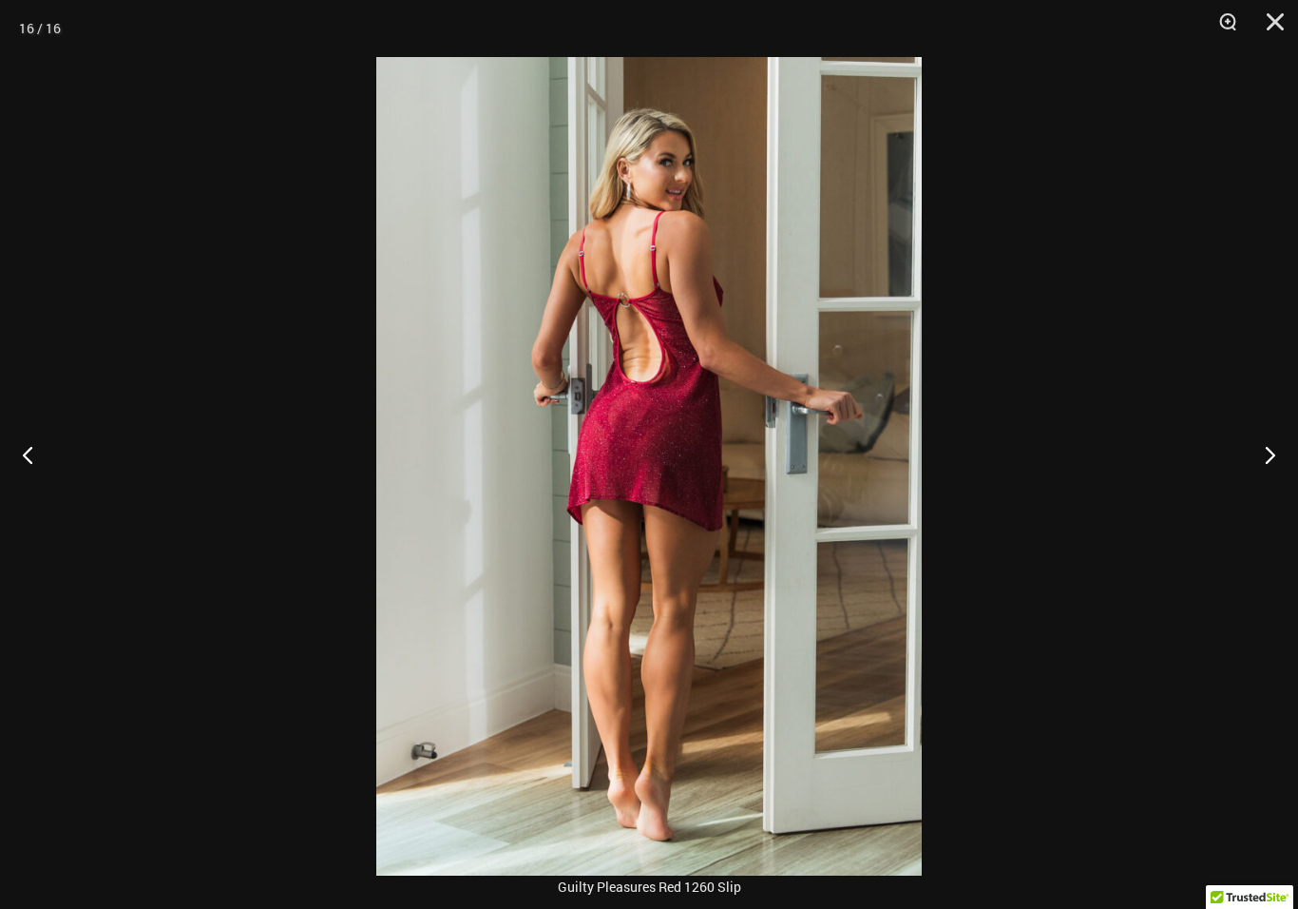
click at [1242, 465] on button "Next" at bounding box center [1262, 454] width 71 height 95
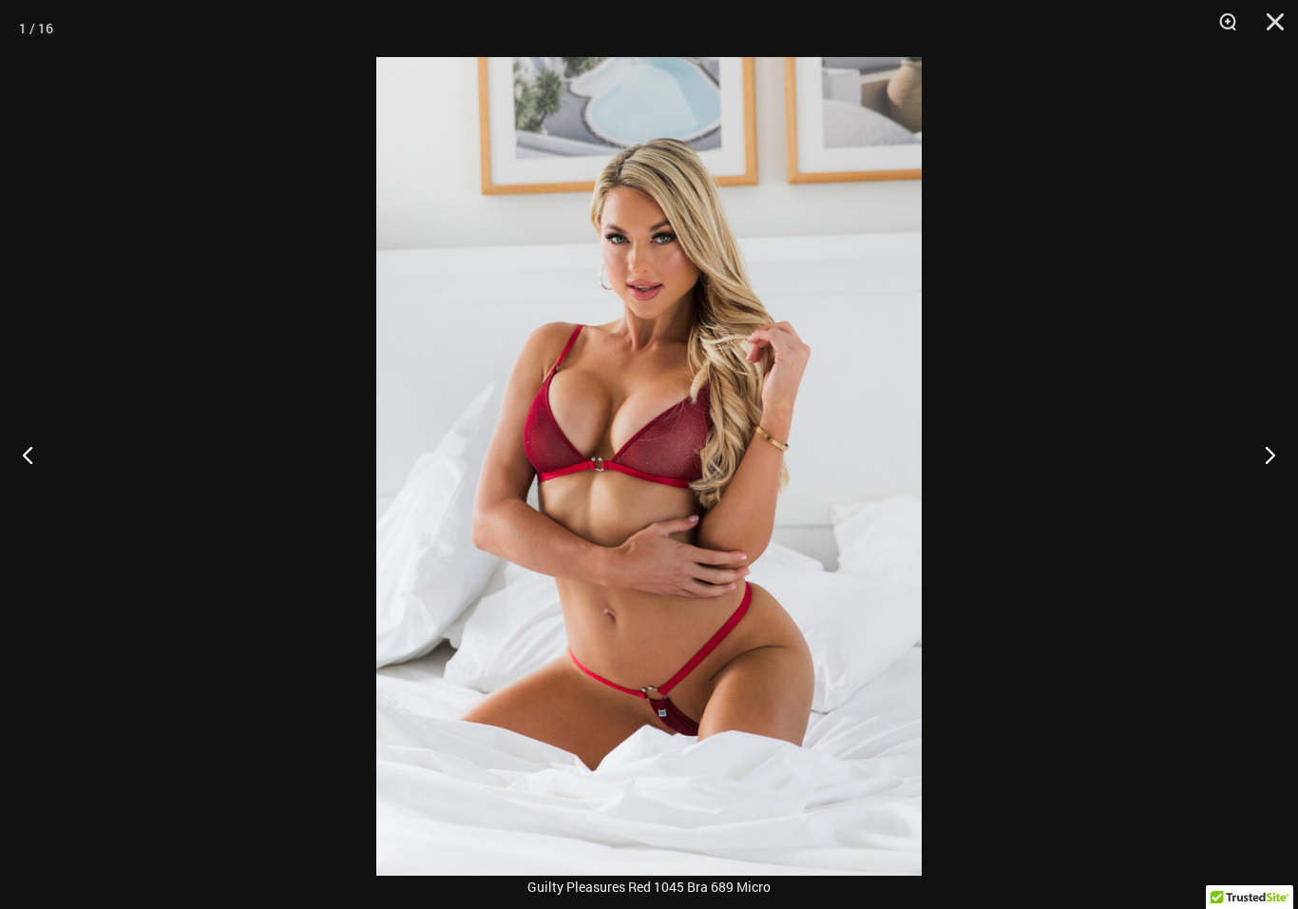
click at [1245, 462] on button "Next" at bounding box center [1262, 454] width 71 height 95
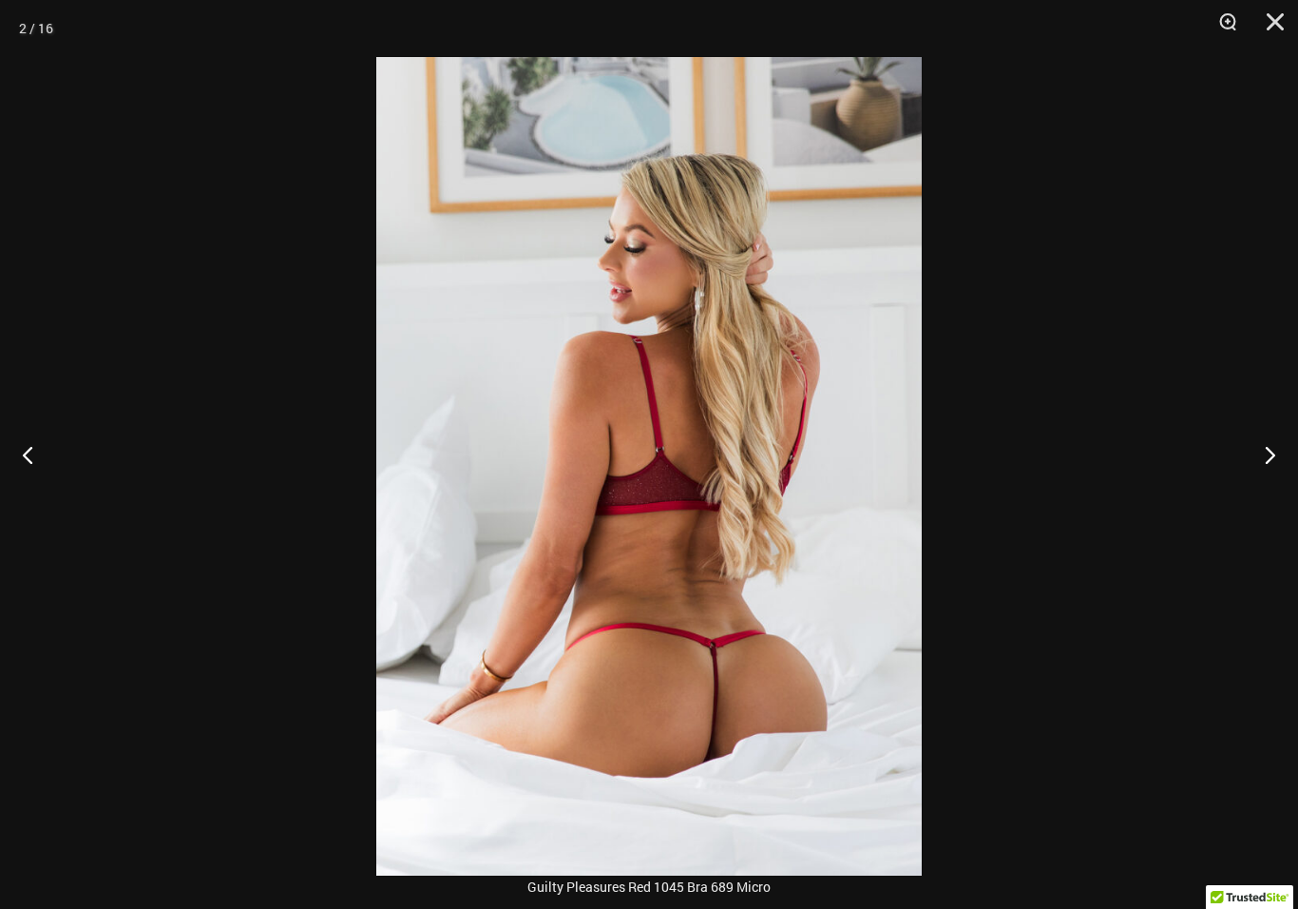
click at [1246, 45] on button "Close" at bounding box center [1269, 28] width 48 height 57
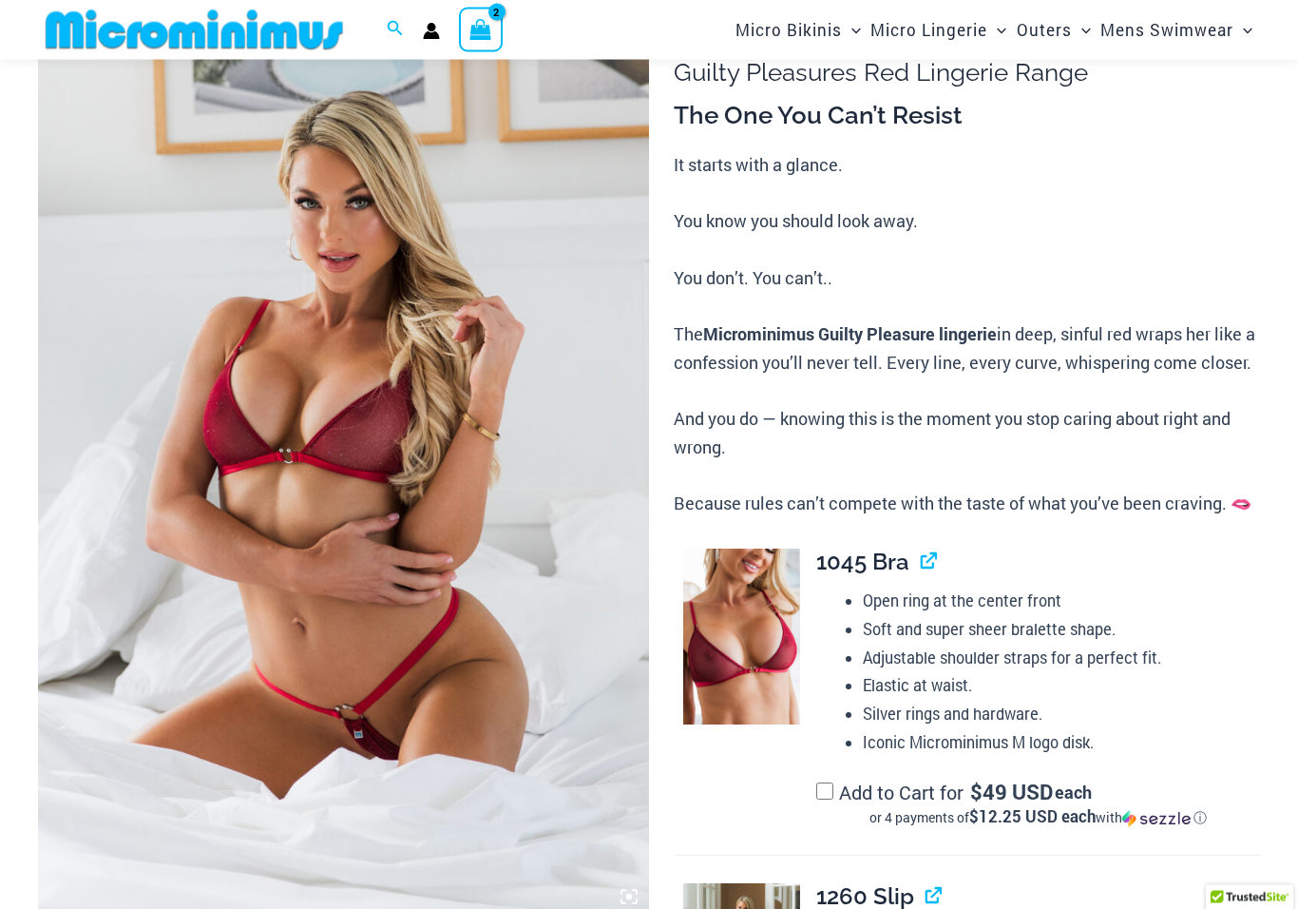
scroll to position [0, 0]
